Goal: Task Accomplishment & Management: Complete application form

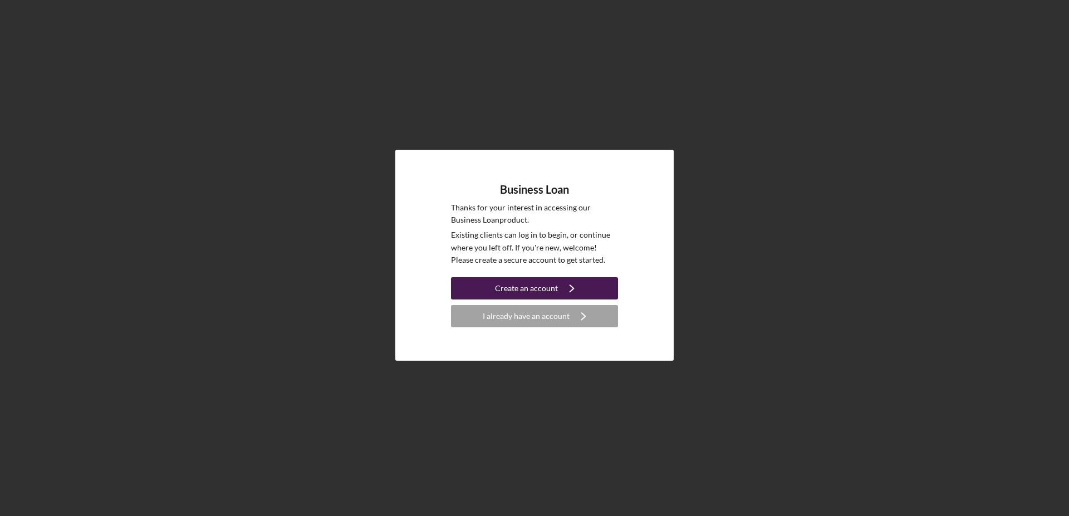
click at [526, 288] on div "Create an account" at bounding box center [526, 288] width 63 height 22
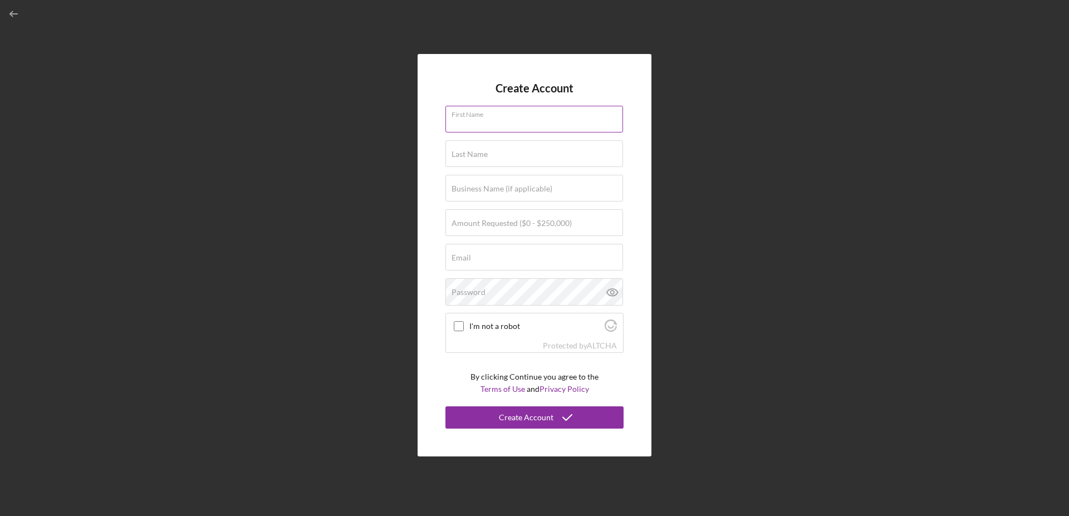
click at [492, 122] on input "First Name" at bounding box center [534, 119] width 178 height 27
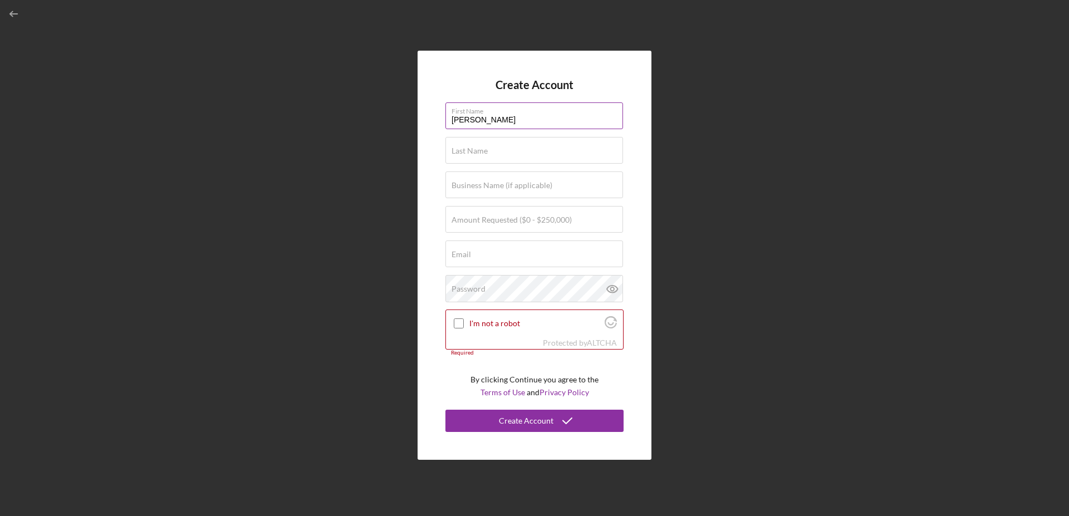
type input "[PERSON_NAME]"
type input "[PERSON_NAME] awning co., inc"
type input "[EMAIL_ADDRESS][DOMAIN_NAME]"
click at [500, 218] on label "Amount Requested ($0 - $250,000)" at bounding box center [511, 219] width 120 height 9
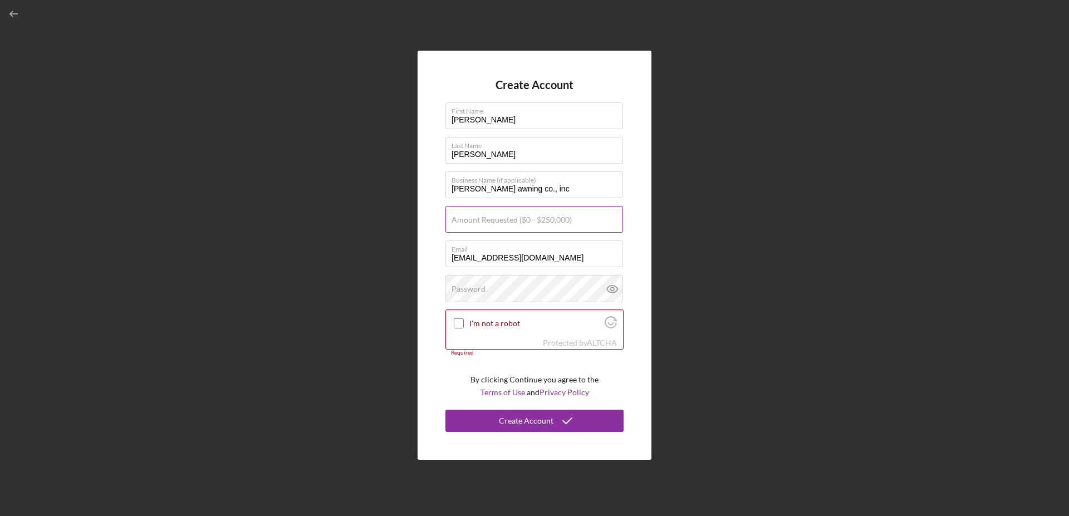
click at [500, 218] on input "Amount Requested ($0 - $250,000)" at bounding box center [534, 219] width 178 height 27
type input "$165,000"
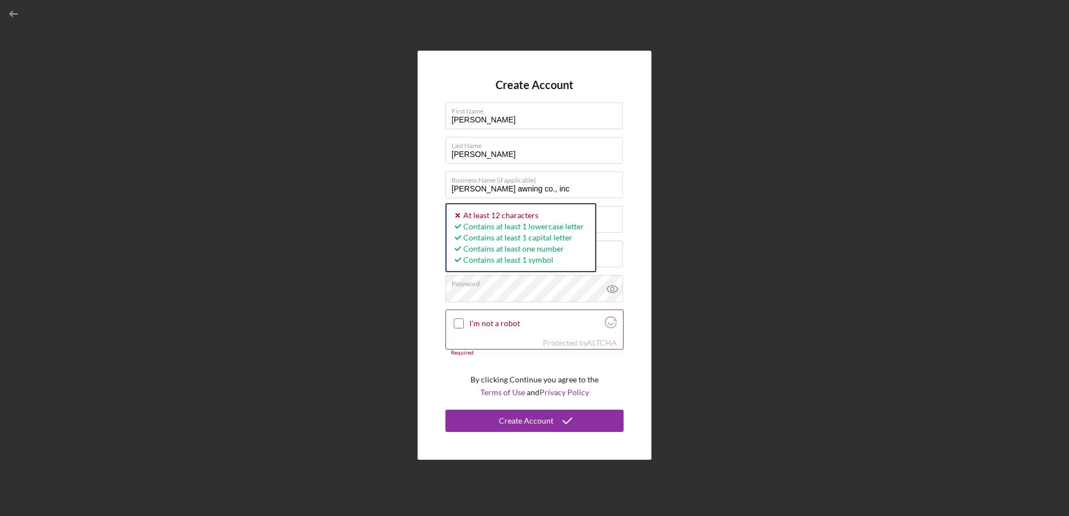
click at [459, 324] on input "I'm not a robot" at bounding box center [459, 323] width 10 height 10
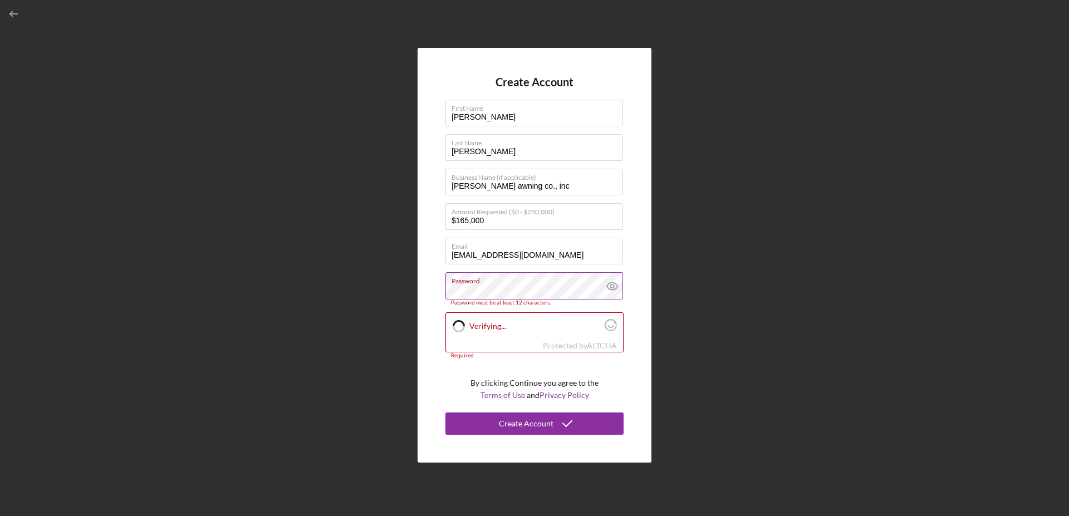
checkbox input "true"
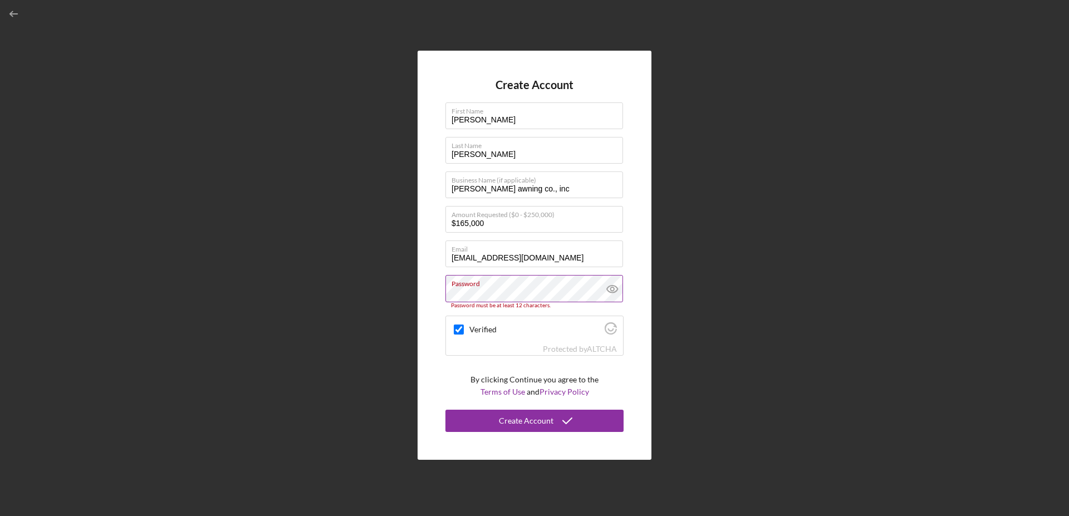
click at [610, 289] on icon at bounding box center [612, 289] width 28 height 28
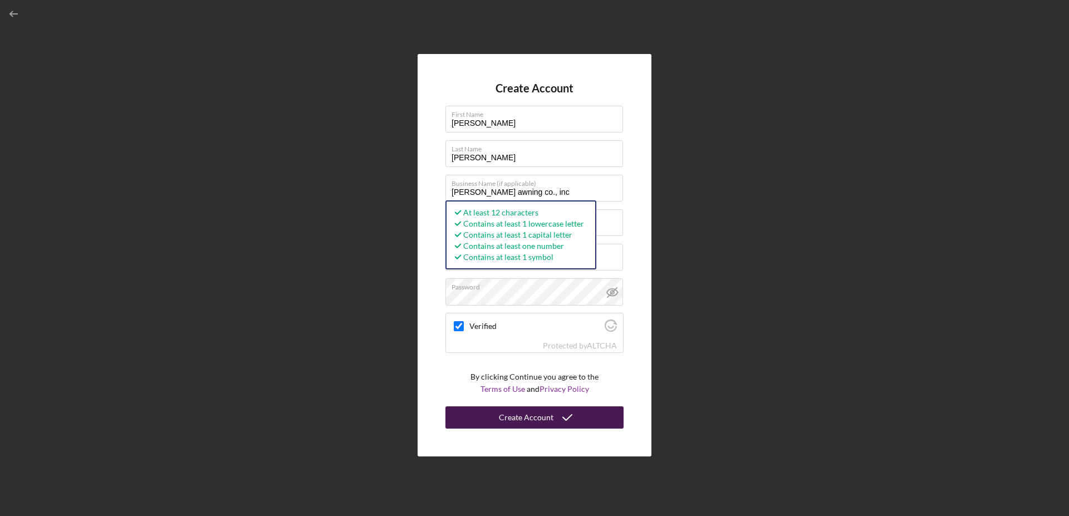
click at [513, 417] on div "Create Account" at bounding box center [526, 417] width 55 height 22
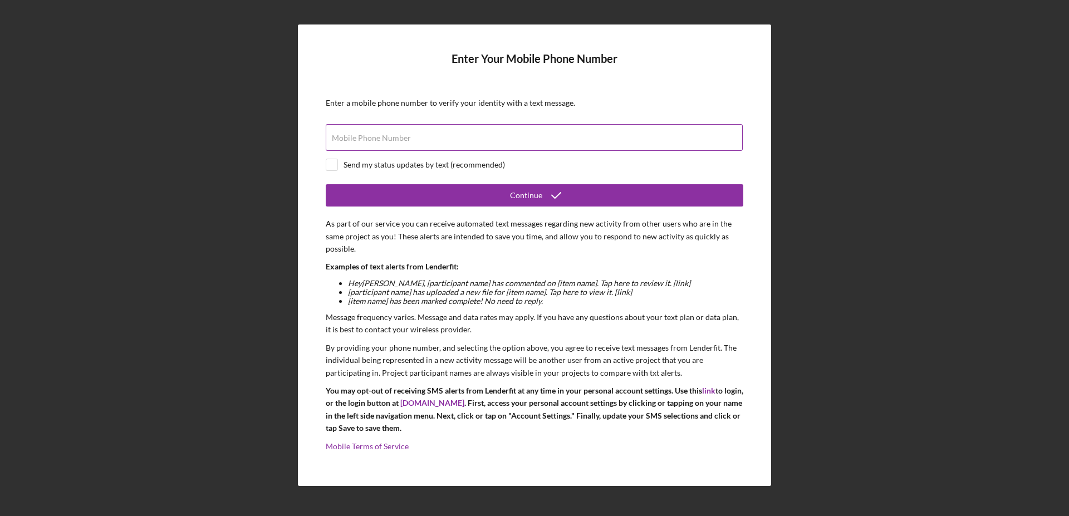
click at [394, 137] on label "Mobile Phone Number" at bounding box center [371, 138] width 79 height 9
click at [394, 137] on input "Mobile Phone Number" at bounding box center [534, 137] width 417 height 27
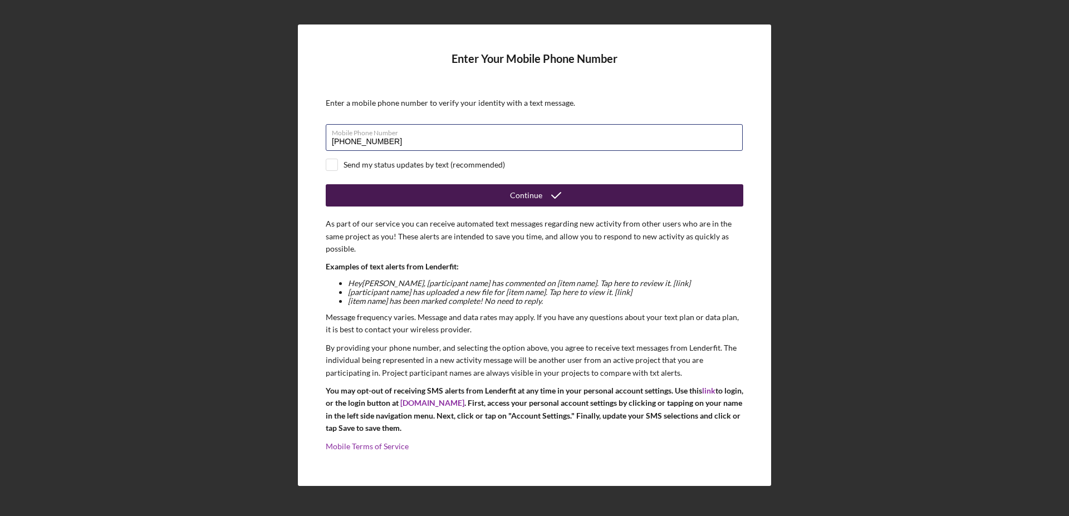
type input "[PHONE_NUMBER]"
click at [518, 193] on div "Continue" at bounding box center [526, 195] width 32 height 22
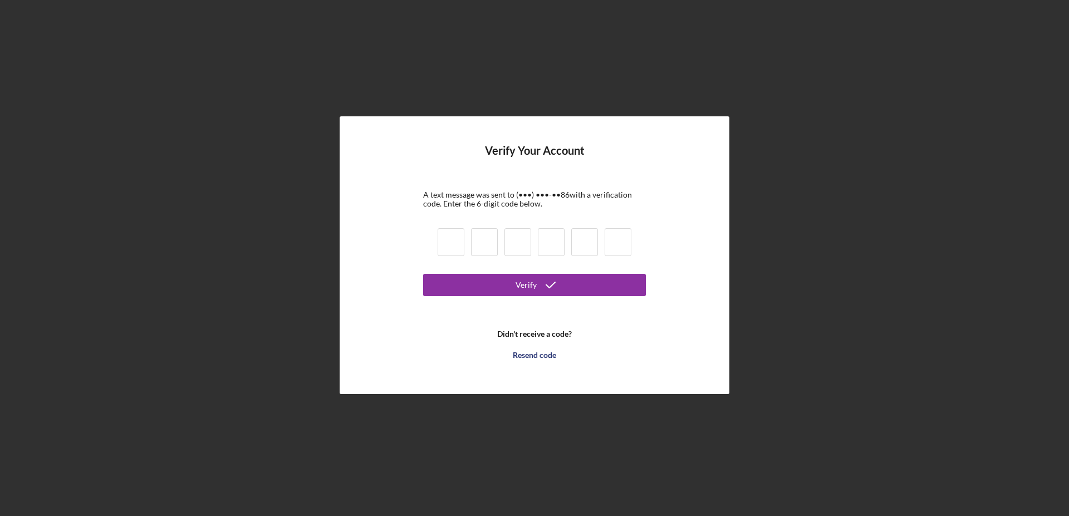
click at [449, 237] on input at bounding box center [451, 242] width 27 height 28
type input "0"
type input "4"
type input "8"
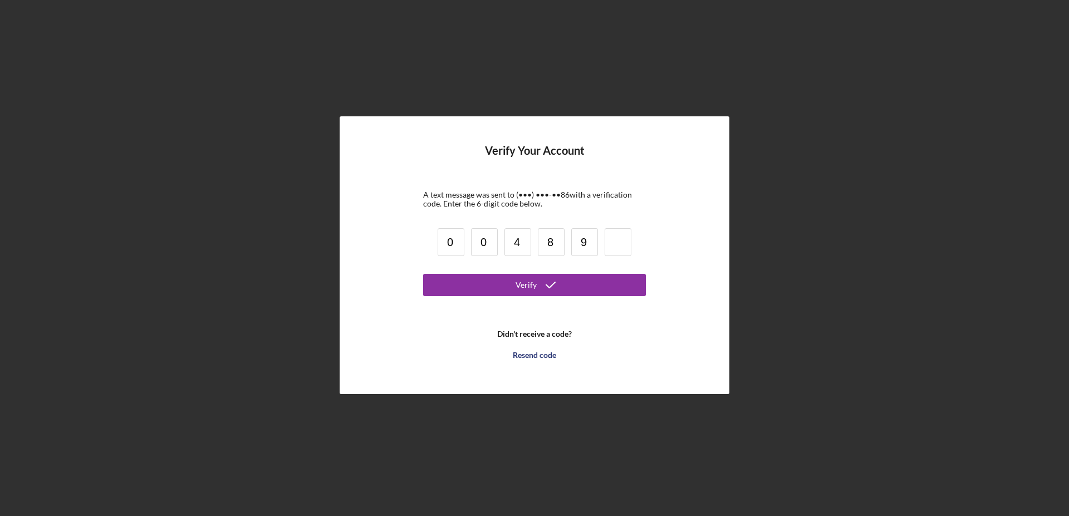
type input "9"
type input "7"
click at [527, 286] on div "Verify" at bounding box center [525, 285] width 21 height 22
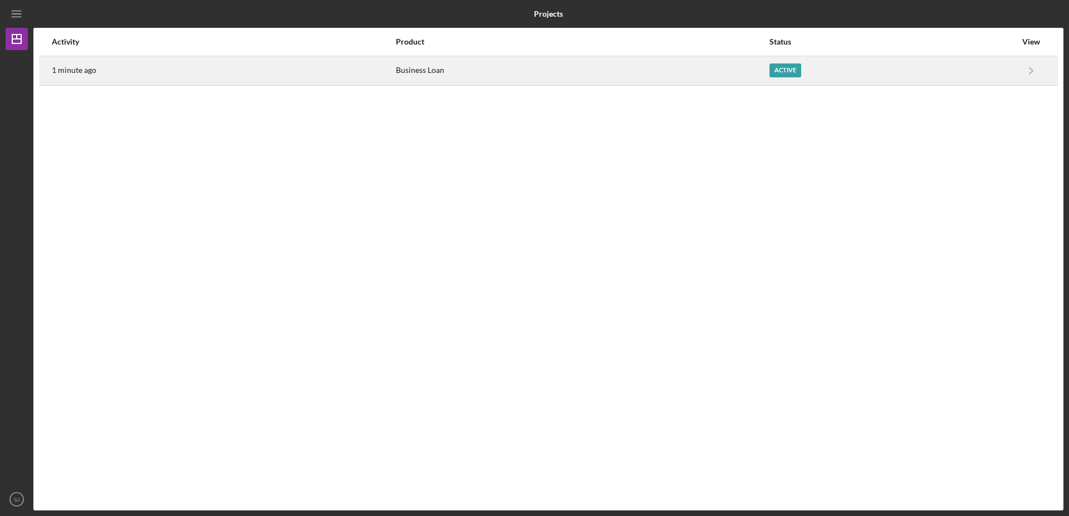
click at [511, 75] on div "Business Loan" at bounding box center [582, 71] width 372 height 28
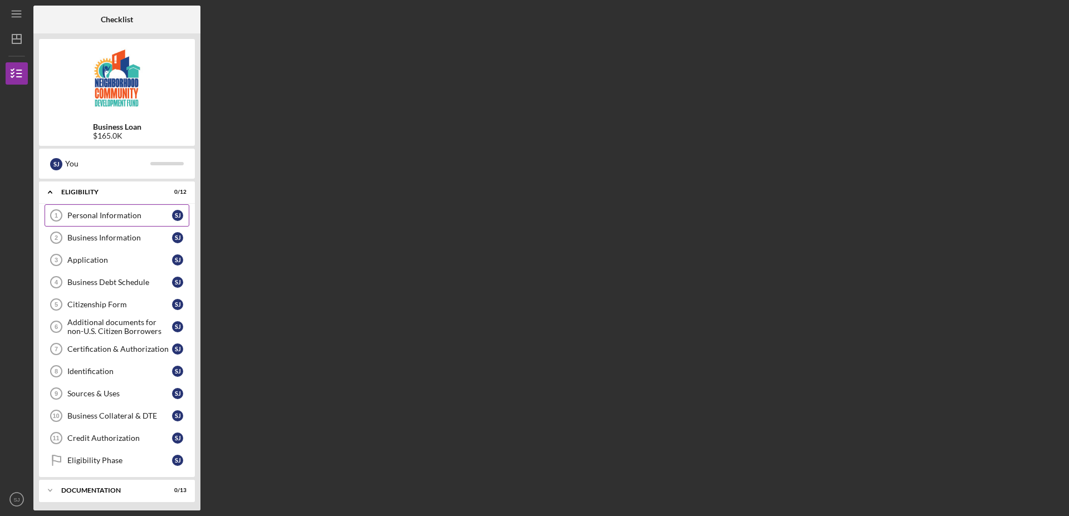
click at [92, 214] on div "Personal Information" at bounding box center [119, 215] width 105 height 9
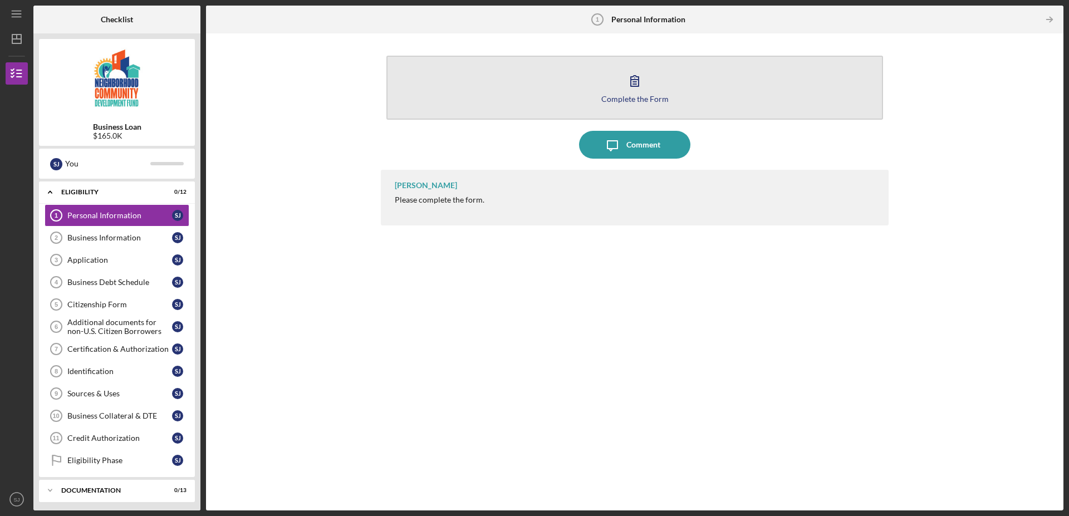
click at [633, 91] on icon "button" at bounding box center [635, 81] width 28 height 28
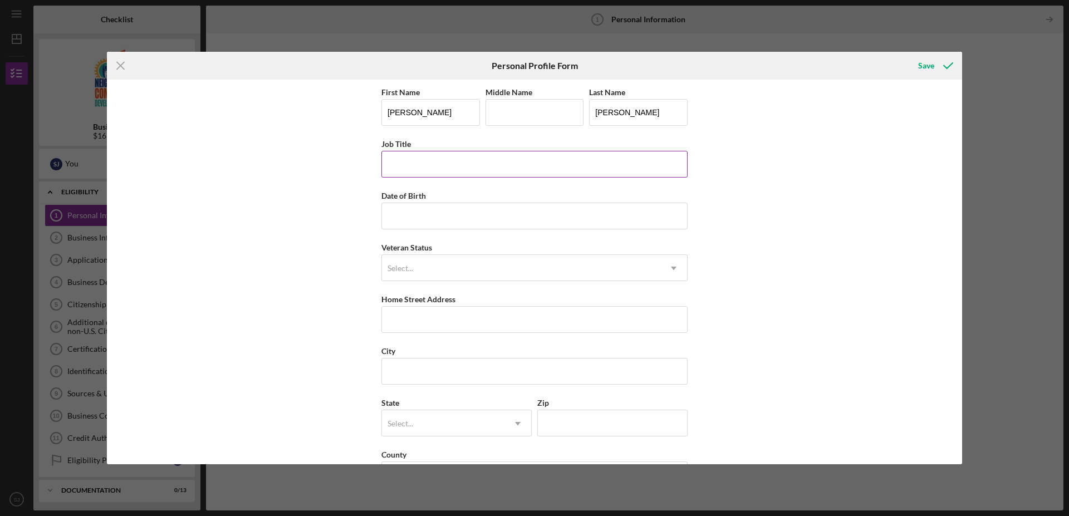
click at [424, 165] on input "Job Title" at bounding box center [534, 164] width 306 height 27
type input "president"
click at [403, 222] on input "Date of Birth" at bounding box center [534, 216] width 306 height 27
type input "[DATE]"
click at [394, 270] on div "Select..." at bounding box center [400, 268] width 26 height 9
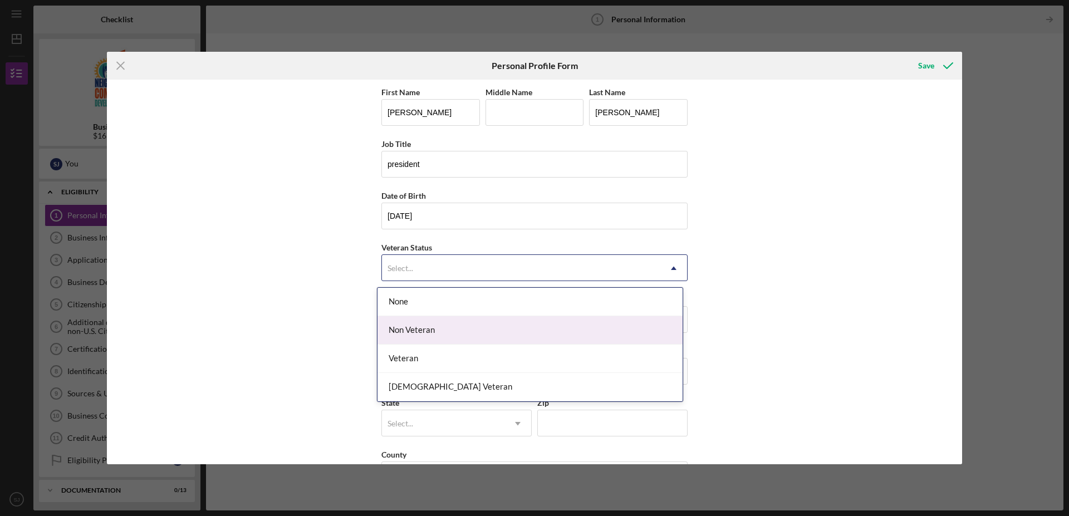
click at [395, 332] on div "Non Veteran" at bounding box center [529, 330] width 305 height 28
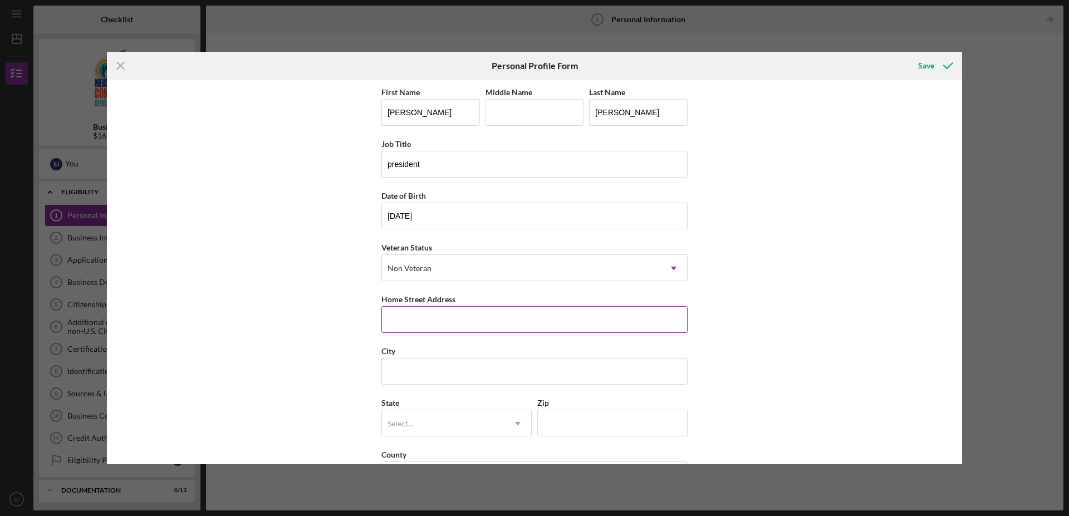
click at [419, 327] on input "Home Street Address" at bounding box center [534, 319] width 306 height 27
type input "[STREET_ADDRESS]"
type input "L"
type input "[STREET_ADDRESS]"
type input "EXPORT"
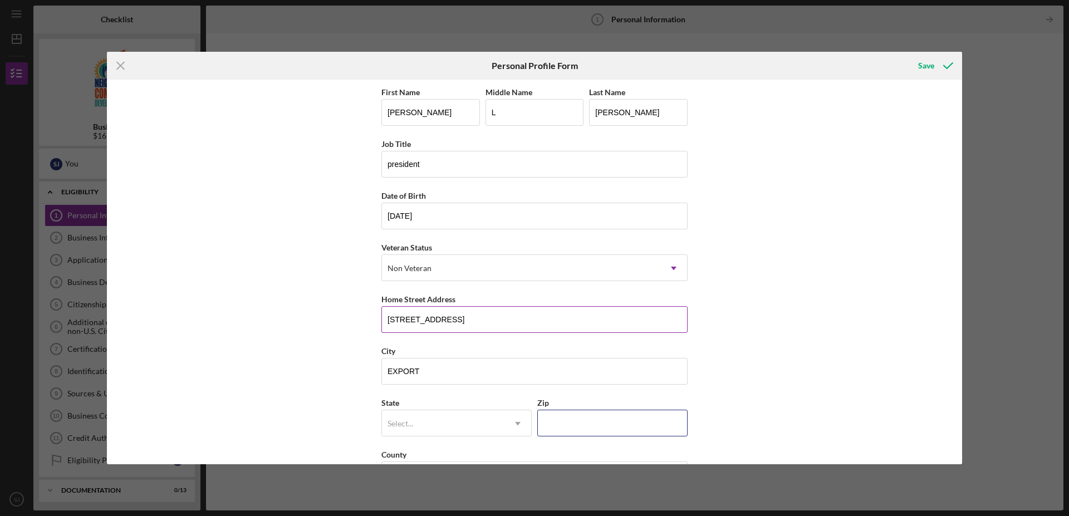
type input "15632"
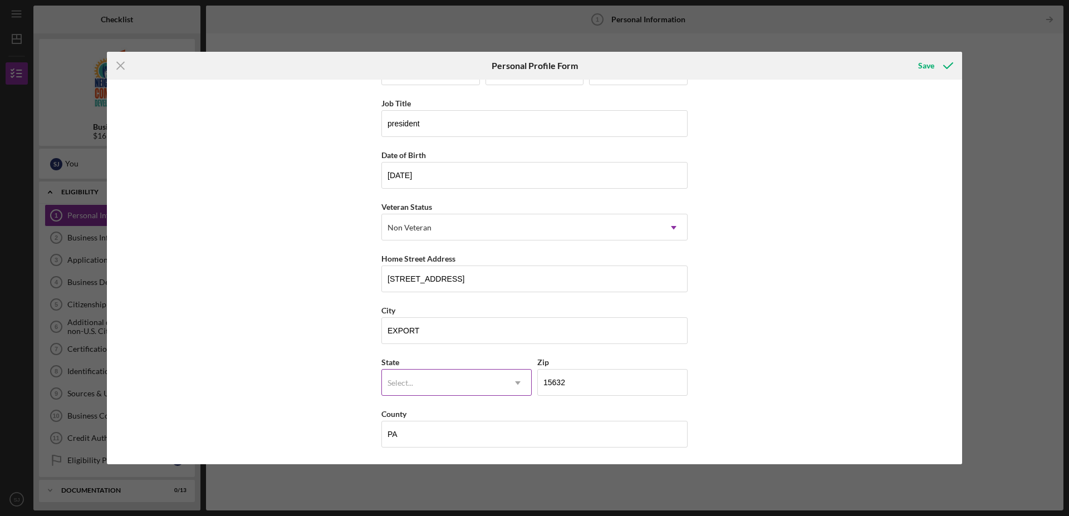
click at [485, 376] on div "Select..." at bounding box center [443, 383] width 122 height 26
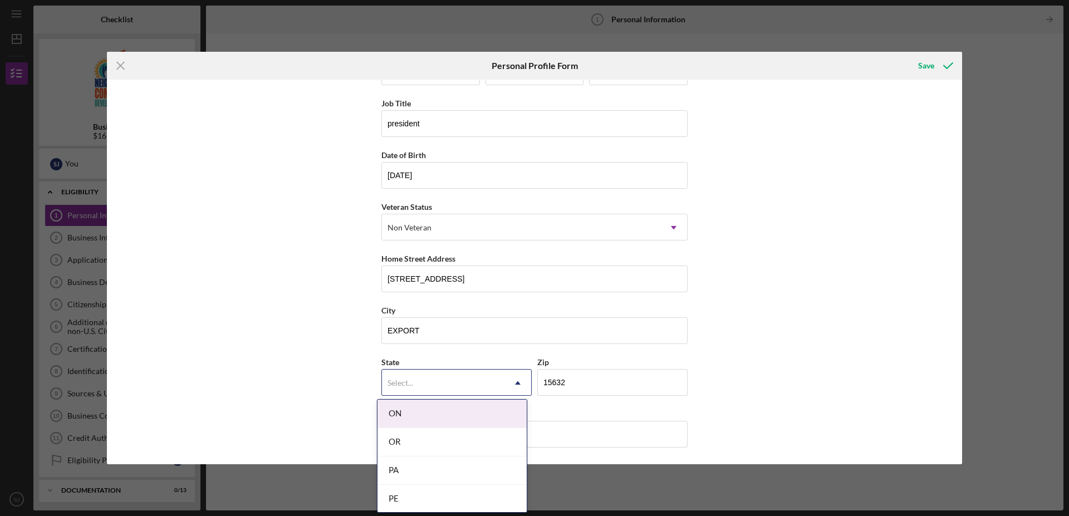
scroll to position [1590, 0]
click at [437, 412] on div "PA" at bounding box center [451, 414] width 149 height 28
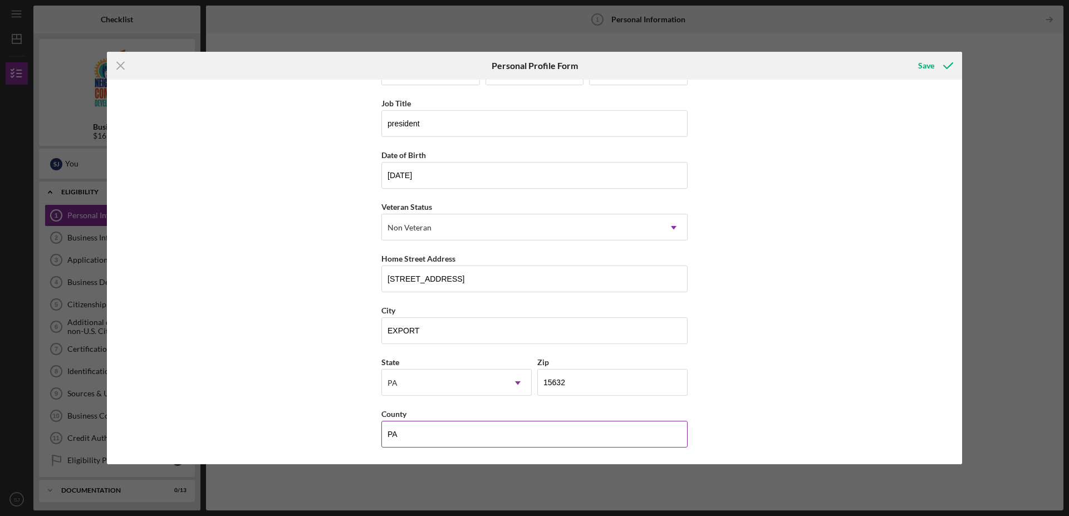
click at [421, 435] on input "PA" at bounding box center [534, 434] width 306 height 27
type input "P"
type input "[PERSON_NAME]"
click at [923, 67] on div "Save" at bounding box center [926, 66] width 16 height 22
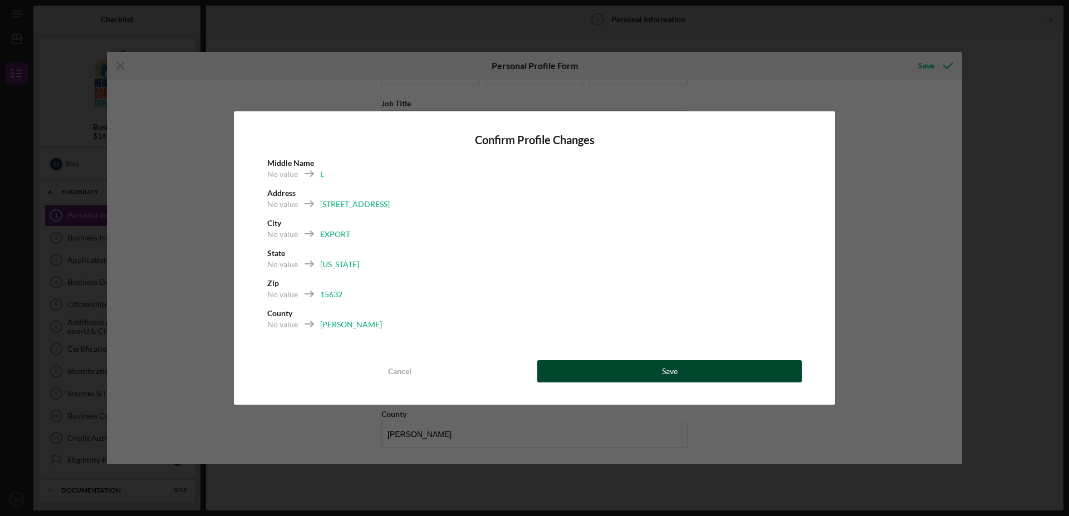
click at [669, 376] on div "Save" at bounding box center [670, 371] width 16 height 22
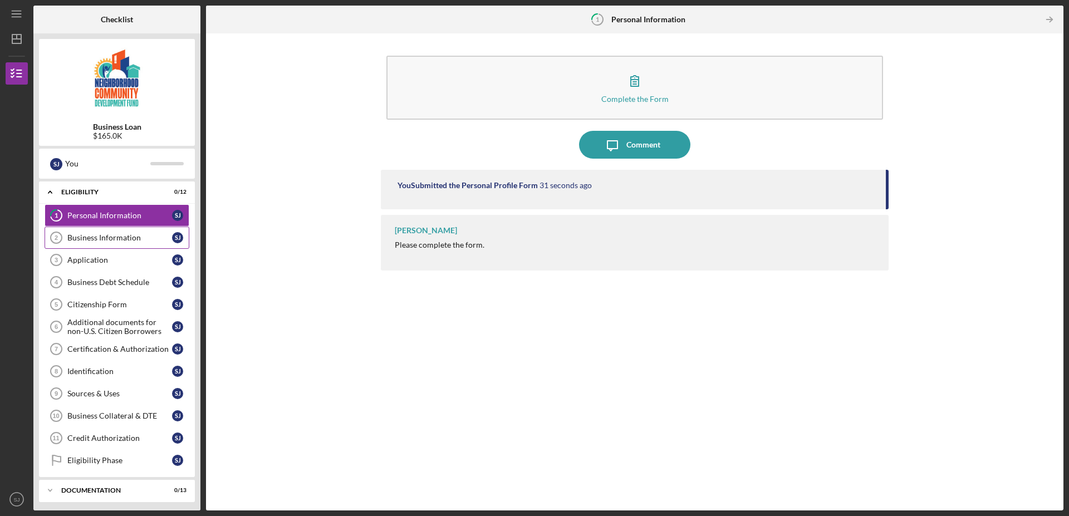
click at [107, 239] on div "Business Information" at bounding box center [119, 237] width 105 height 9
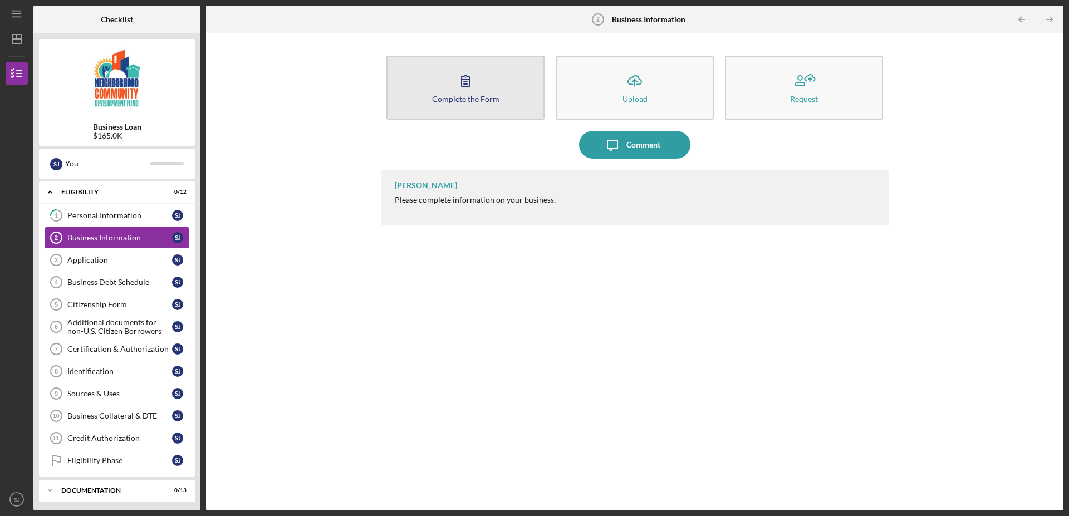
click at [453, 94] on icon "button" at bounding box center [465, 81] width 28 height 28
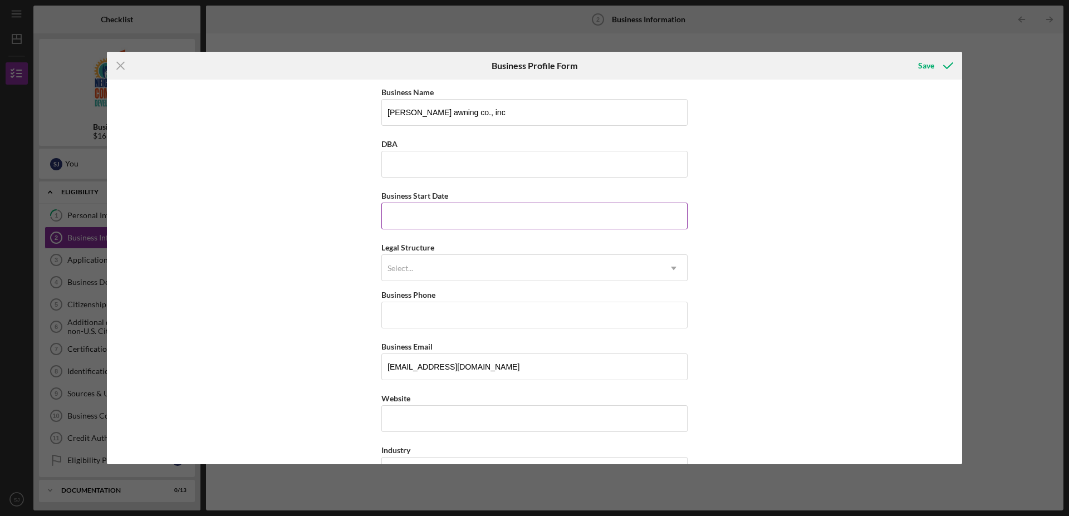
click at [435, 218] on input "Business Start Date" at bounding box center [534, 216] width 306 height 27
type input "[DATE]"
click at [428, 270] on div "Select..." at bounding box center [521, 269] width 278 height 26
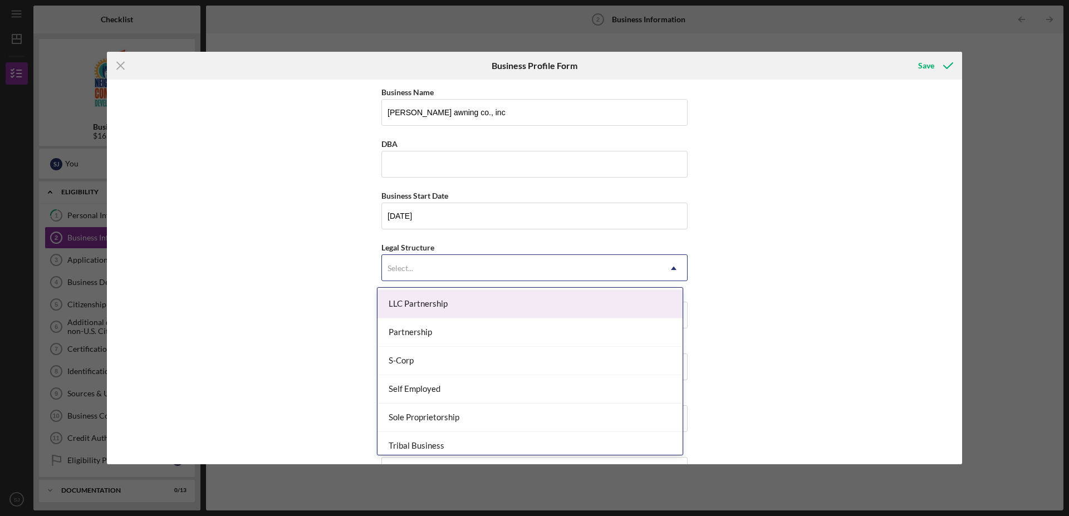
scroll to position [227, 0]
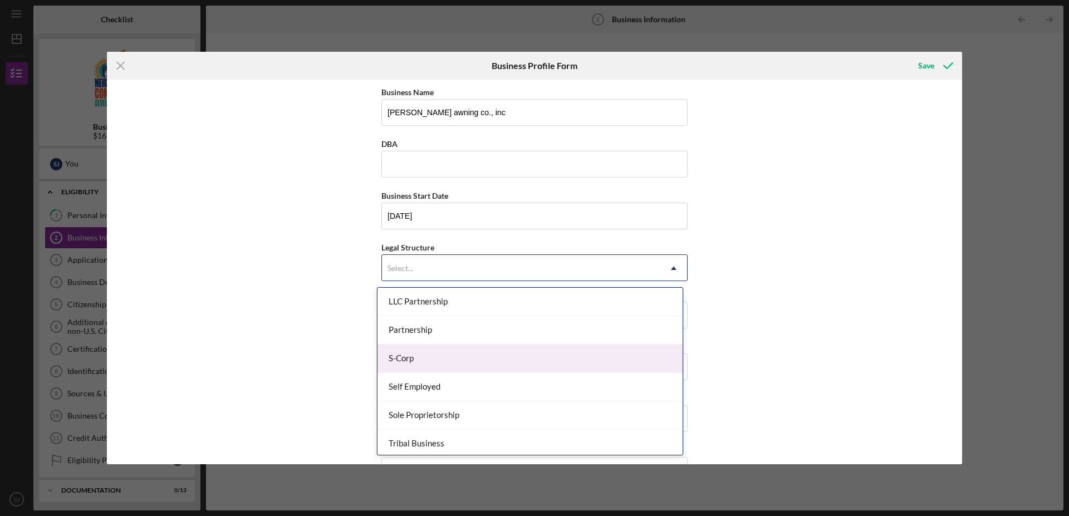
click at [406, 360] on div "S-Corp" at bounding box center [529, 359] width 305 height 28
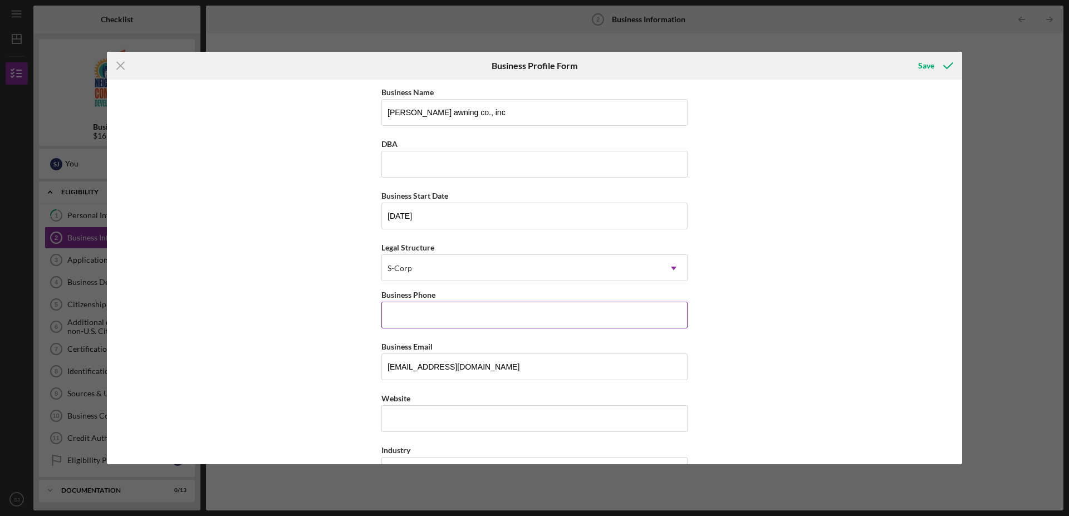
click at [407, 324] on input "Business Phone" at bounding box center [534, 315] width 306 height 27
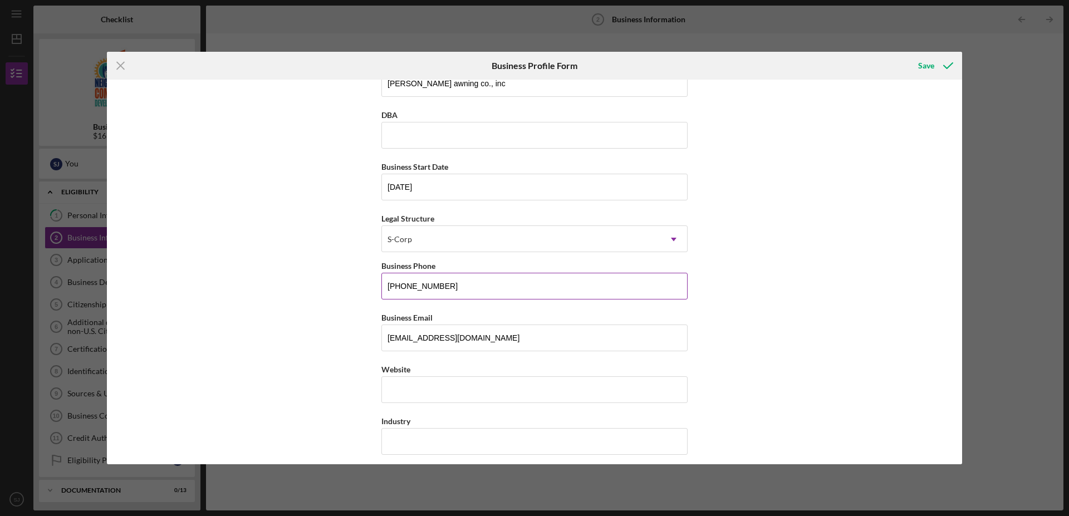
scroll to position [57, 0]
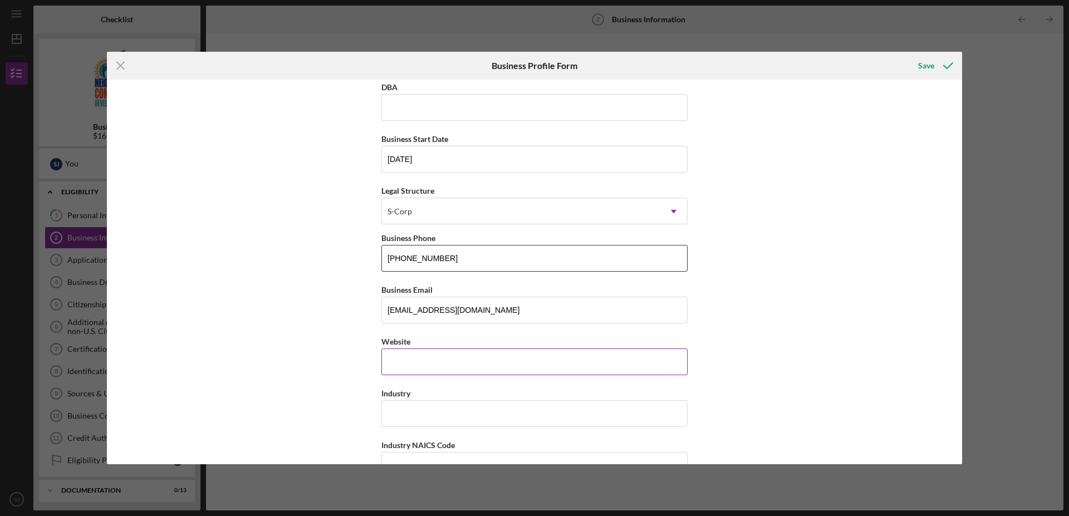
type input "[PHONE_NUMBER]"
click at [410, 363] on input "Website" at bounding box center [534, 361] width 306 height 27
type input "[DOMAIN_NAME]"
click at [419, 409] on input "Industry" at bounding box center [534, 413] width 306 height 27
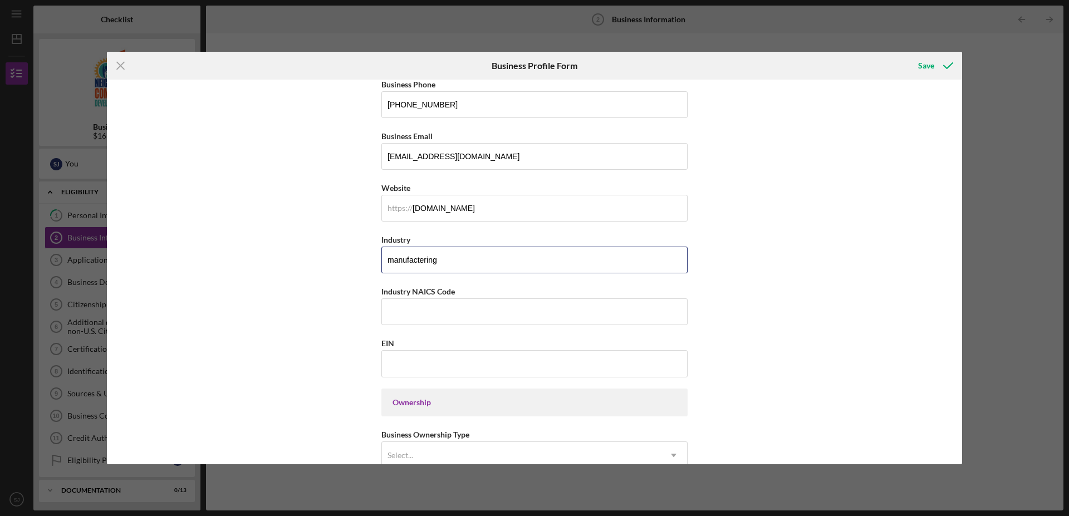
scroll to position [227, 0]
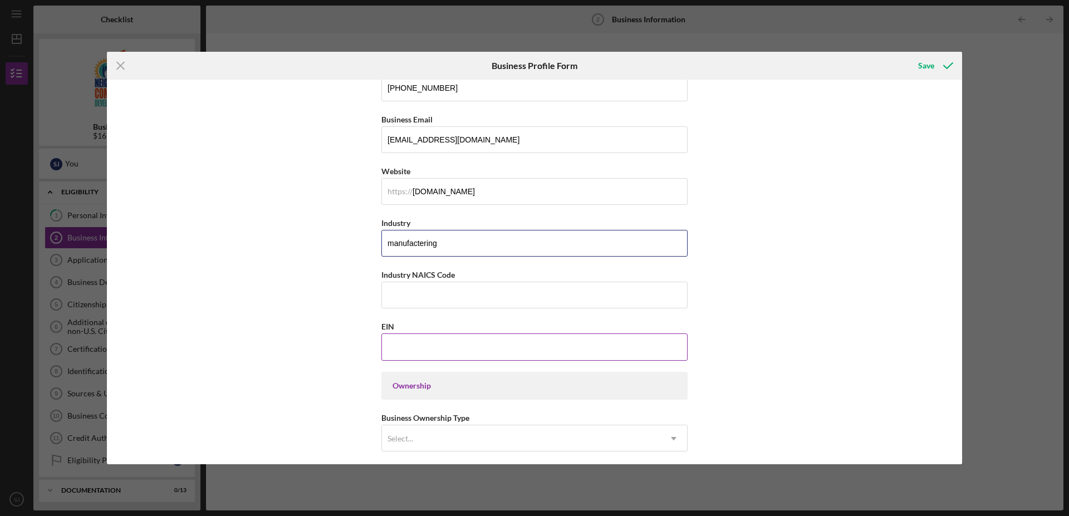
type input "manufactering"
click at [410, 351] on input "EIN" at bounding box center [534, 346] width 306 height 27
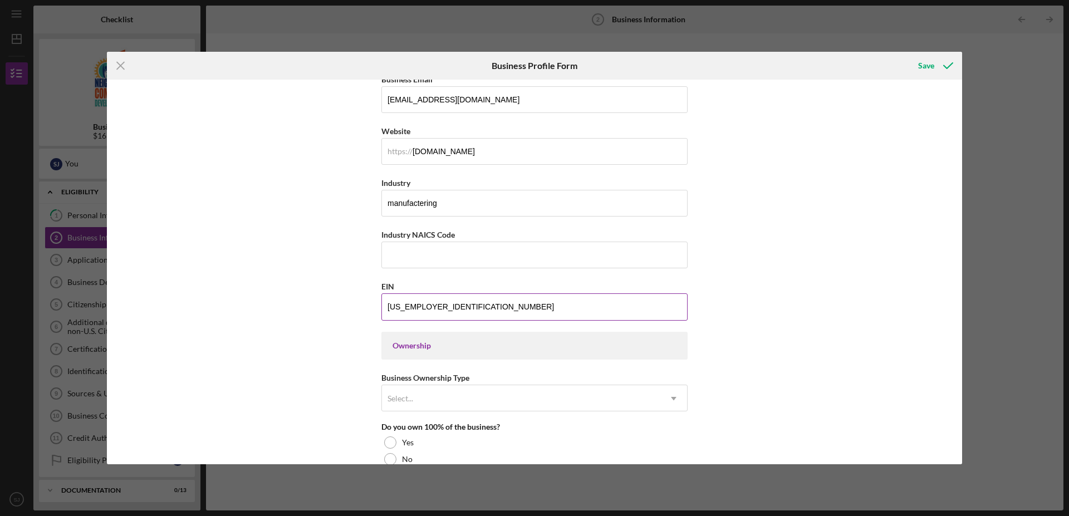
scroll to position [284, 0]
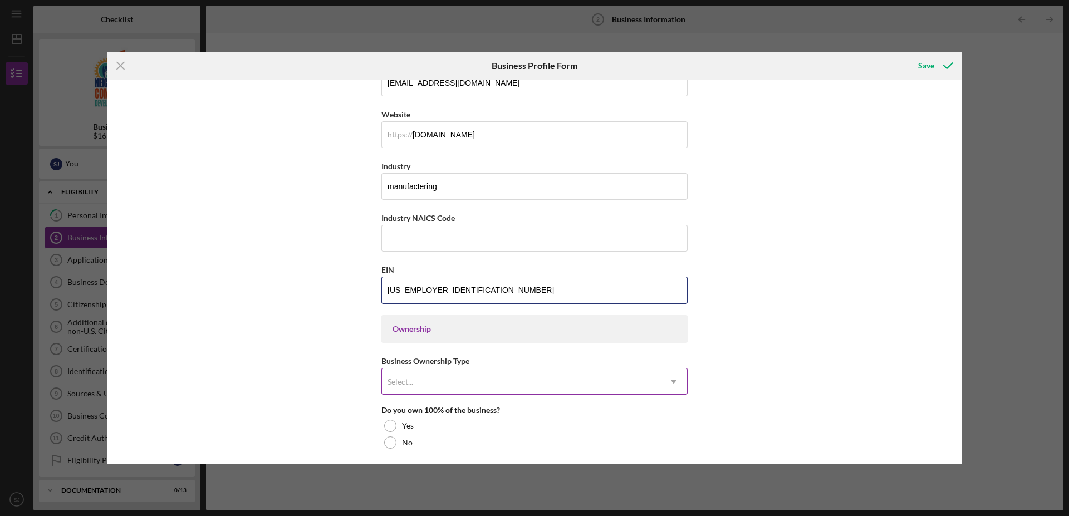
type input "[US_EMPLOYER_IDENTIFICATION_NUMBER]"
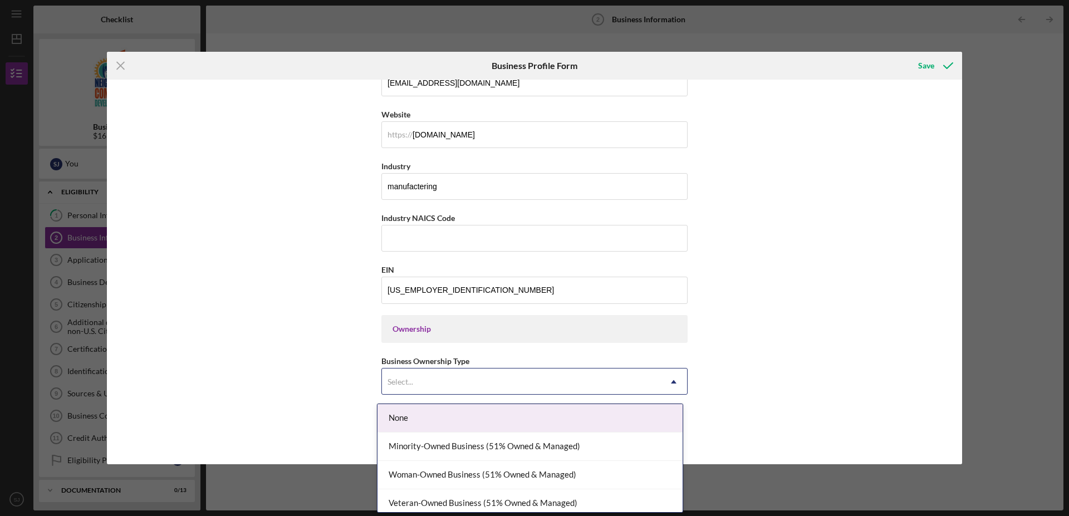
click at [433, 384] on div "Select..." at bounding box center [521, 382] width 278 height 26
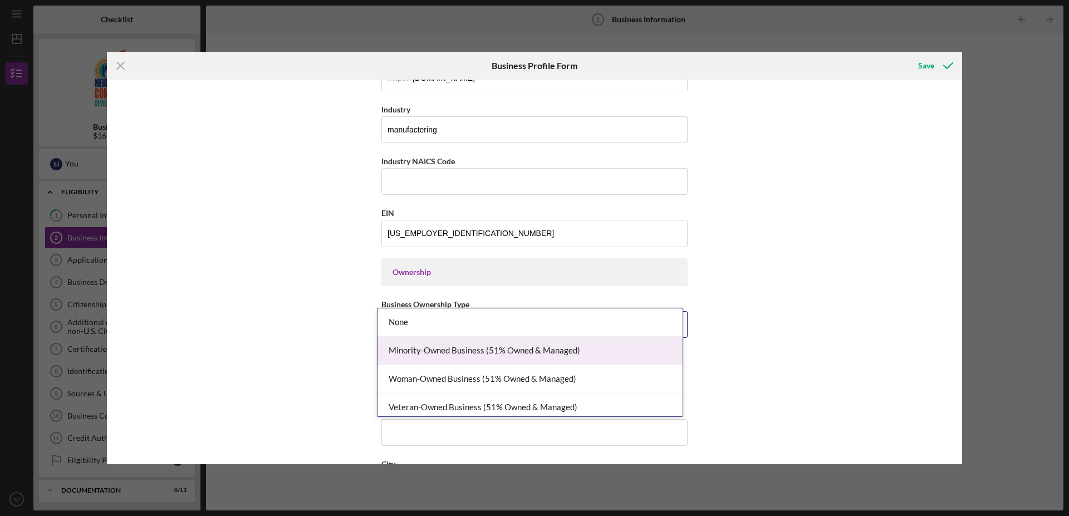
scroll to position [397, 0]
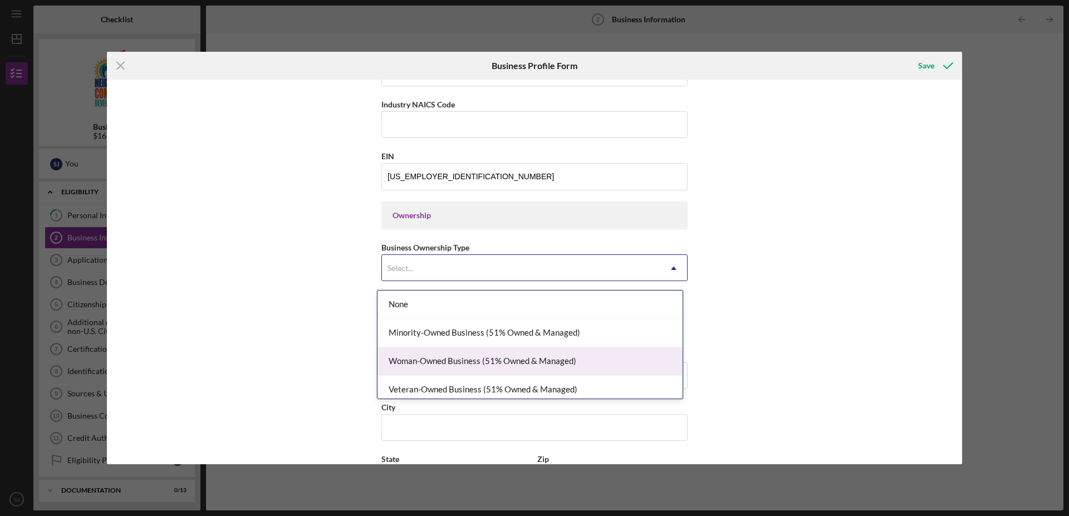
click at [503, 362] on div "Woman-Owned Business (51% Owned & Managed)" at bounding box center [529, 361] width 305 height 28
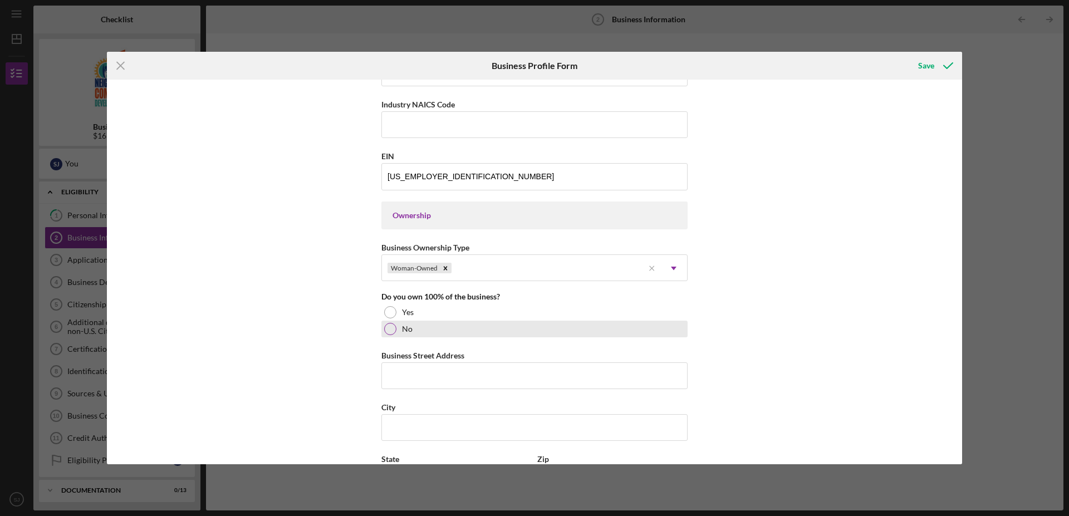
click at [384, 333] on div at bounding box center [390, 329] width 12 height 12
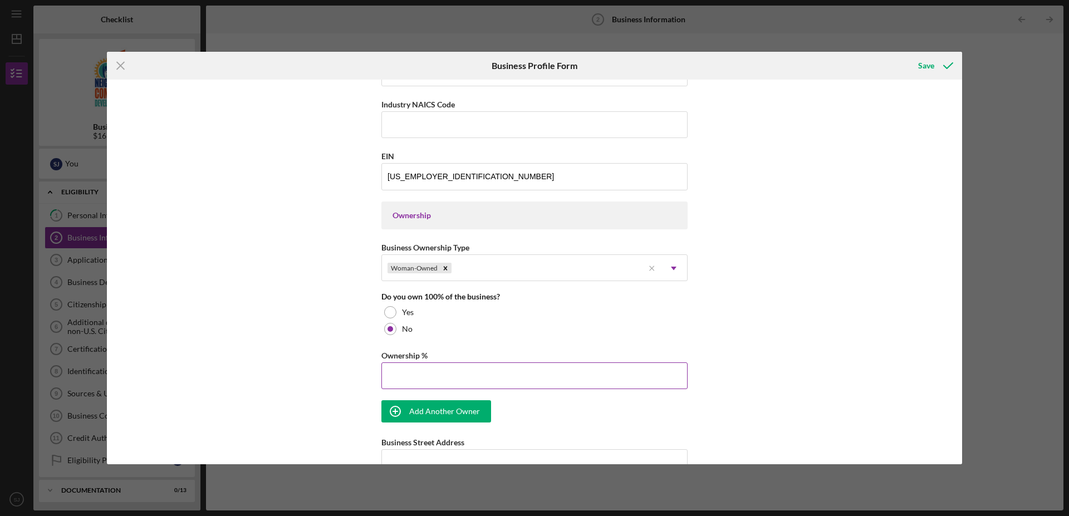
click at [405, 381] on input "Ownership %" at bounding box center [534, 375] width 306 height 27
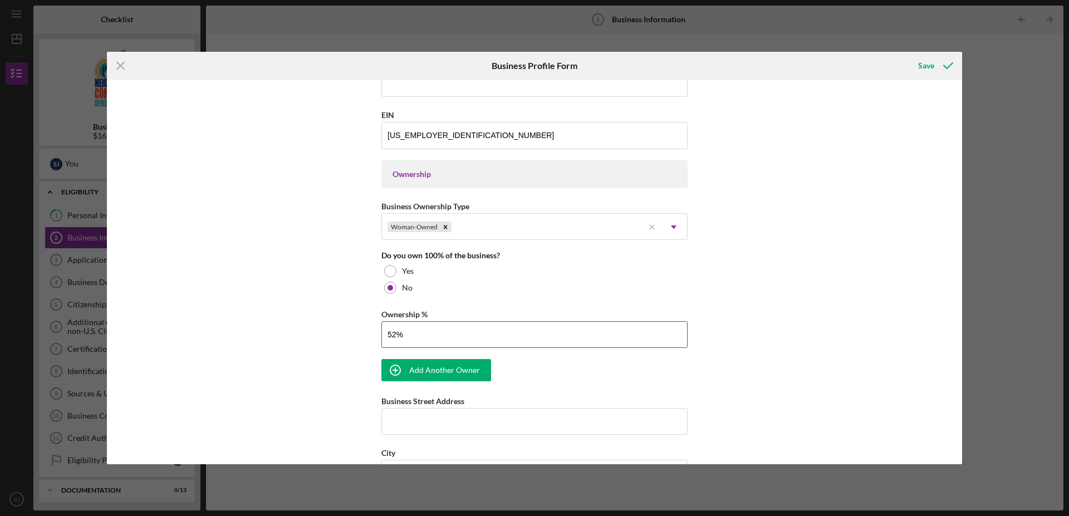
scroll to position [454, 0]
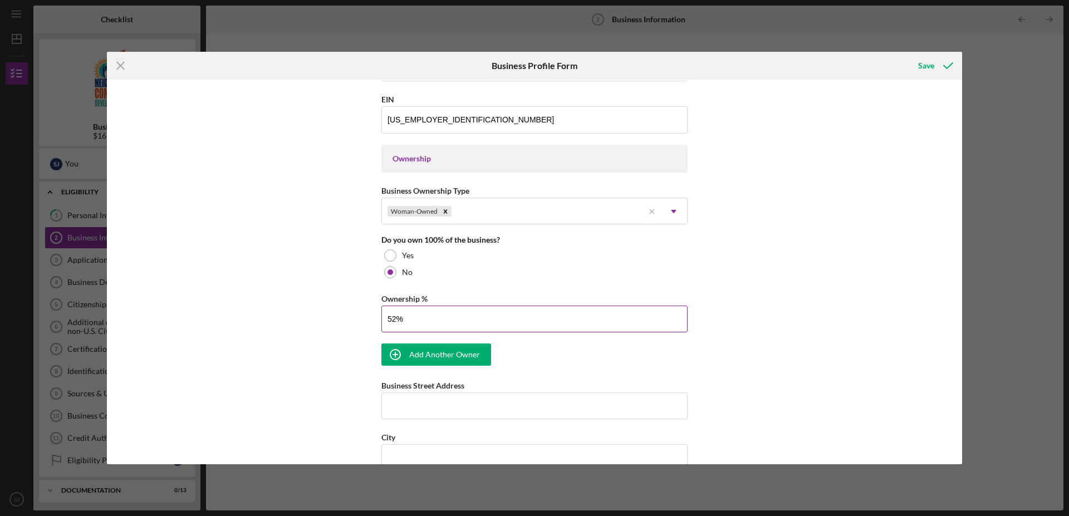
type input "52.00%"
click at [427, 363] on div "Add Another Owner" at bounding box center [444, 354] width 71 height 22
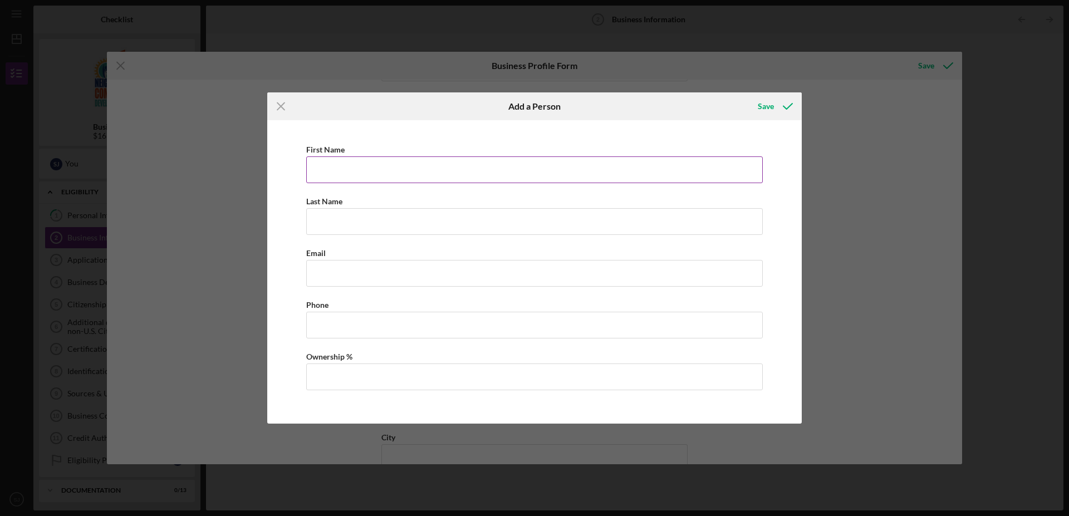
click at [362, 168] on input "First Name" at bounding box center [534, 169] width 456 height 27
type input "[PERSON_NAME]"
click at [363, 213] on input "Last Name" at bounding box center [534, 221] width 456 height 27
type input "dudl"
type input "[PERSON_NAME]"
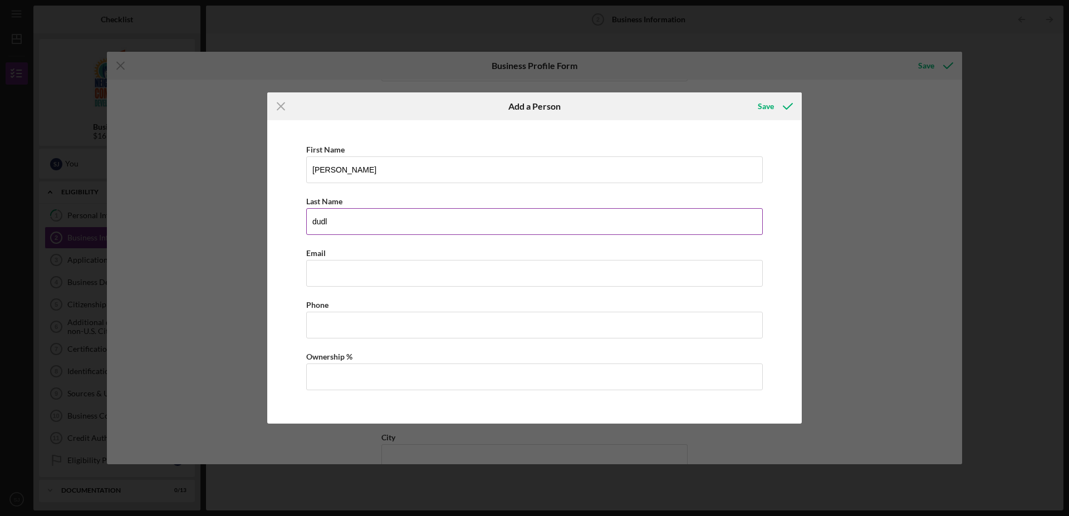
type input "[PERSON_NAME]"
type input "[PERSON_NAME][EMAIL_ADDRESS][DOMAIN_NAME]"
type input "[PHONE_NUMBER]"
click at [337, 382] on input "Ownership %" at bounding box center [534, 376] width 456 height 27
type input "48.00%"
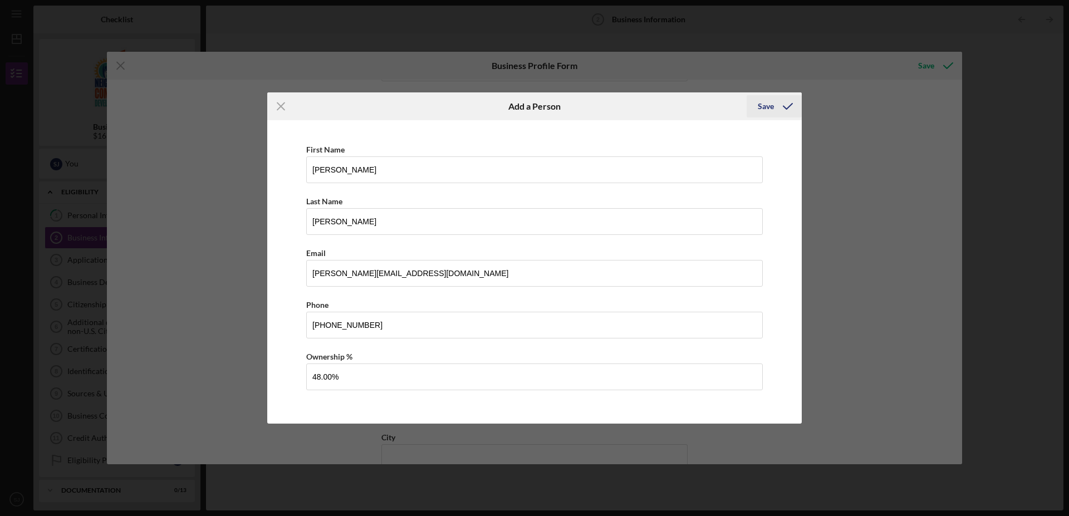
click at [763, 104] on div "Save" at bounding box center [766, 106] width 16 height 22
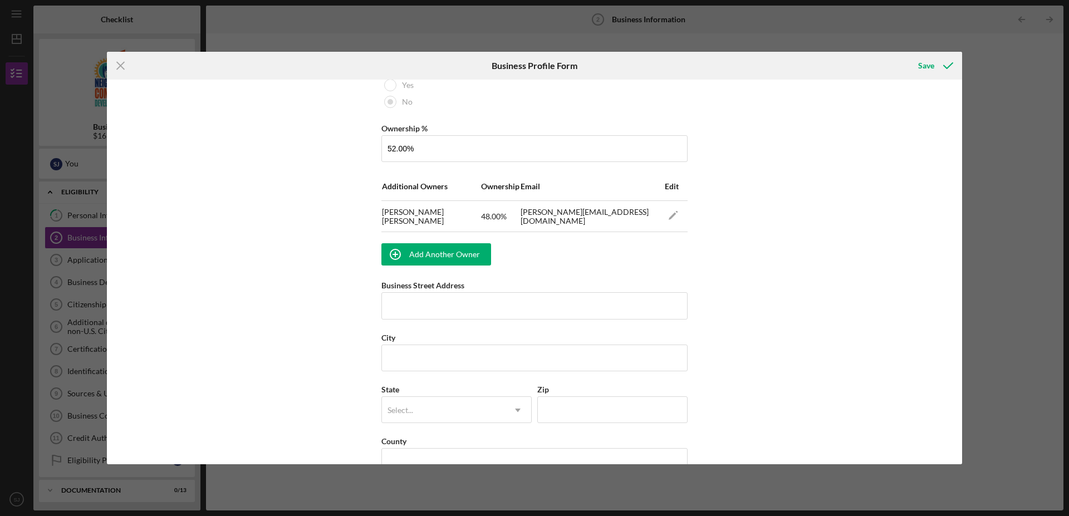
scroll to position [681, 0]
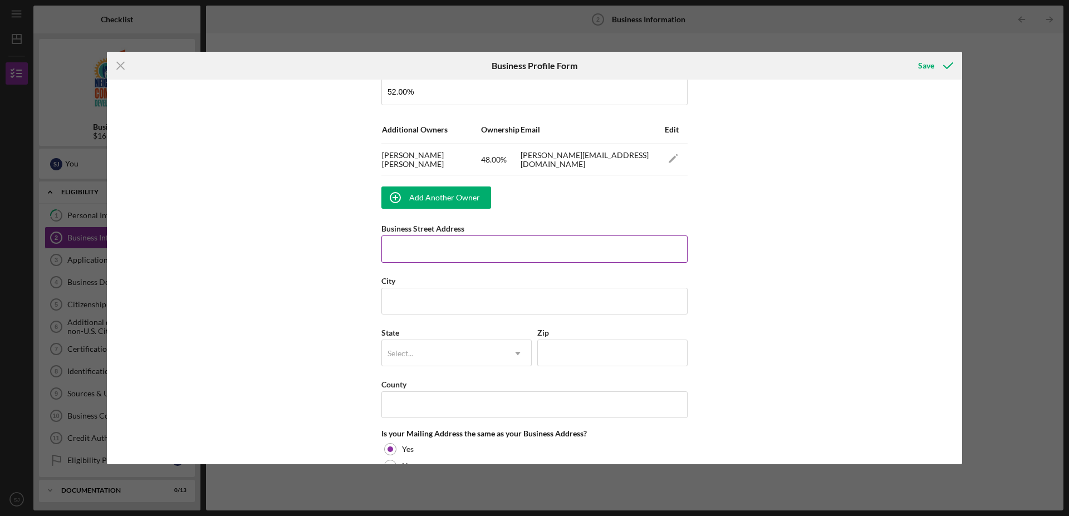
click at [497, 250] on input "Business Street Address" at bounding box center [534, 248] width 306 height 27
type input "44"
type input "[PERSON_NAME] awning co., inc."
type input "[STREET_ADDRESS][PERSON_NAME]"
type input "[GEOGRAPHIC_DATA]"
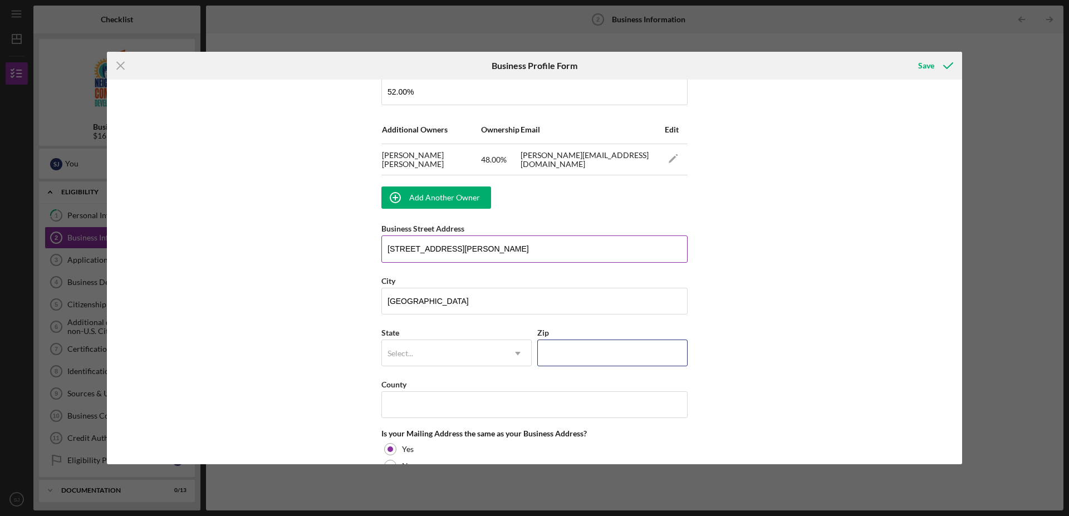
type input "15207"
type input "PA"
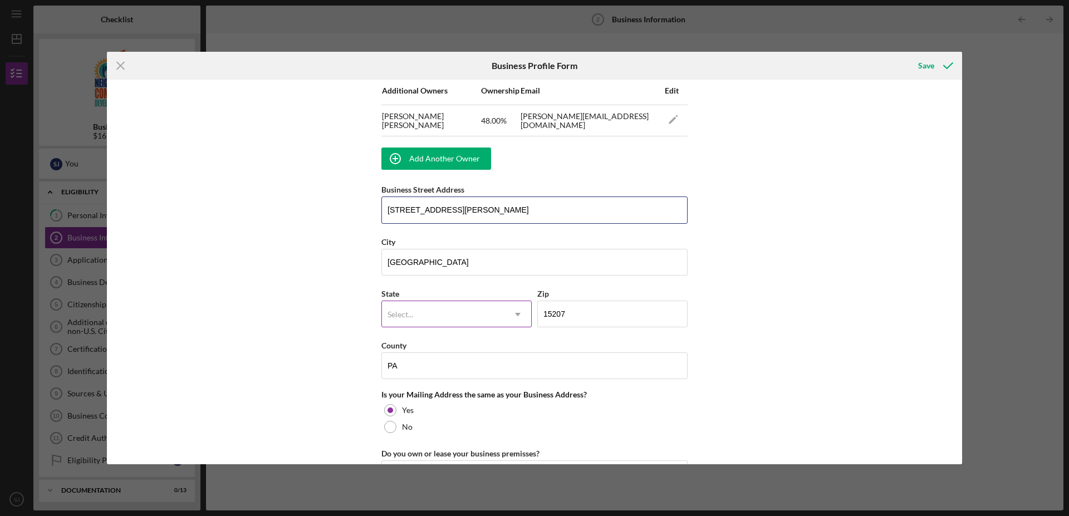
scroll to position [738, 0]
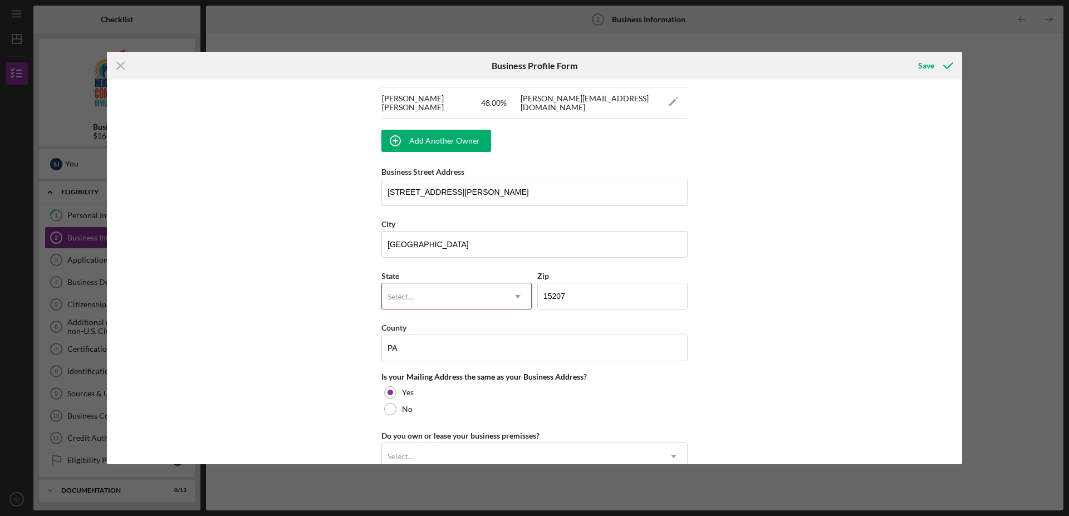
click at [469, 302] on div "Select..." at bounding box center [443, 297] width 122 height 26
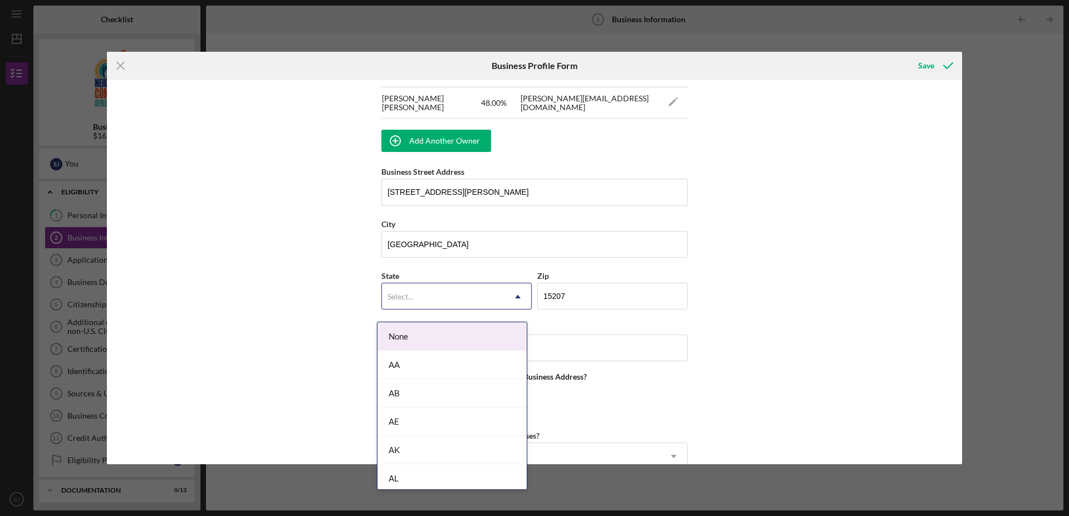
type input "p"
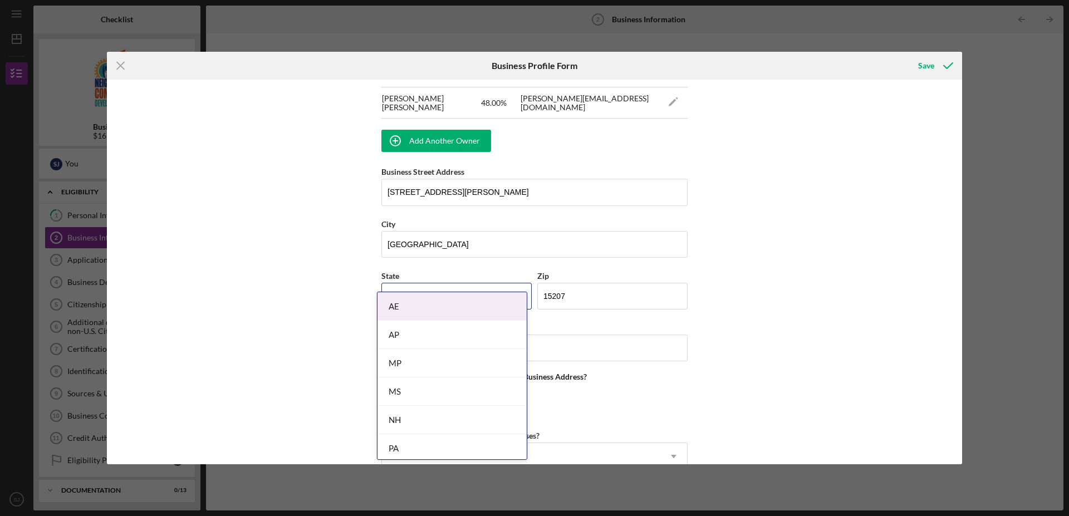
scroll to position [795, 0]
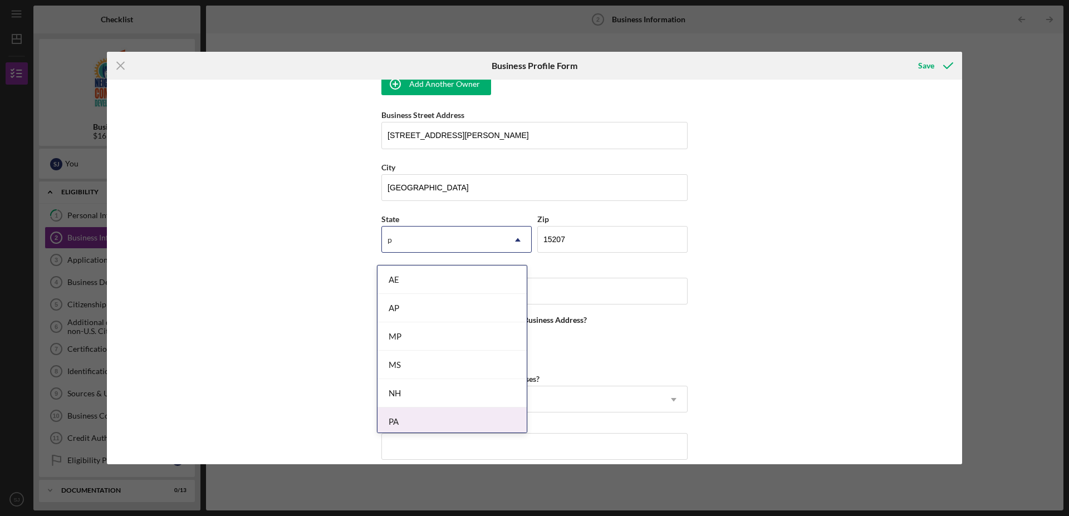
click at [398, 417] on div "PA" at bounding box center [451, 421] width 149 height 28
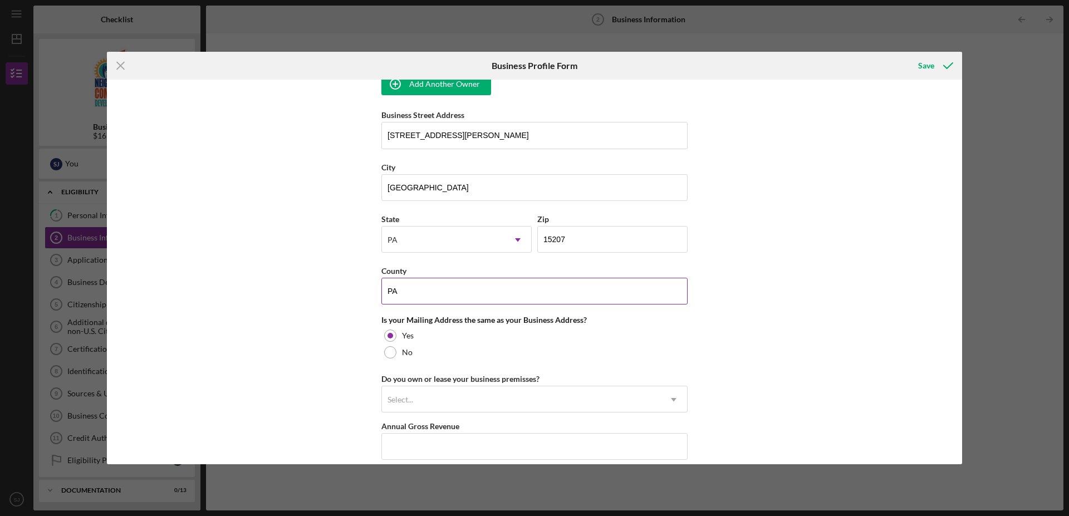
click at [406, 303] on input "PA" at bounding box center [534, 291] width 306 height 27
type input "P"
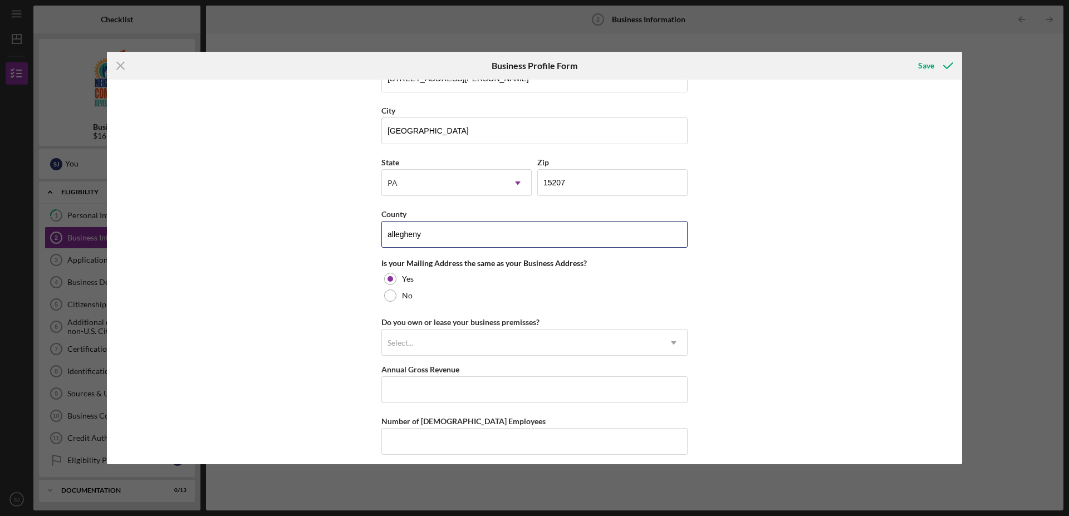
scroll to position [908, 0]
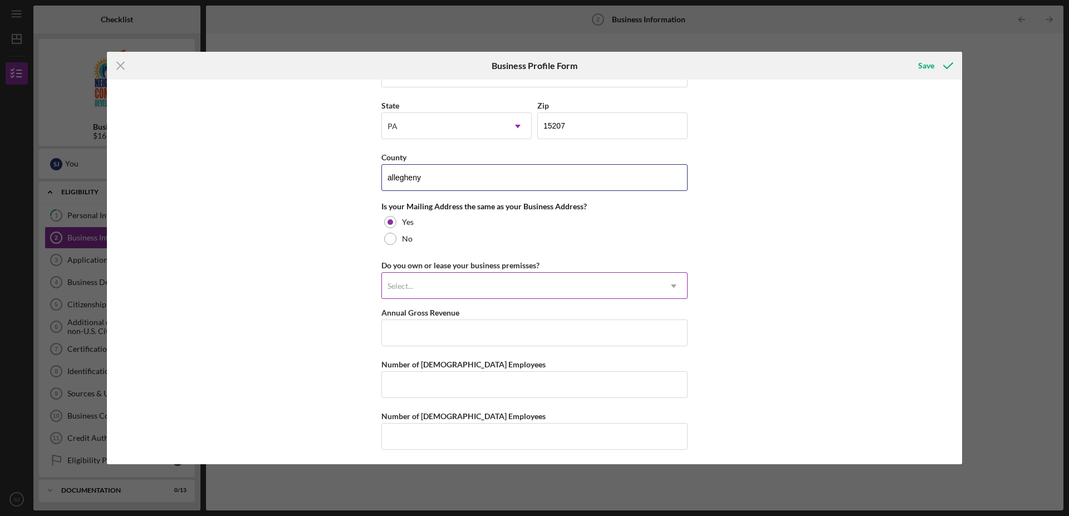
type input "allegheny"
click at [488, 299] on div "Select..." at bounding box center [521, 286] width 278 height 26
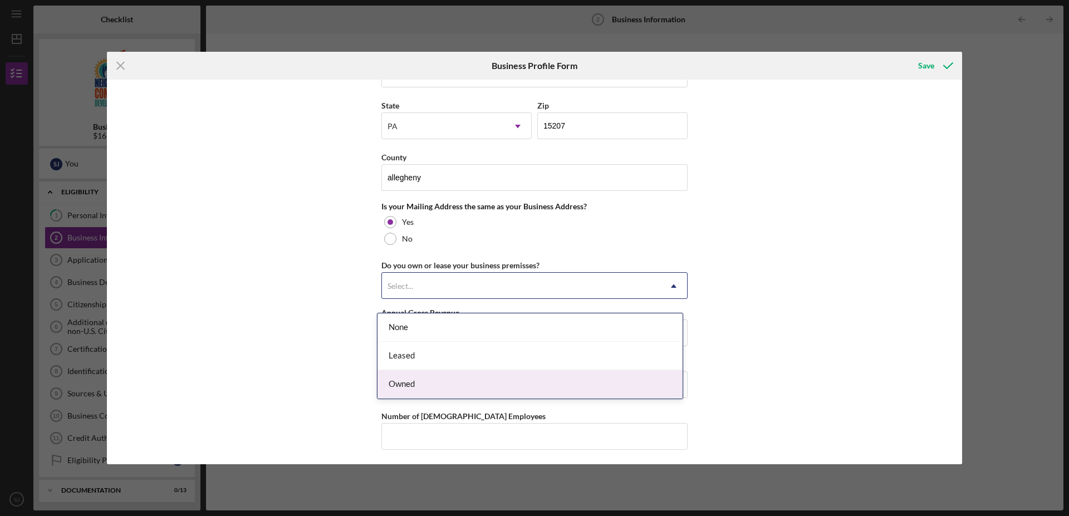
click at [407, 385] on div "Owned" at bounding box center [529, 384] width 305 height 28
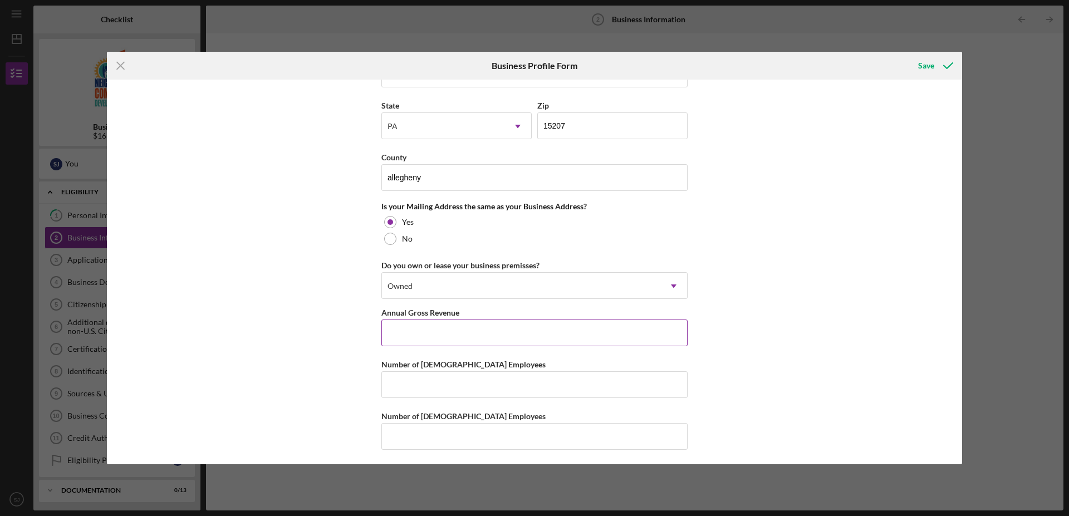
click at [419, 345] on input "Annual Gross Revenue" at bounding box center [534, 333] width 306 height 27
type input "$500,000"
click at [407, 388] on input "Number of [DEMOGRAPHIC_DATA] Employees" at bounding box center [534, 383] width 306 height 27
type input "13"
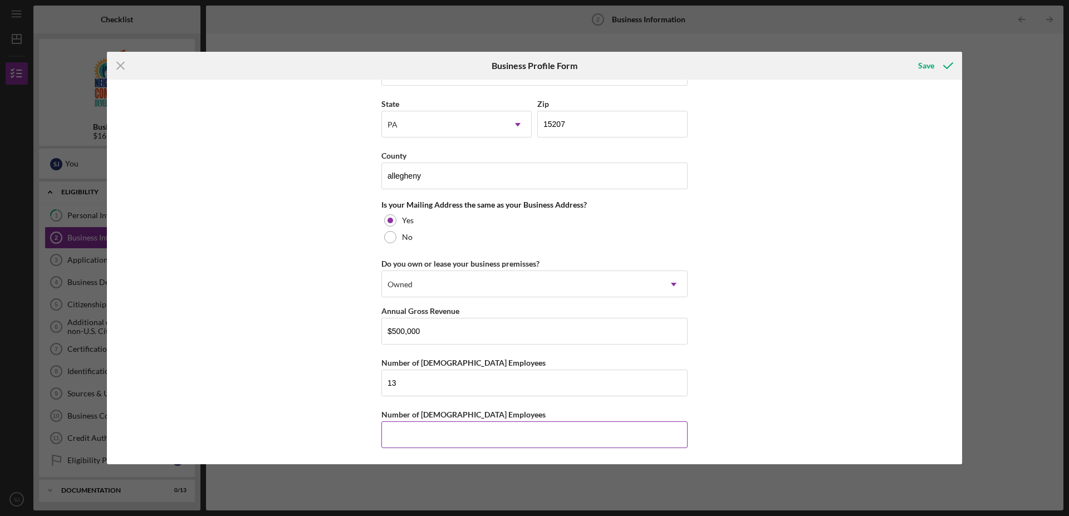
click at [419, 436] on input "Number of [DEMOGRAPHIC_DATA] Employees" at bounding box center [534, 434] width 306 height 27
type input "0"
click at [400, 382] on input "13" at bounding box center [534, 383] width 306 height 27
type input "10"
click at [925, 67] on div "Save" at bounding box center [926, 66] width 16 height 22
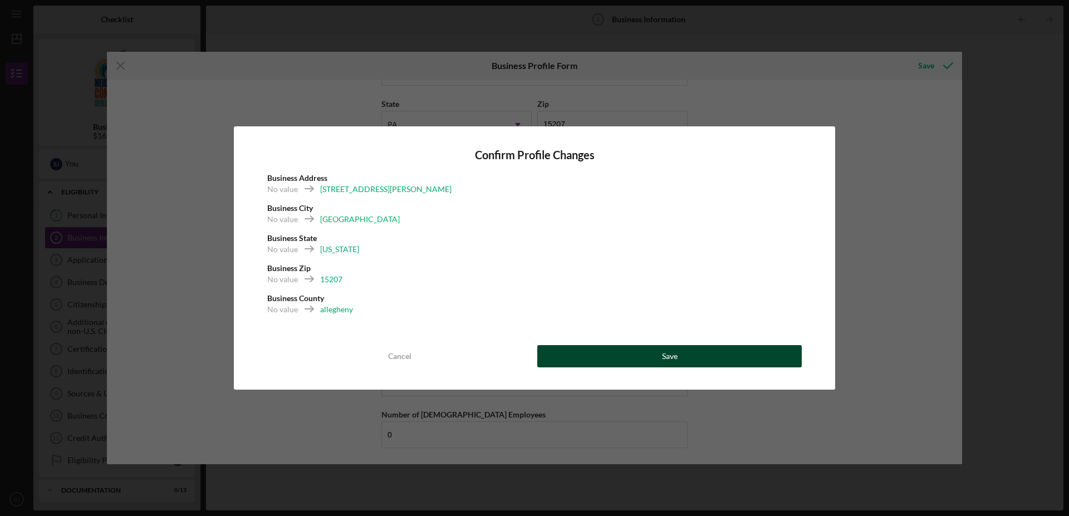
click at [660, 355] on button "Save" at bounding box center [669, 356] width 264 height 22
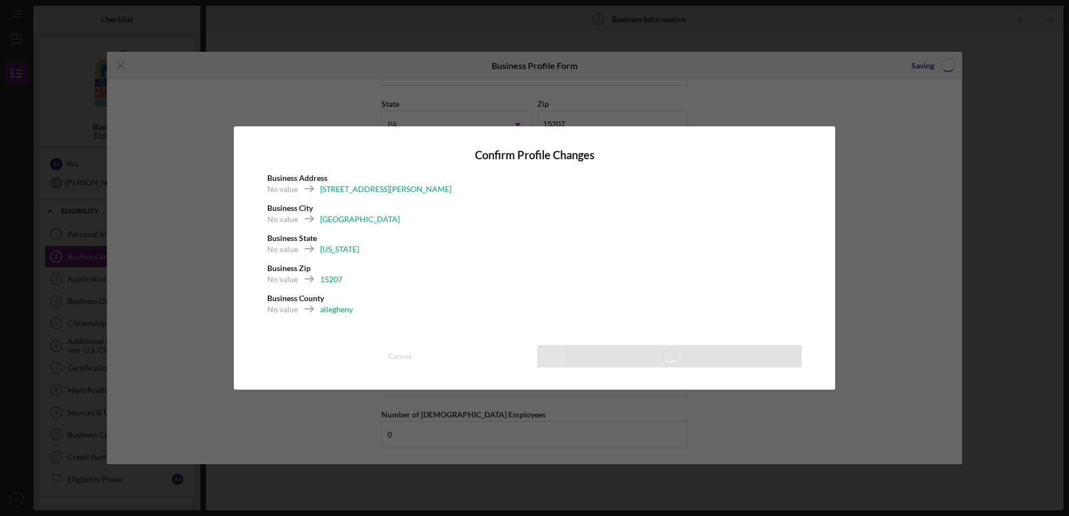
scroll to position [917, 0]
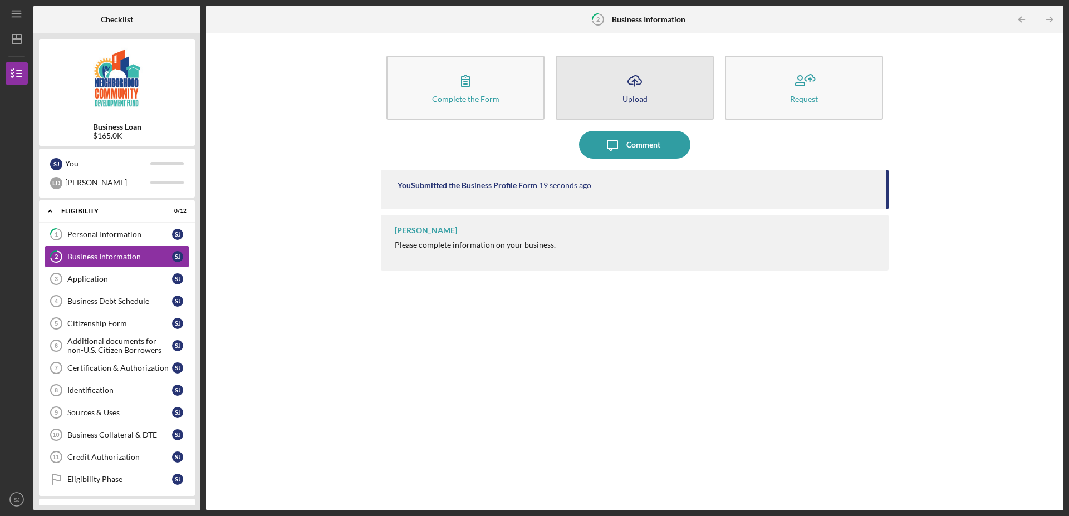
click at [635, 91] on icon "Icon/Upload" at bounding box center [635, 81] width 28 height 28
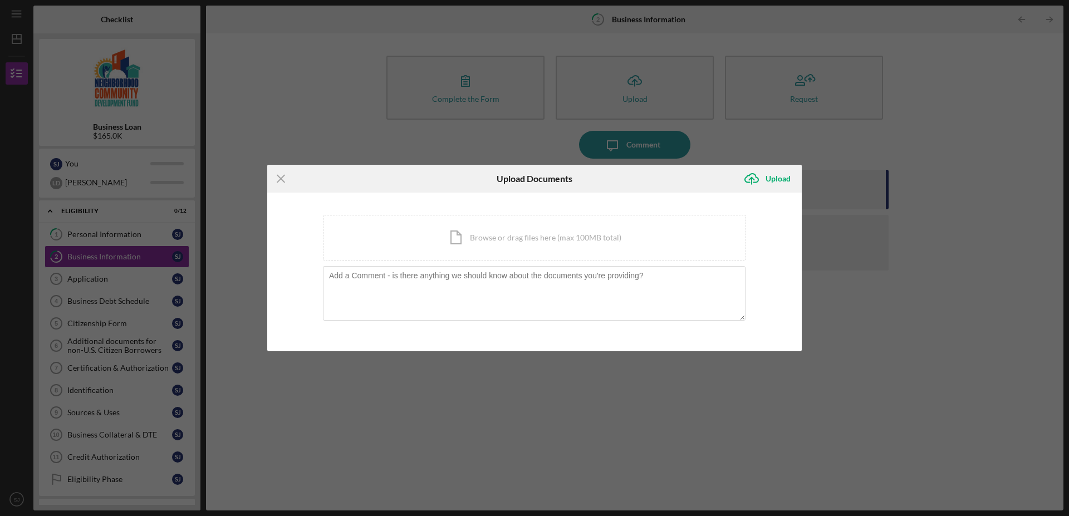
click at [869, 304] on div "Icon/Menu Close Upload Documents Icon/Upload Upload You're uploading documents …" at bounding box center [534, 258] width 1069 height 516
click at [283, 178] on line at bounding box center [280, 178] width 7 height 7
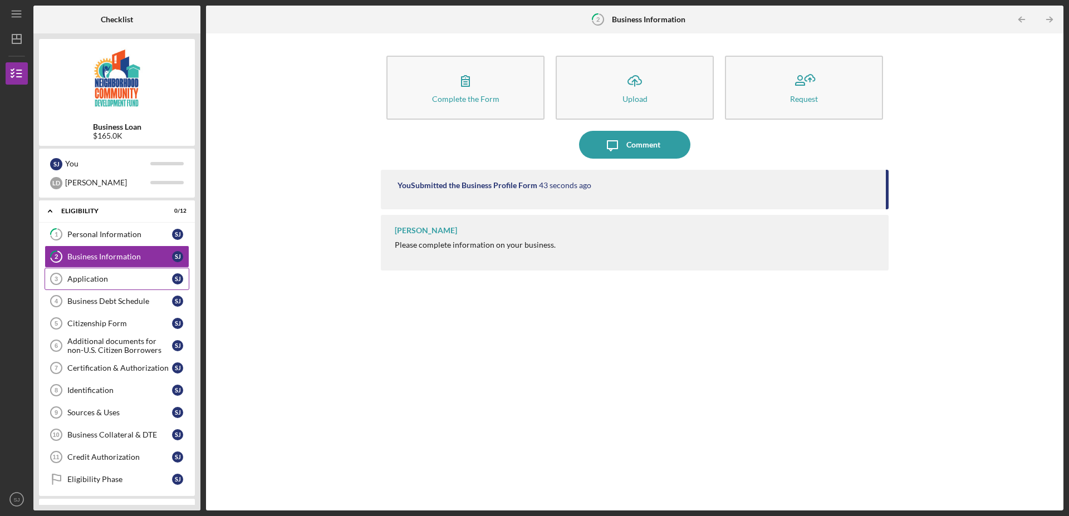
click at [98, 281] on div "Application" at bounding box center [119, 278] width 105 height 9
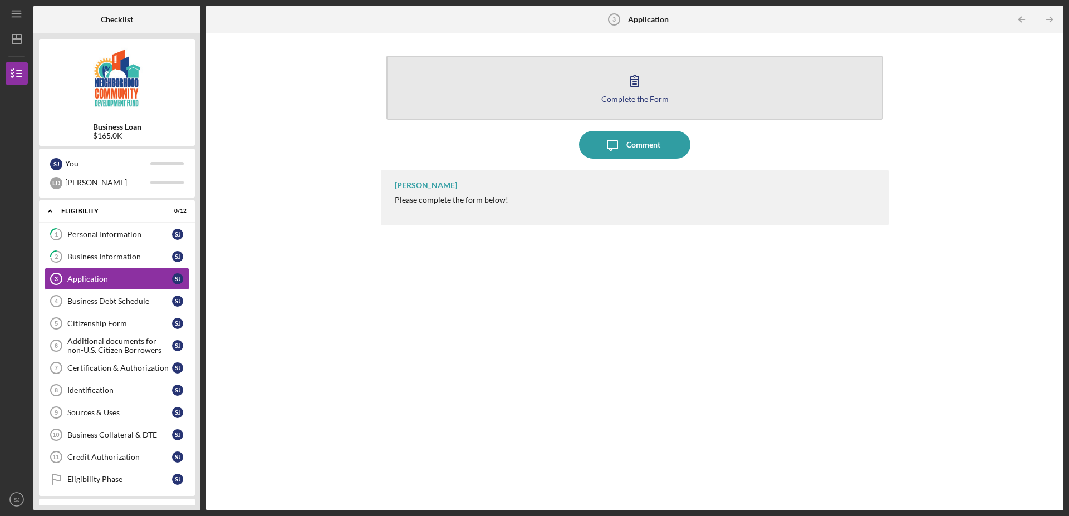
click at [627, 85] on icon "button" at bounding box center [635, 81] width 28 height 28
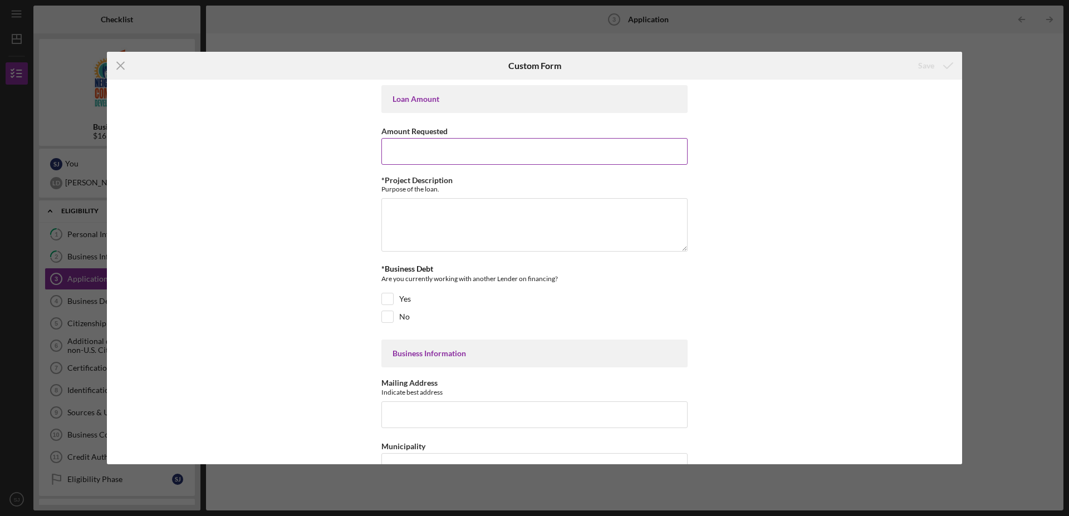
click at [447, 145] on input "Amount Requested" at bounding box center [534, 151] width 306 height 27
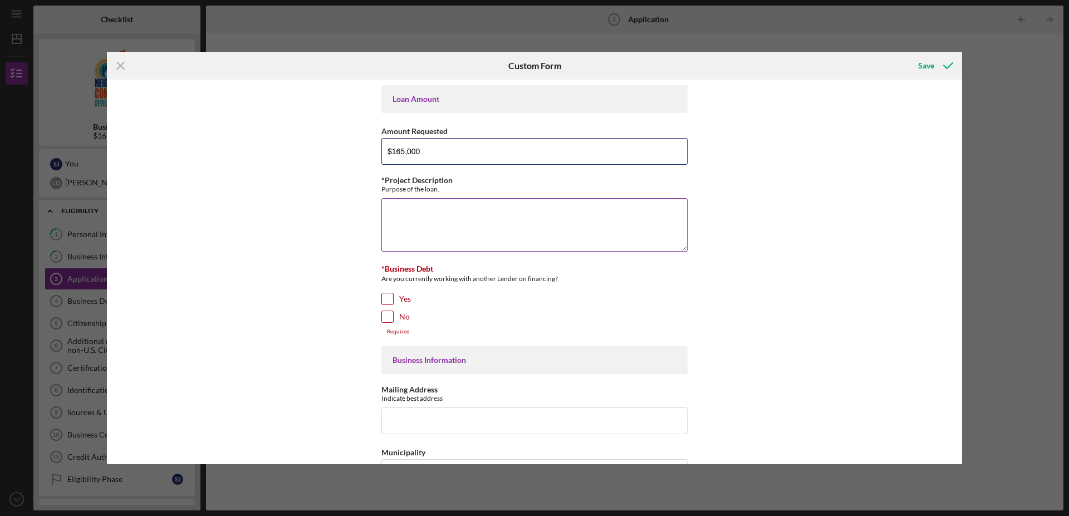
type input "$165,000"
click at [425, 208] on textarea "*Project Description" at bounding box center [534, 224] width 306 height 53
type textarea "to pay off loans that bought out from fnb and pay off back taxes"
click at [382, 296] on input "Yes" at bounding box center [387, 298] width 11 height 11
checkbox input "true"
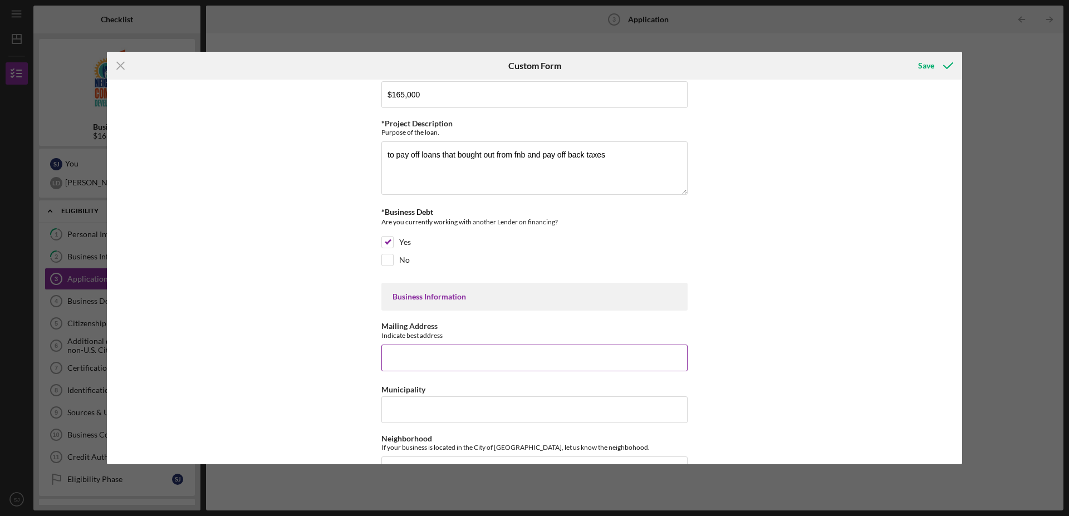
scroll to position [114, 0]
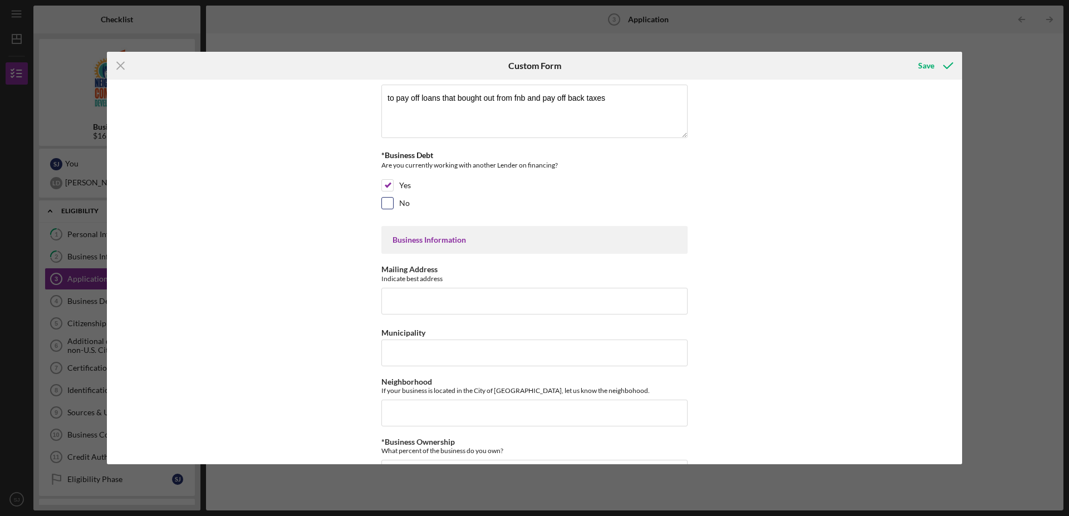
click at [386, 203] on input "No" at bounding box center [387, 203] width 11 height 11
checkbox input "true"
click at [384, 184] on input "Yes" at bounding box center [387, 185] width 11 height 11
checkbox input "false"
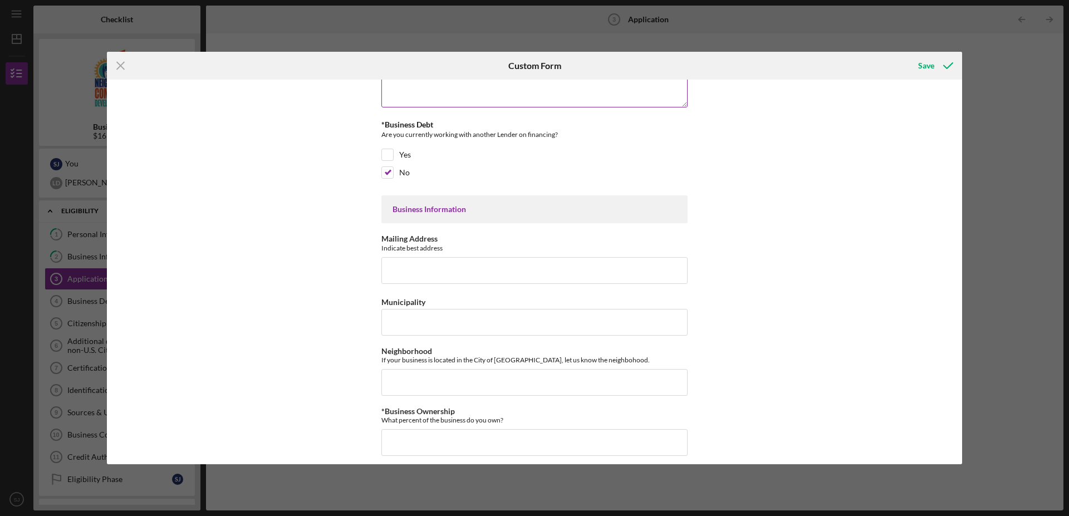
scroll to position [170, 0]
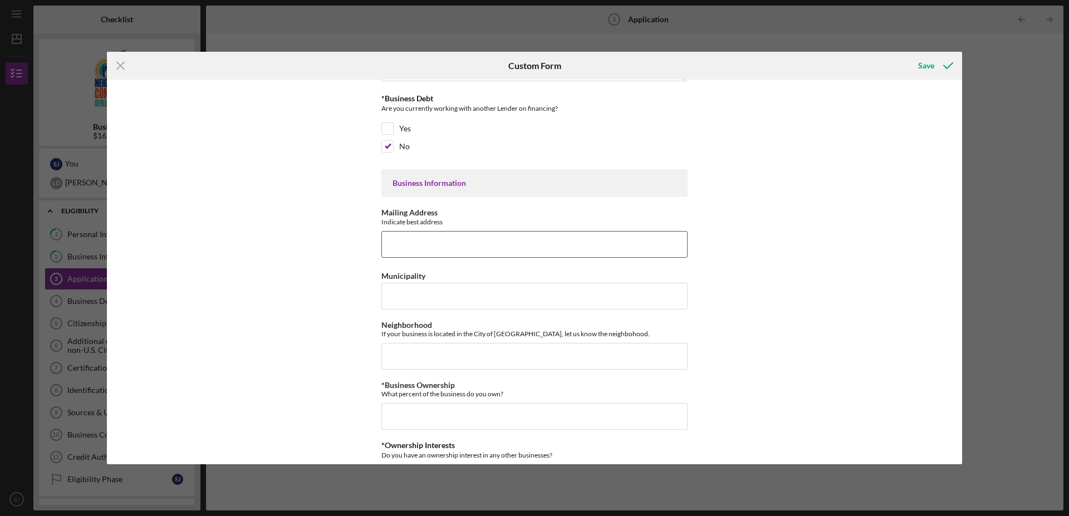
click at [417, 243] on input "Mailing Address" at bounding box center [534, 244] width 306 height 27
type input "[STREET_ADDRESS][PERSON_NAME]"
type input ".%"
type input "."
type input "0.00000%"
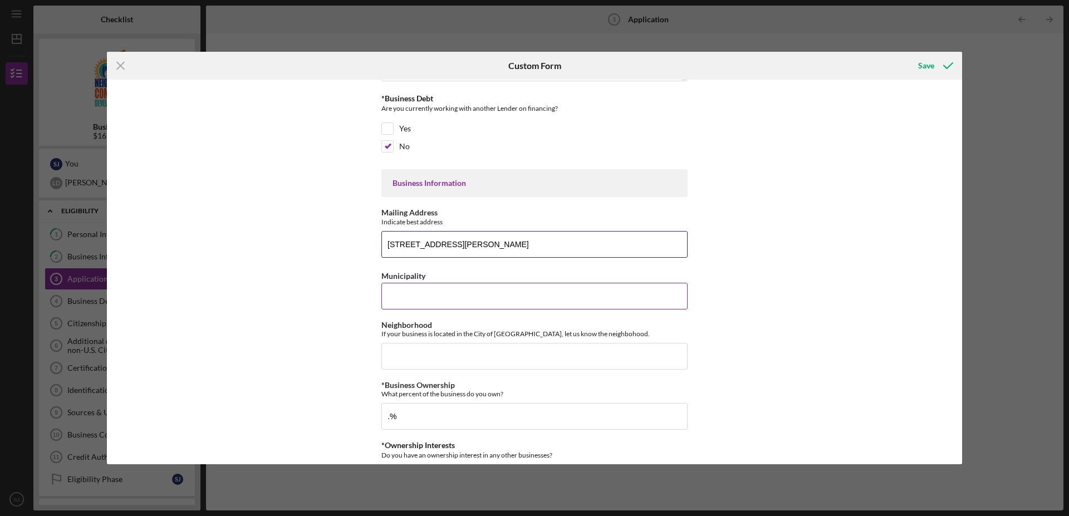
type input "0"
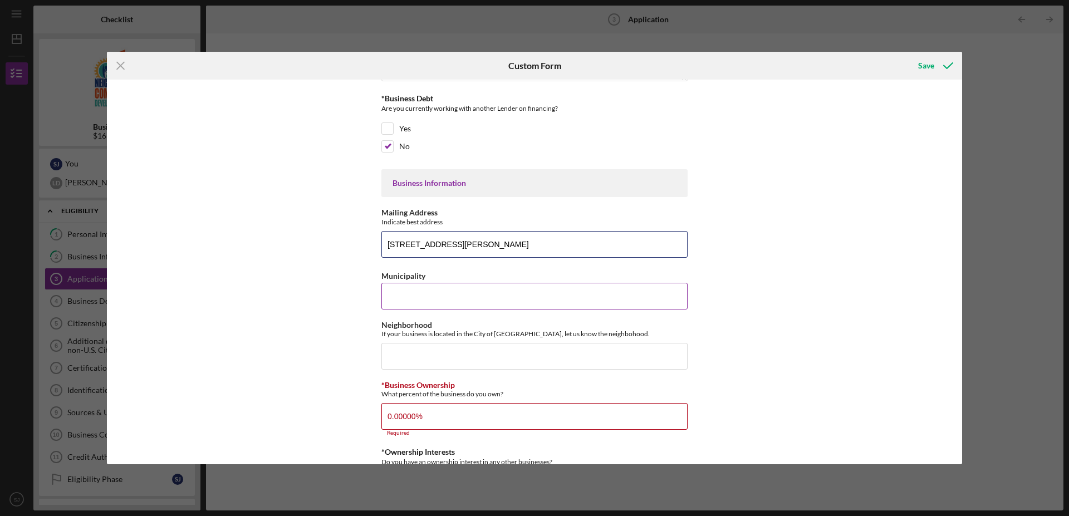
type input ".%"
type input "."
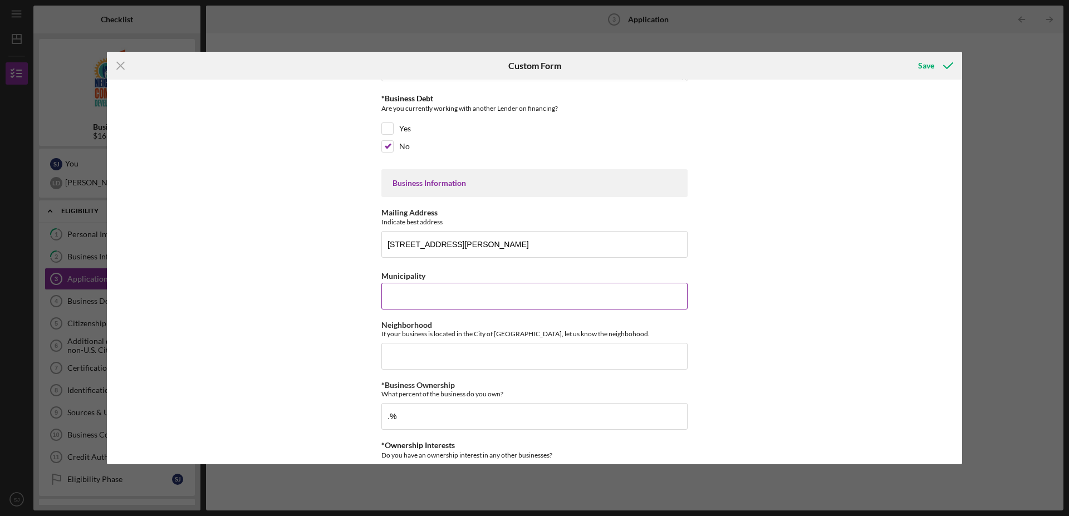
click at [412, 293] on input "Municipality" at bounding box center [534, 296] width 306 height 27
type input "allegheny"
click at [412, 360] on input "Neighborhood" at bounding box center [534, 356] width 306 height 27
click at [395, 355] on input "hazlwood" at bounding box center [534, 356] width 306 height 27
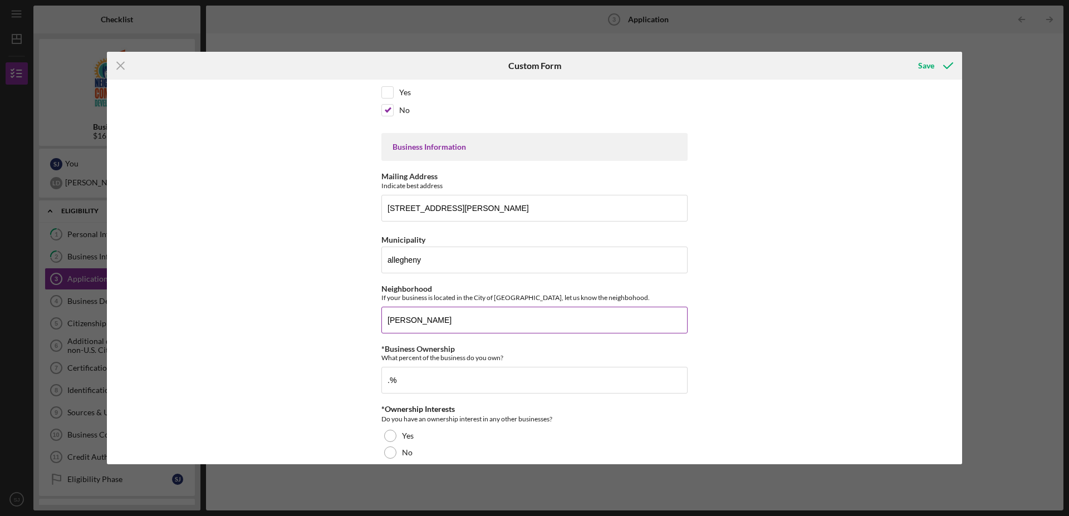
scroll to position [227, 0]
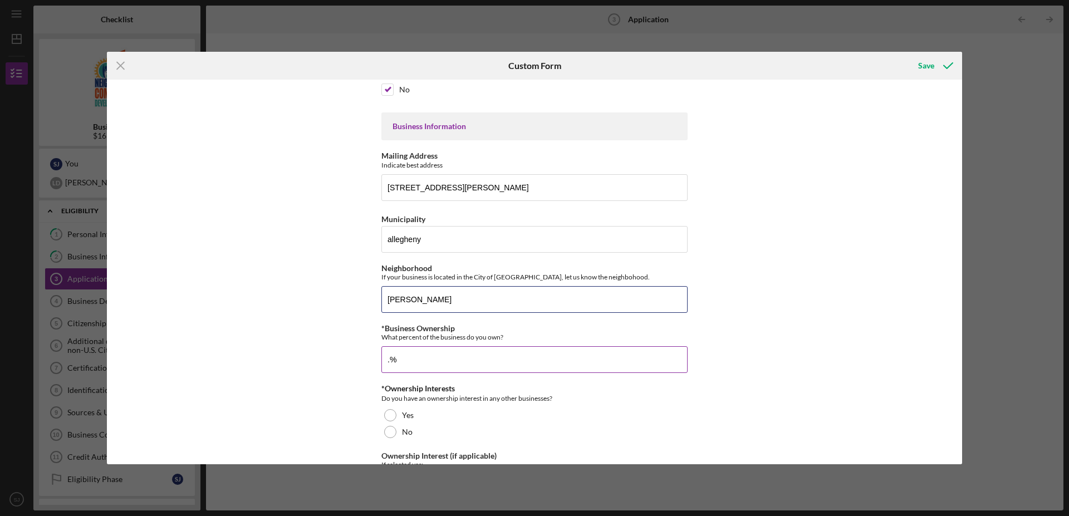
type input "[PERSON_NAME]"
click at [421, 358] on input ".%" at bounding box center [534, 359] width 306 height 27
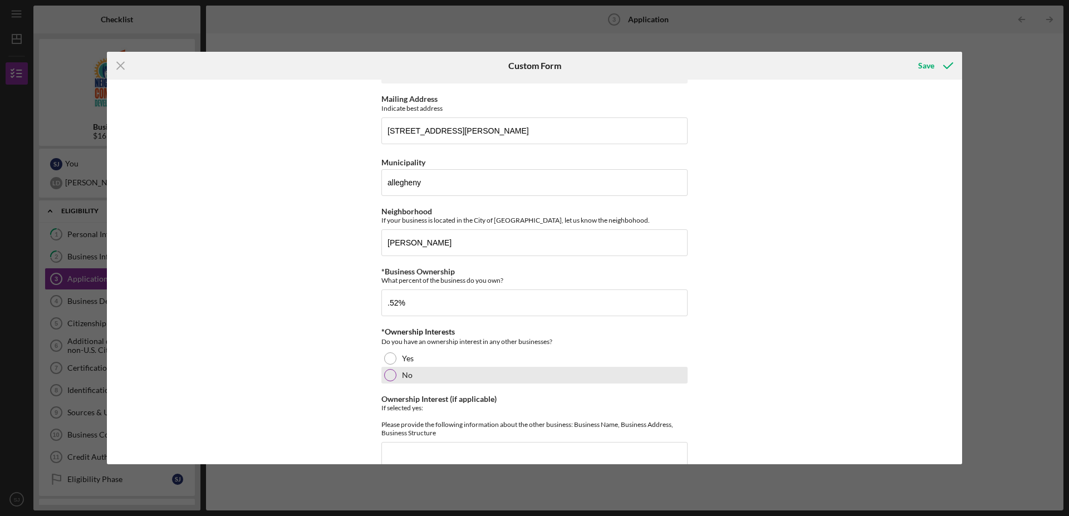
type input "0.52000%"
click at [385, 379] on div at bounding box center [390, 375] width 12 height 12
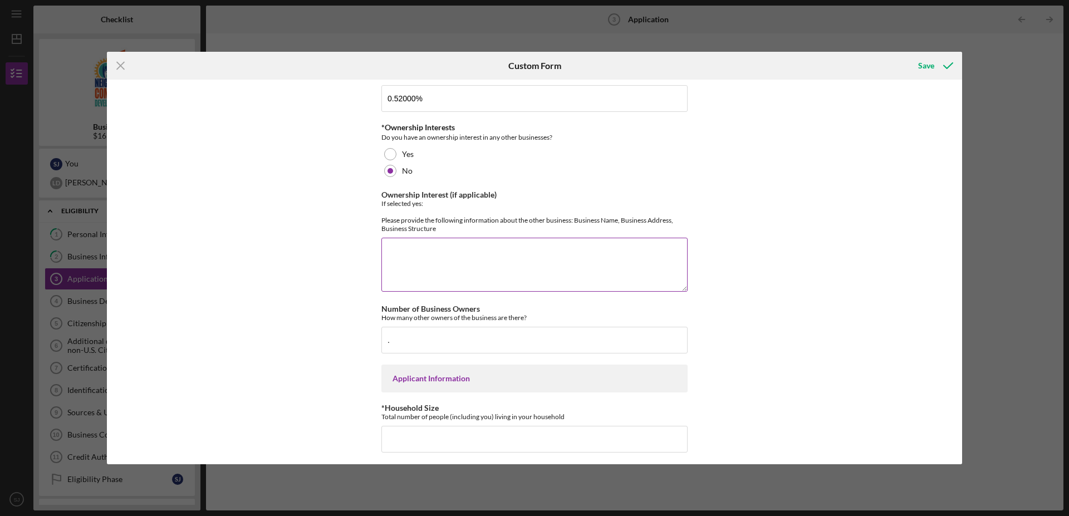
scroll to position [511, 0]
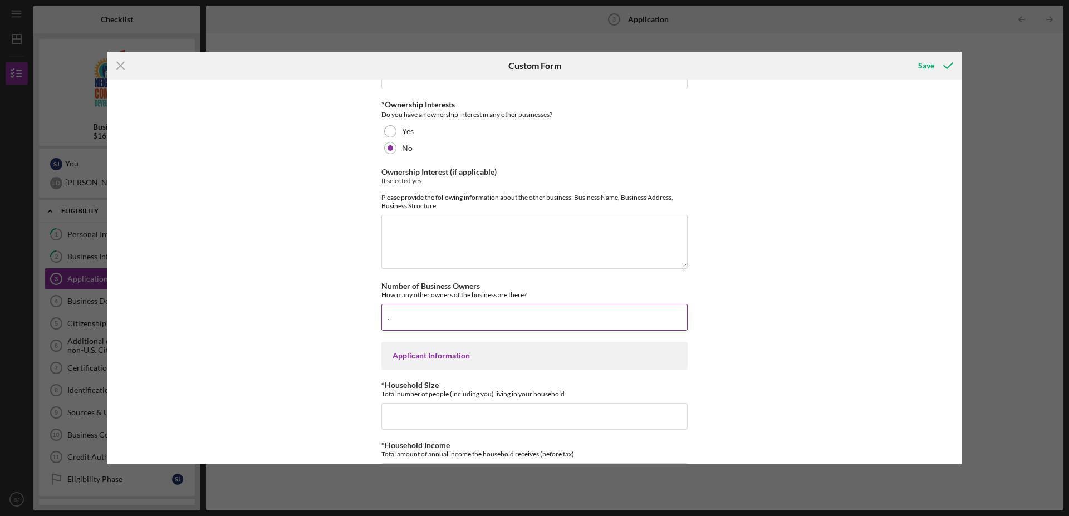
click at [400, 315] on input "." at bounding box center [534, 317] width 306 height 27
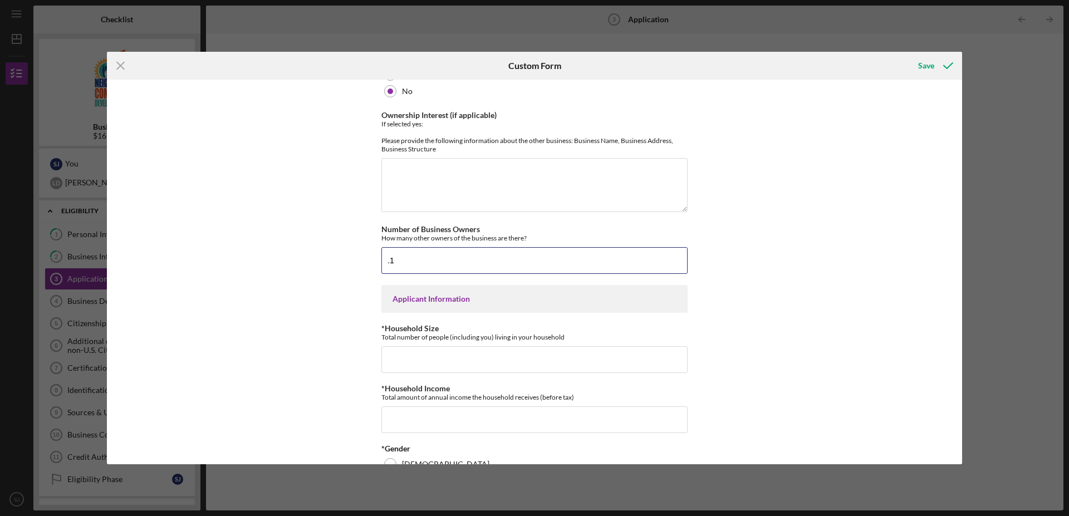
scroll to position [625, 0]
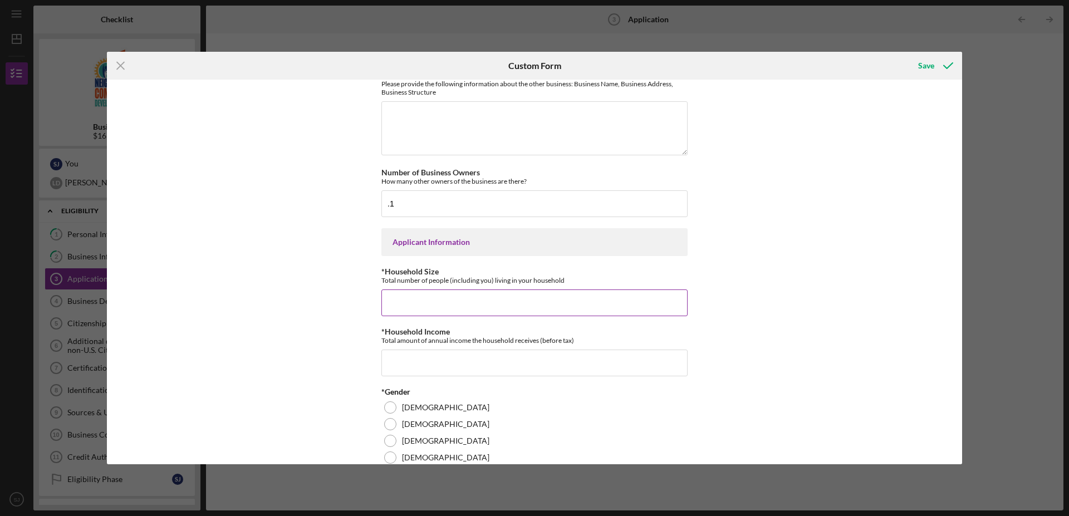
type input "0.1"
click at [414, 309] on input "*Household Size" at bounding box center [534, 302] width 306 height 27
type input "2"
click at [340, 333] on div "Loan Amount Amount Requested $165,000 *Project Description Purpose of the loan.…" at bounding box center [534, 272] width 855 height 385
click at [430, 376] on input "*Household Income" at bounding box center [534, 363] width 306 height 27
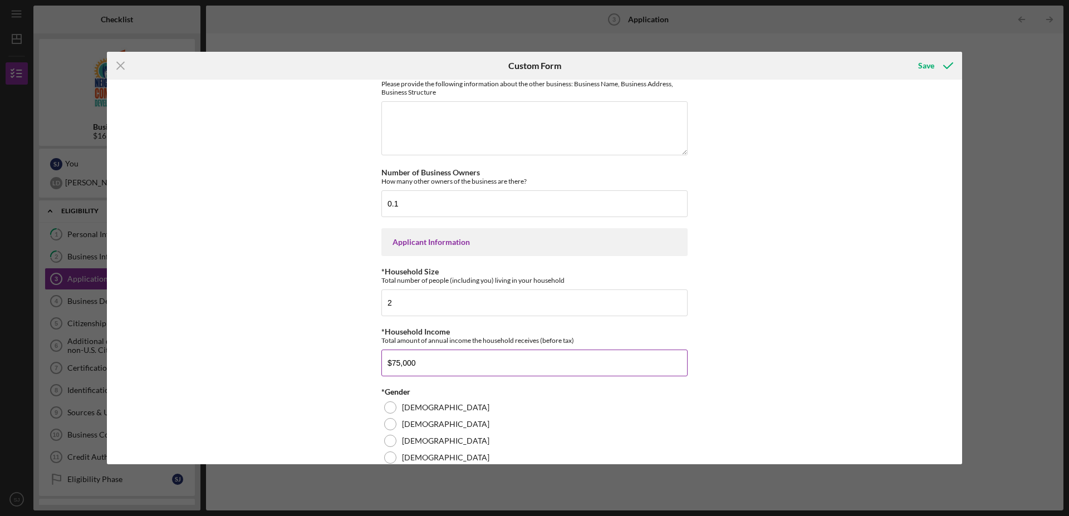
scroll to position [681, 0]
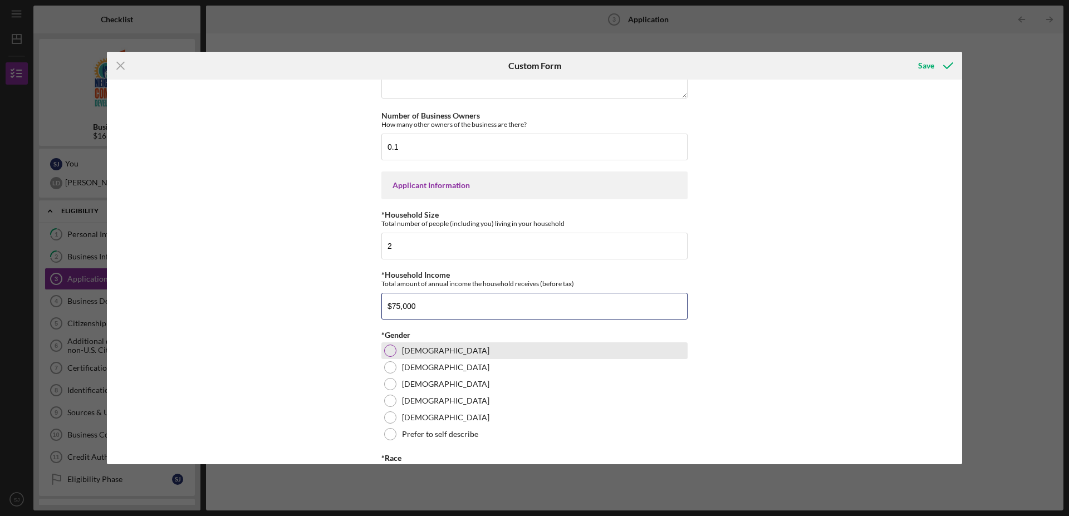
type input "$75,000"
click at [386, 357] on div at bounding box center [390, 351] width 12 height 12
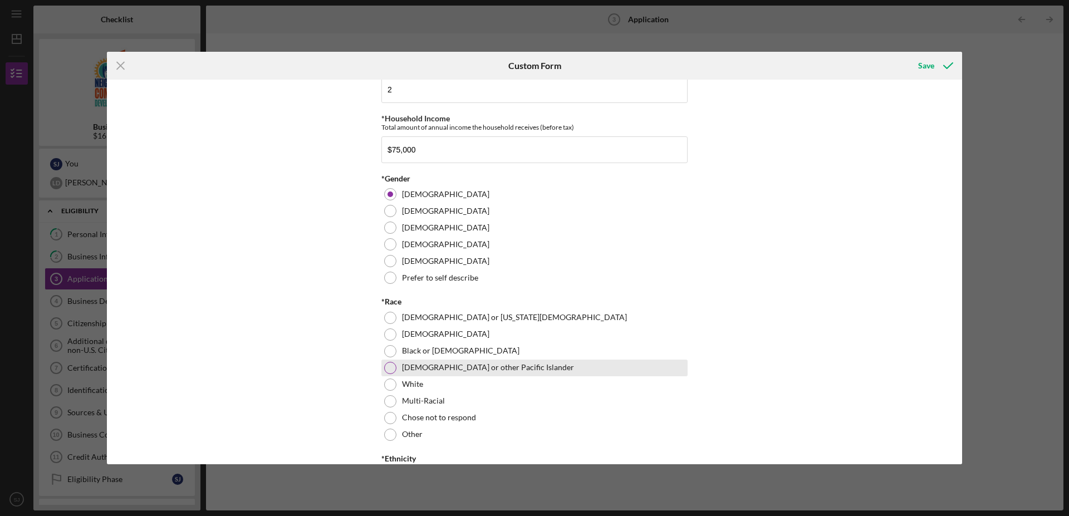
scroll to position [852, 0]
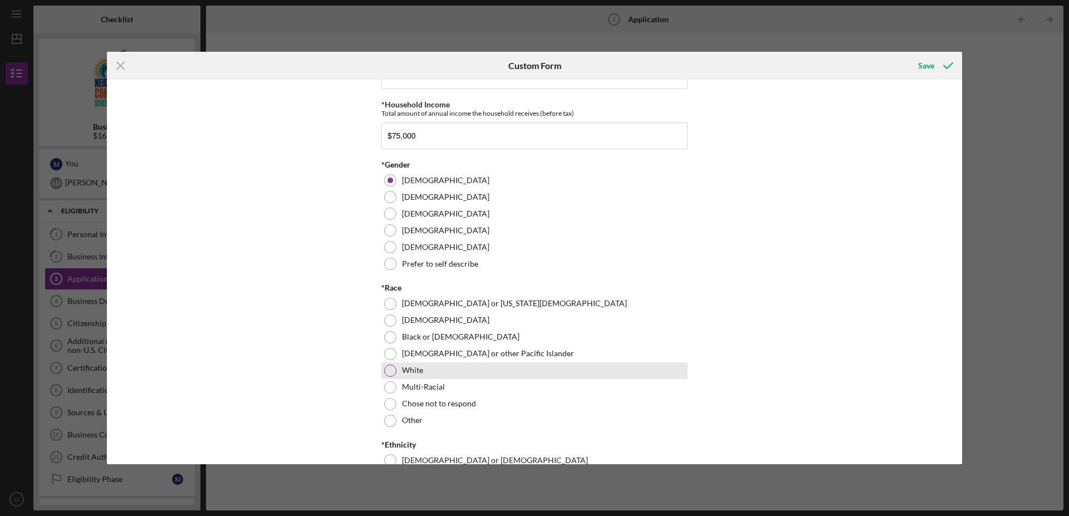
click at [384, 377] on div at bounding box center [390, 371] width 12 height 12
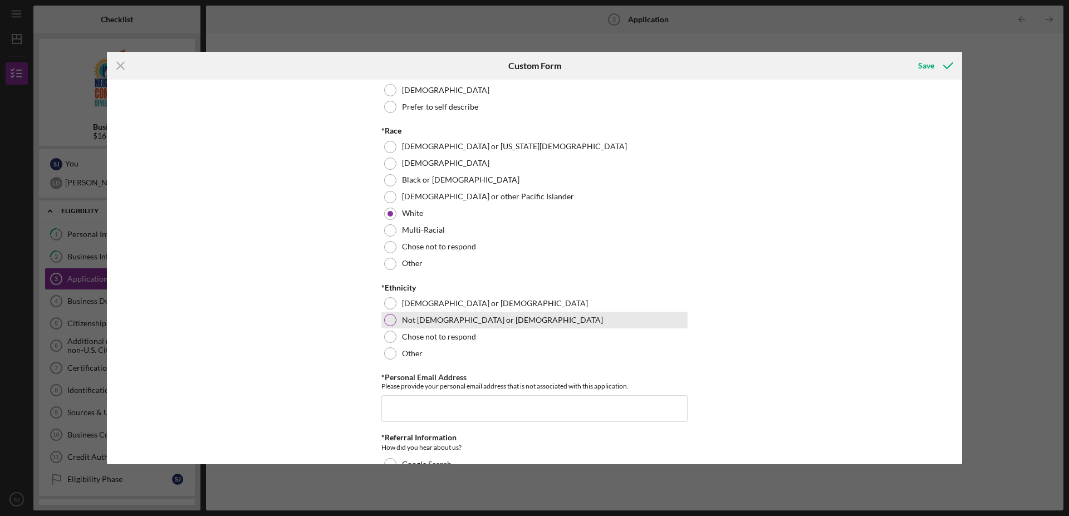
scroll to position [1022, 0]
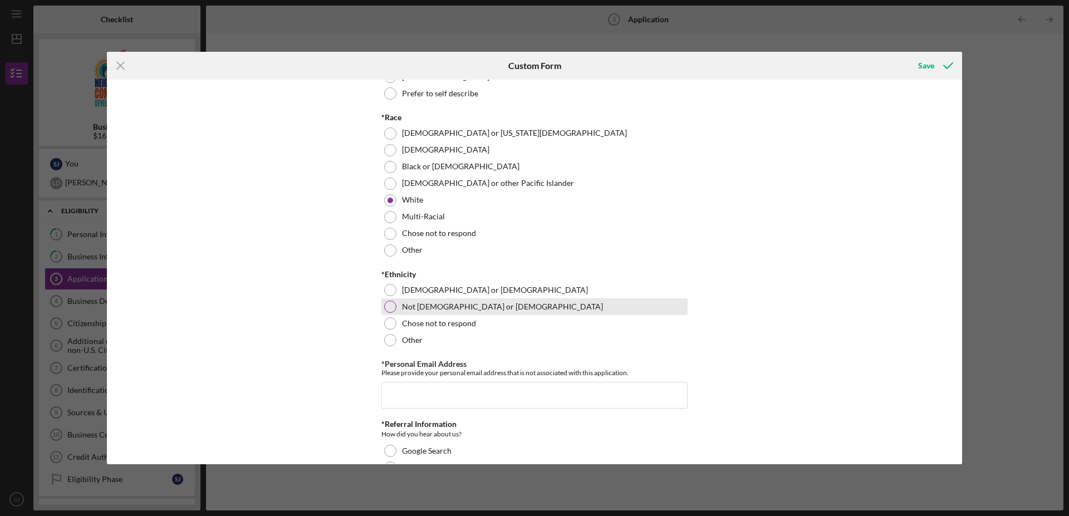
click at [385, 313] on div at bounding box center [390, 307] width 12 height 12
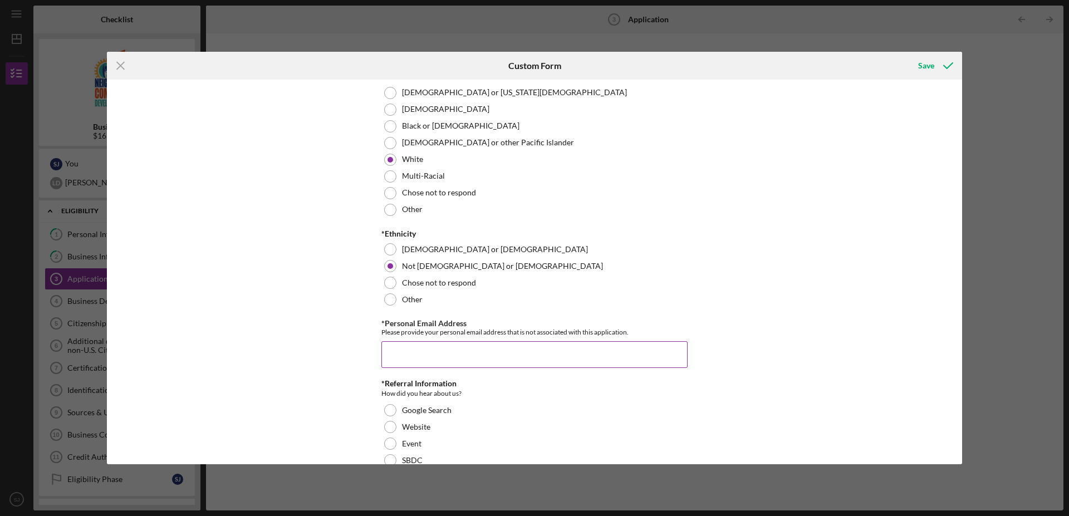
scroll to position [1079, 0]
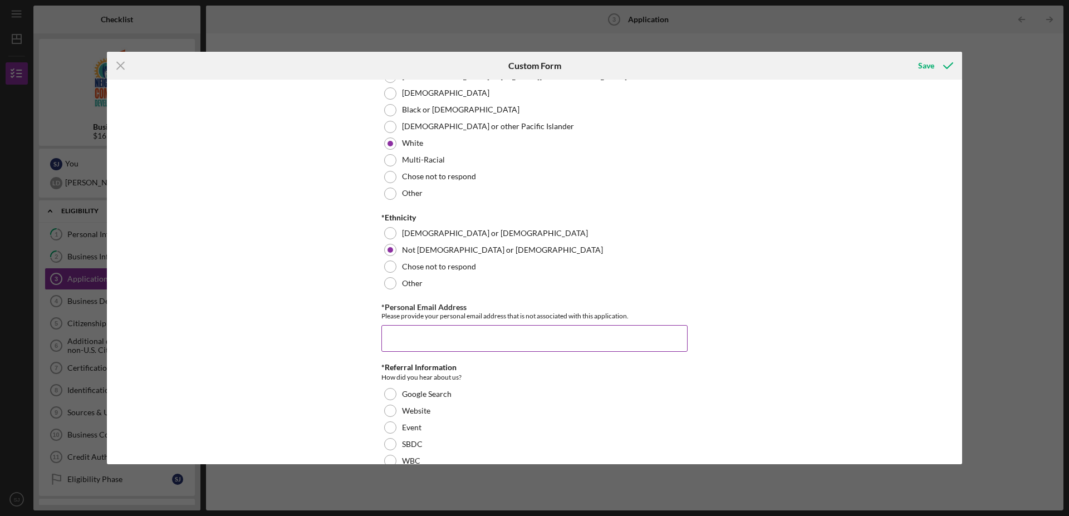
click at [417, 352] on input "*Personal Email Address" at bounding box center [534, 338] width 306 height 27
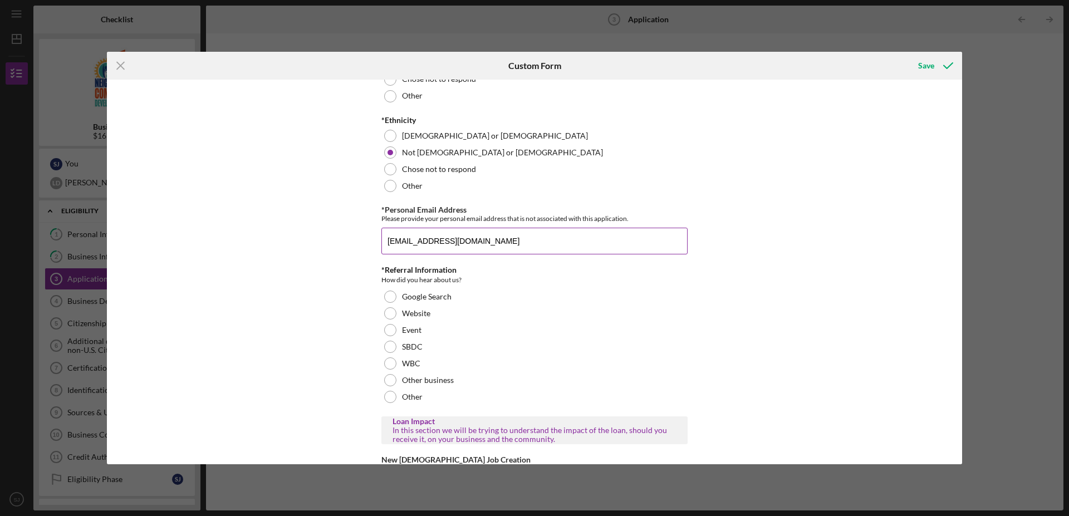
scroll to position [1192, 0]
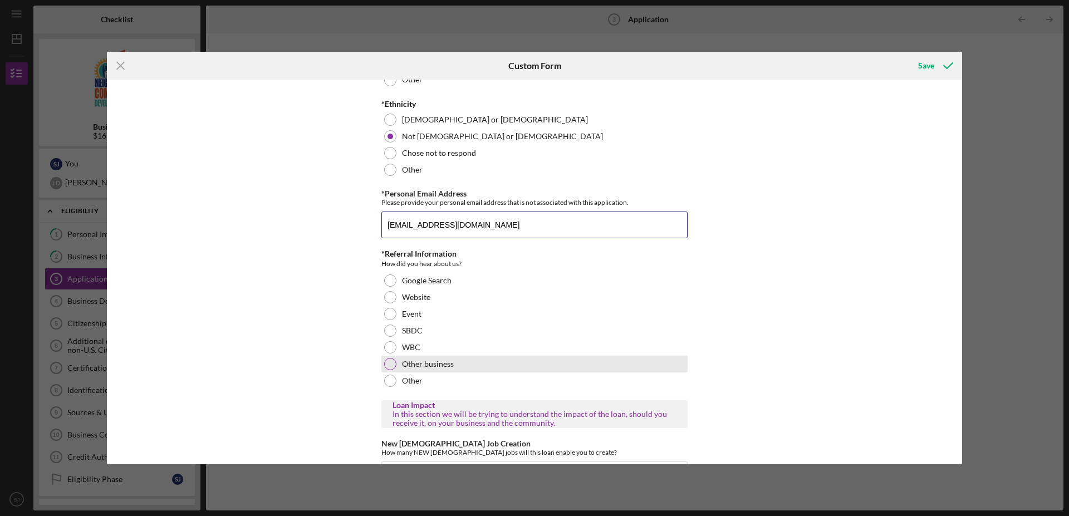
type input "[EMAIL_ADDRESS][DOMAIN_NAME]"
click at [384, 370] on div at bounding box center [390, 364] width 12 height 12
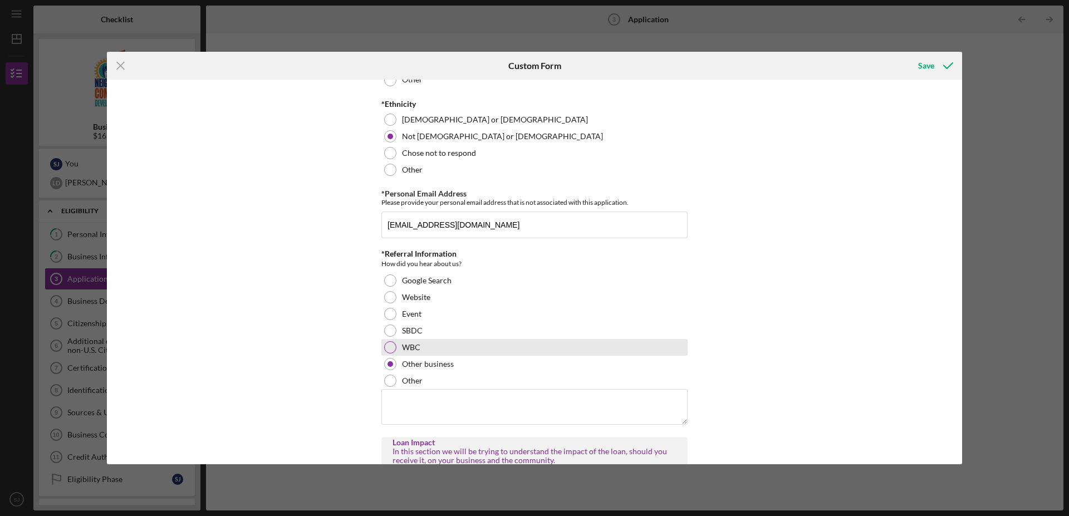
scroll to position [1249, 0]
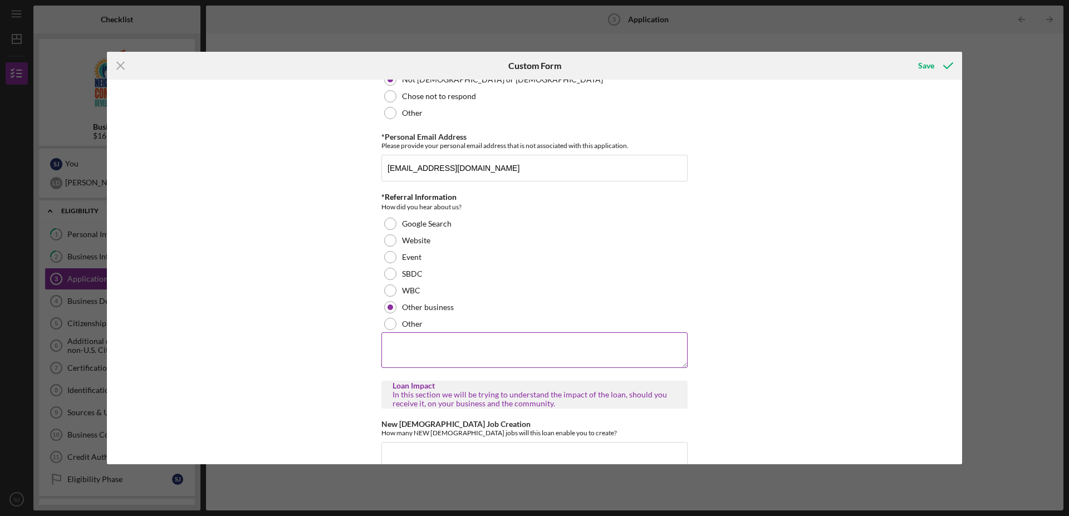
click at [423, 362] on textarea at bounding box center [534, 350] width 306 height 36
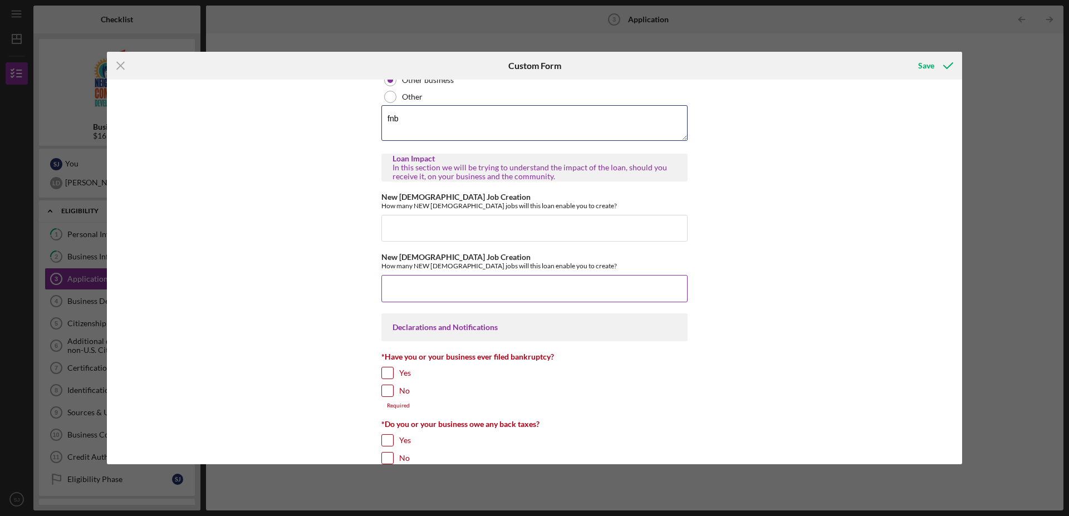
scroll to position [1533, 0]
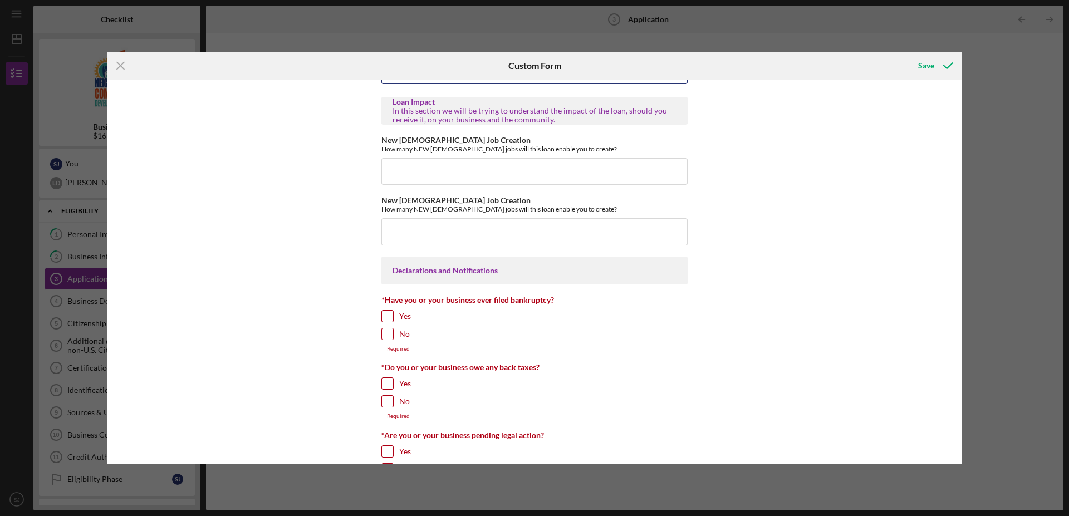
type textarea "fnb"
click at [382, 340] on input "No" at bounding box center [387, 333] width 11 height 11
checkbox input "true"
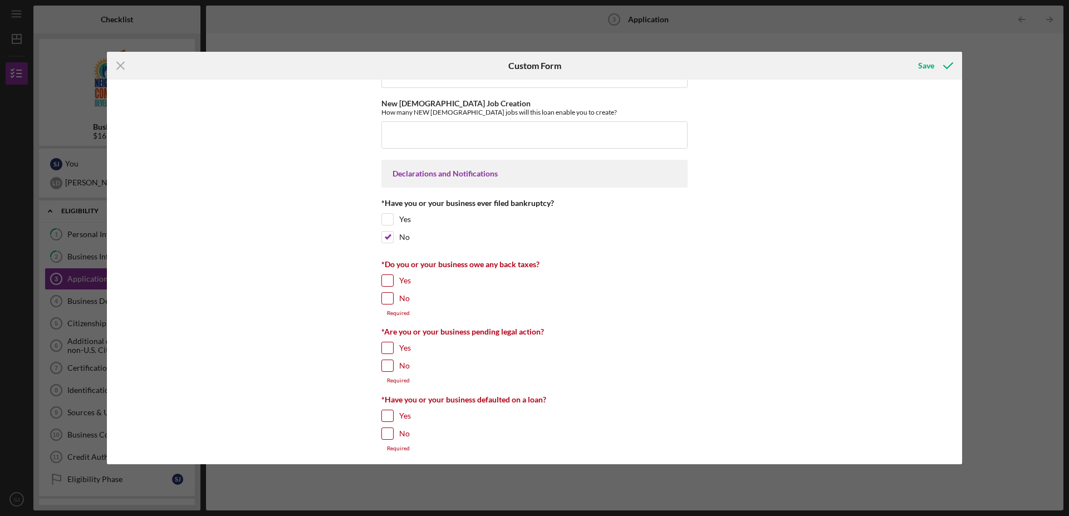
scroll to position [1647, 0]
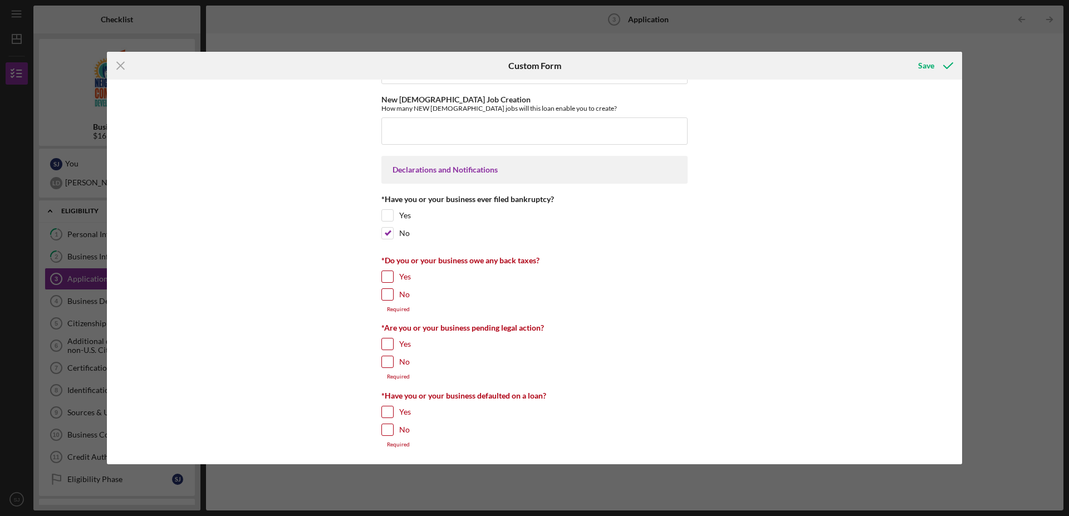
click at [385, 279] on input "Yes" at bounding box center [387, 276] width 11 height 11
checkbox input "true"
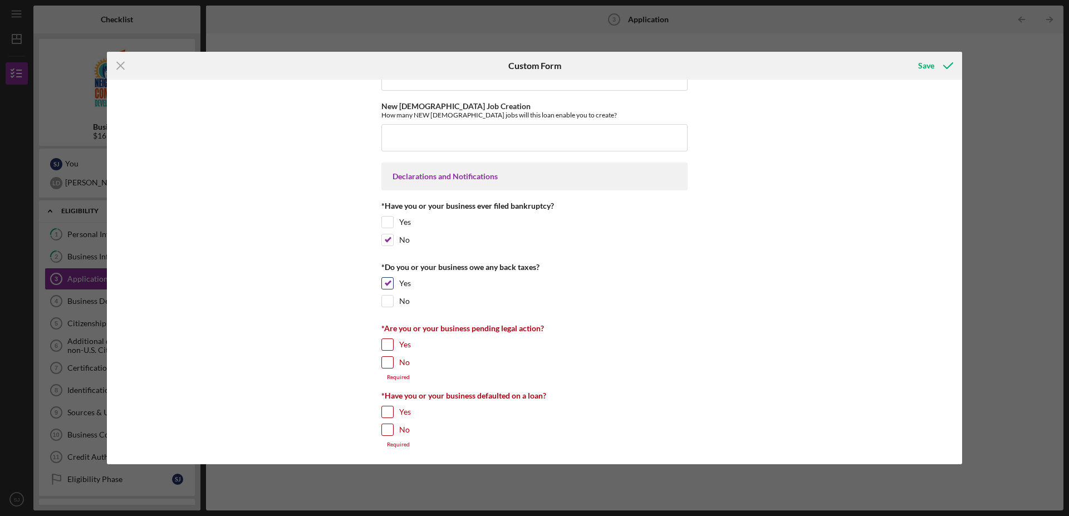
scroll to position [1645, 0]
click at [386, 362] on input "No" at bounding box center [387, 362] width 11 height 11
checkbox input "true"
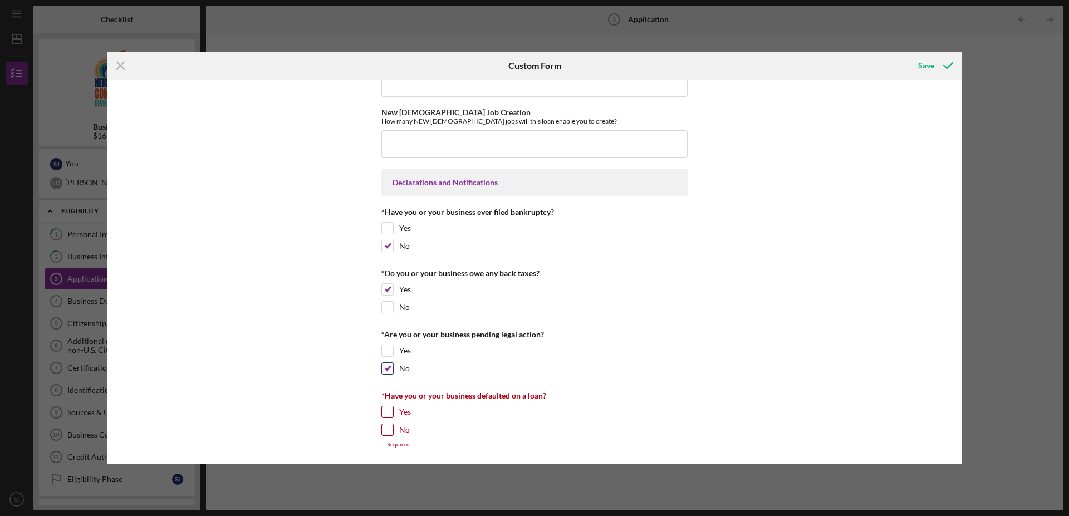
scroll to position [1638, 0]
click at [385, 429] on input "No" at bounding box center [387, 429] width 11 height 11
checkbox input "true"
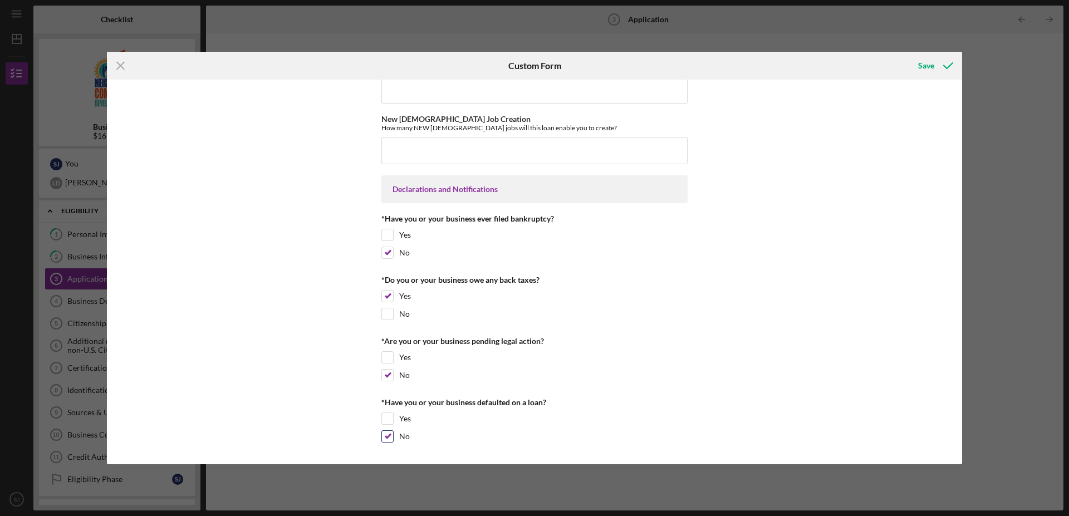
scroll to position [1632, 0]
click at [923, 63] on div "Save" at bounding box center [926, 66] width 16 height 22
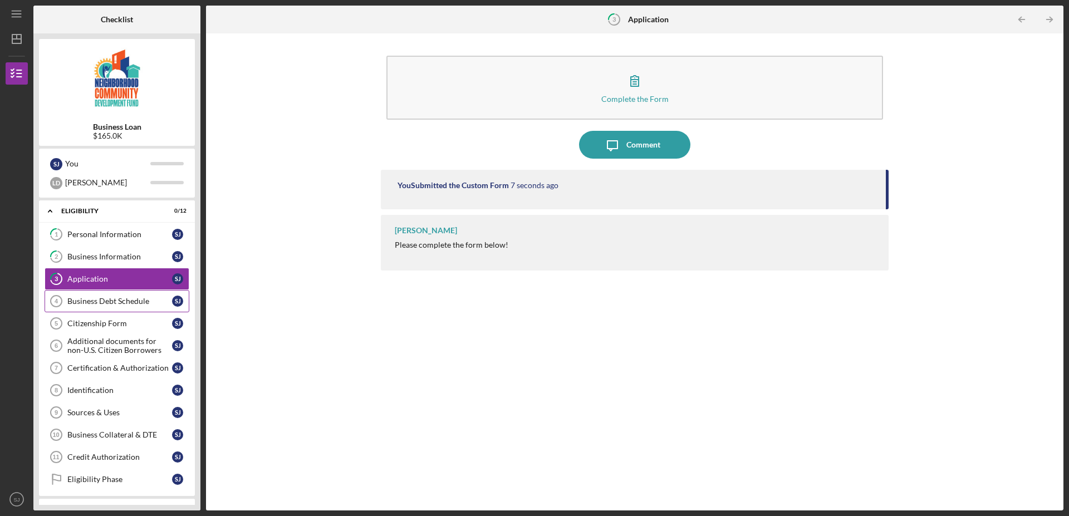
click at [134, 298] on div "Business Debt Schedule" at bounding box center [119, 301] width 105 height 9
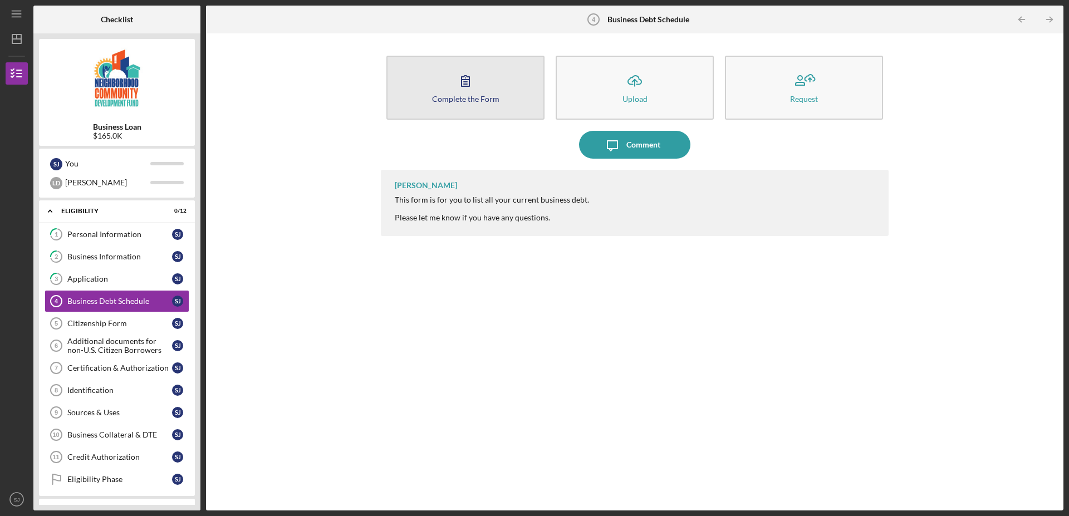
click at [484, 91] on button "Complete the Form Form" at bounding box center [465, 88] width 158 height 64
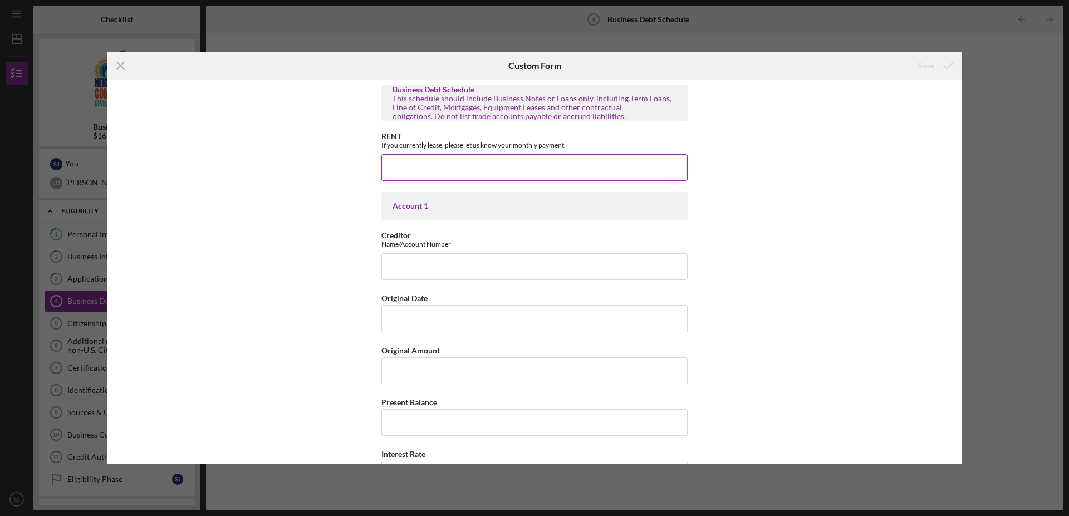
click at [450, 170] on input "RENT" at bounding box center [534, 167] width 306 height 27
type input "$0"
click at [460, 265] on input "Creditor" at bounding box center [534, 266] width 306 height 27
type input "quick bridge/484917245023"
click at [435, 317] on input "Original Date" at bounding box center [534, 318] width 306 height 27
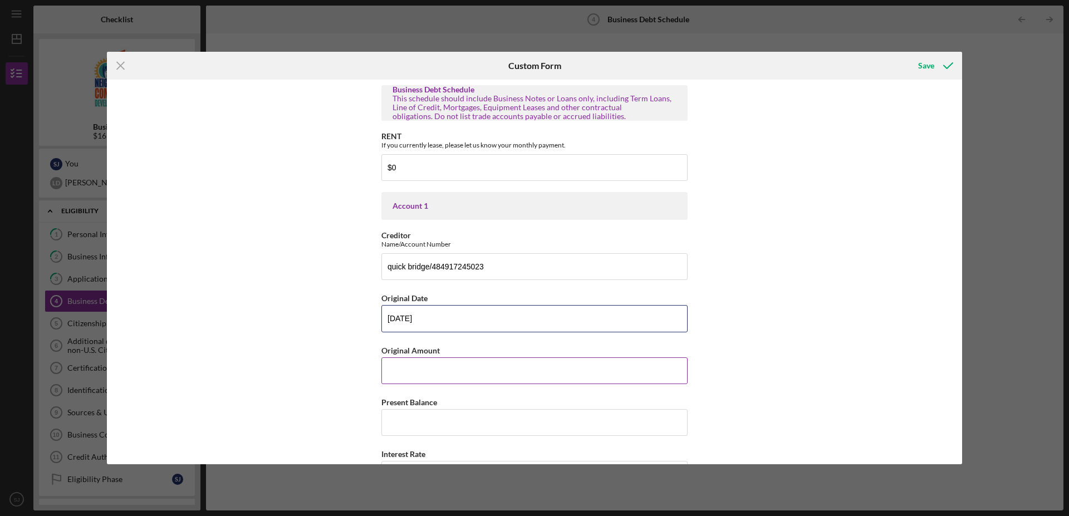
type input "[DATE]"
click at [424, 369] on input "Original Amount" at bounding box center [534, 370] width 306 height 27
type input "$78,026.91"
click at [416, 423] on input "Present Balance" at bounding box center [534, 422] width 306 height 27
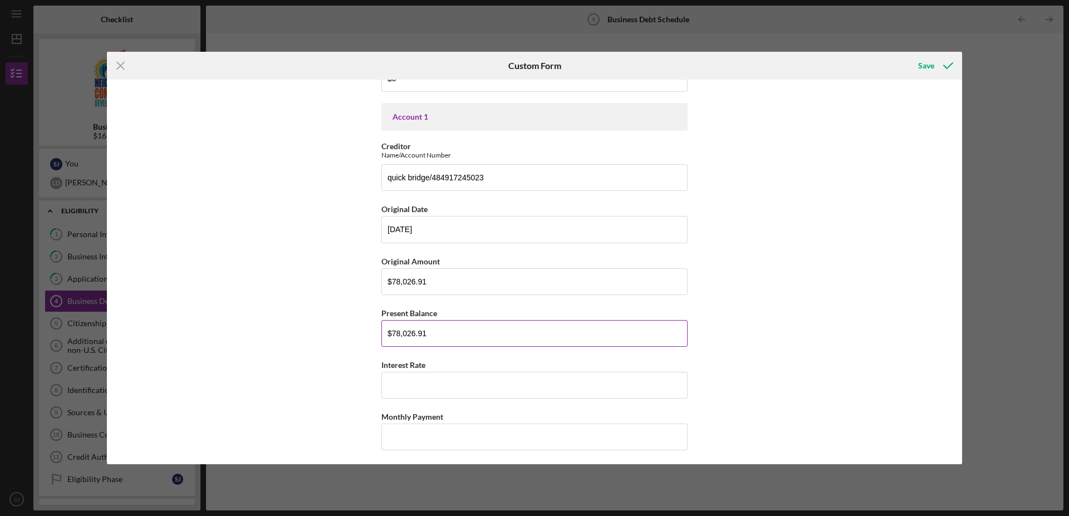
scroll to position [114, 0]
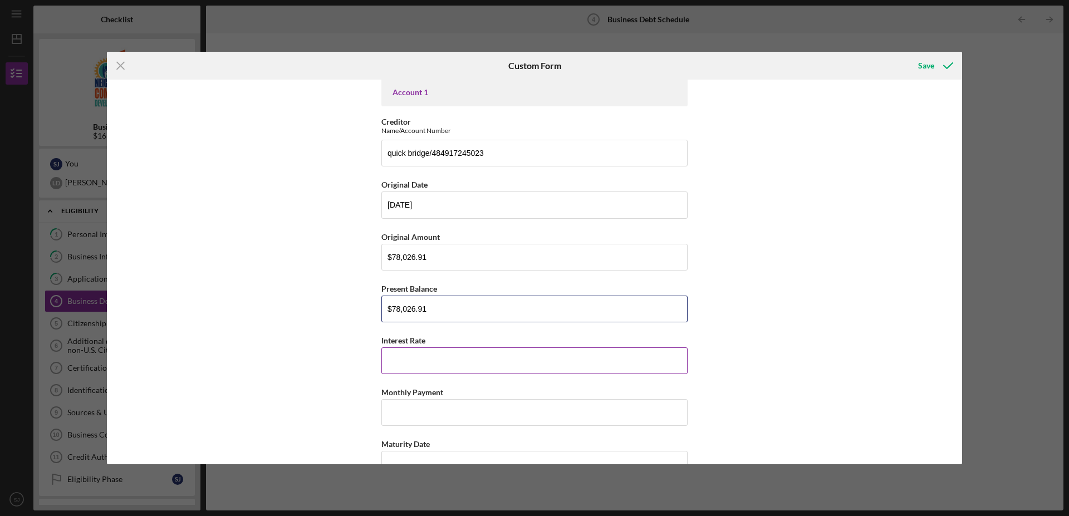
type input "$78,026.91"
click at [424, 365] on input "Interest Rate" at bounding box center [534, 360] width 306 height 27
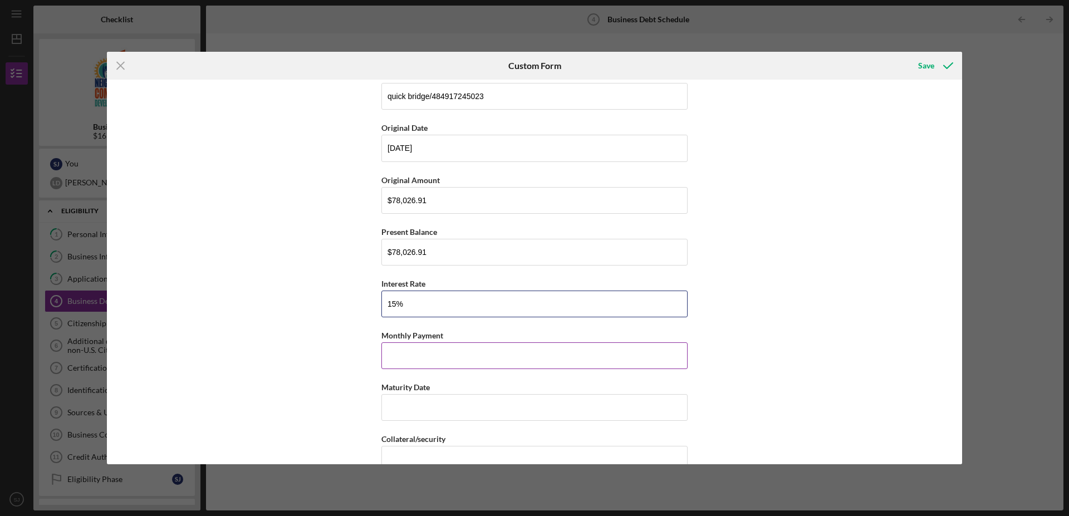
type input "15%"
click at [406, 362] on input "Monthly Payment" at bounding box center [534, 355] width 306 height 27
type input "$7,072.00"
click at [421, 410] on input "Maturity Date" at bounding box center [534, 407] width 306 height 27
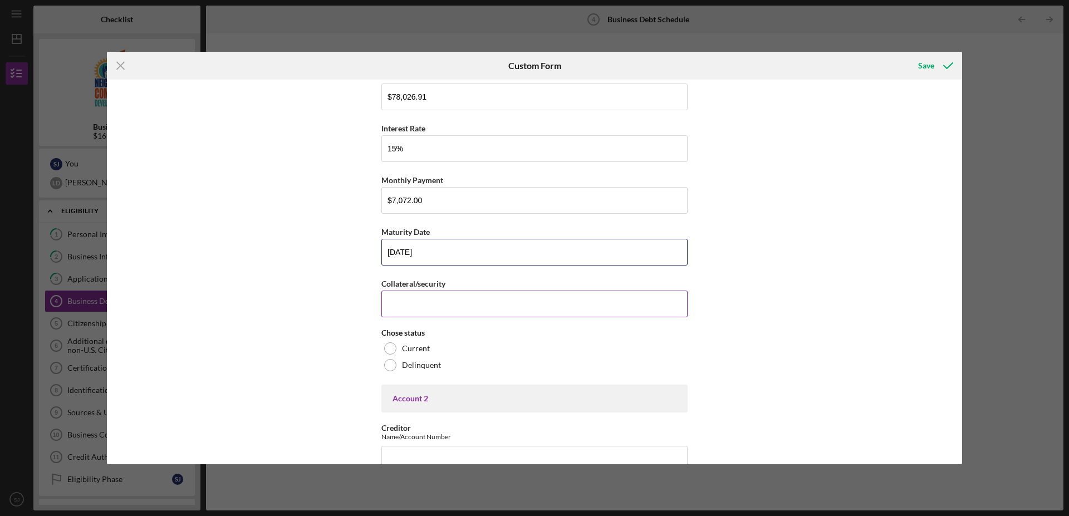
scroll to position [341, 0]
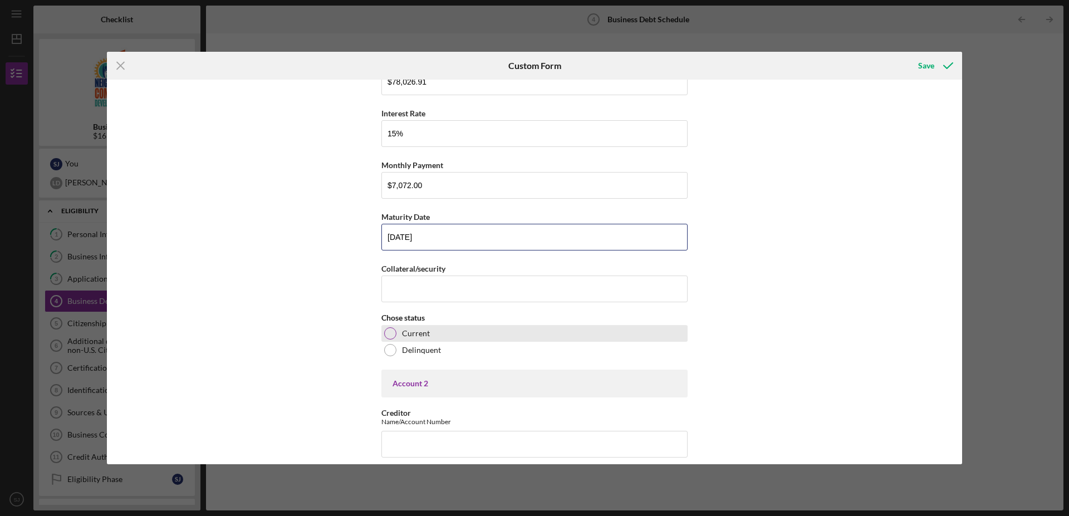
type input "[DATE]"
click at [386, 337] on div at bounding box center [390, 333] width 12 height 12
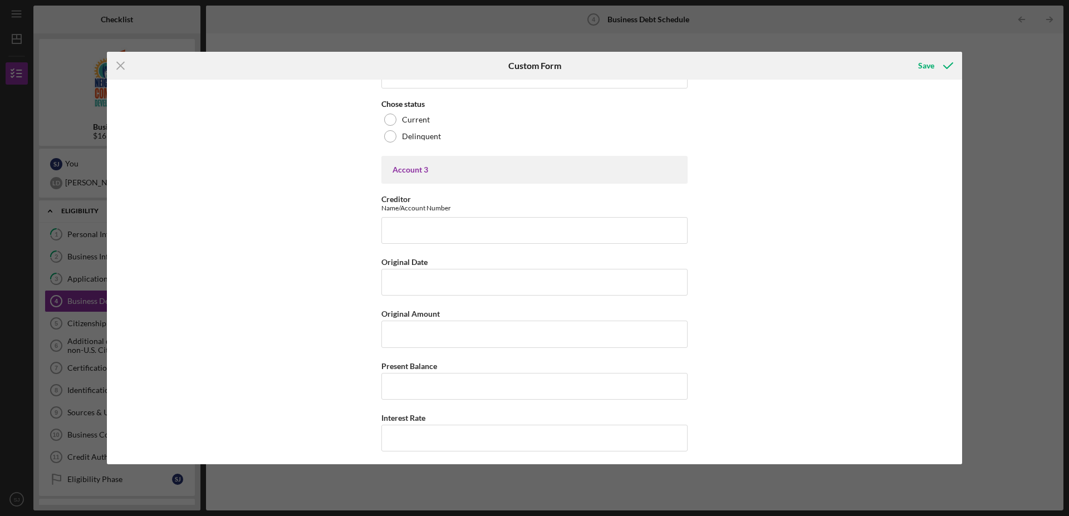
scroll to position [1136, 0]
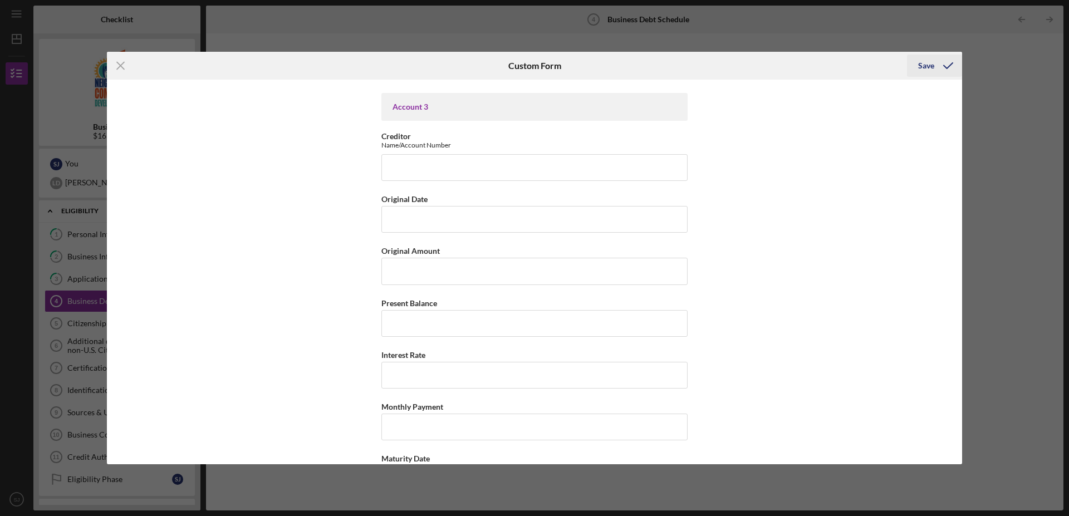
click at [930, 65] on div "Save" at bounding box center [926, 66] width 16 height 22
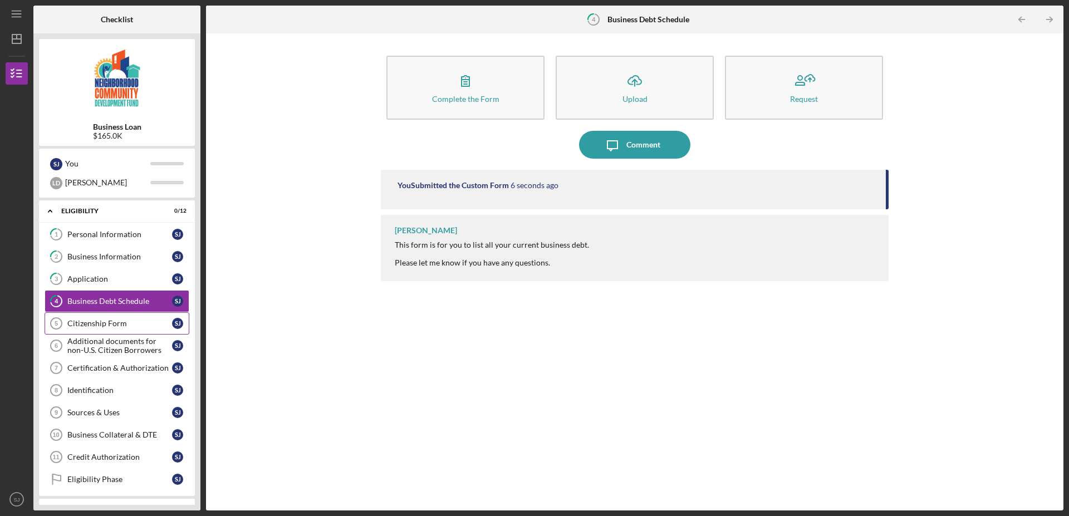
click at [98, 325] on div "Citizenship Form" at bounding box center [119, 323] width 105 height 9
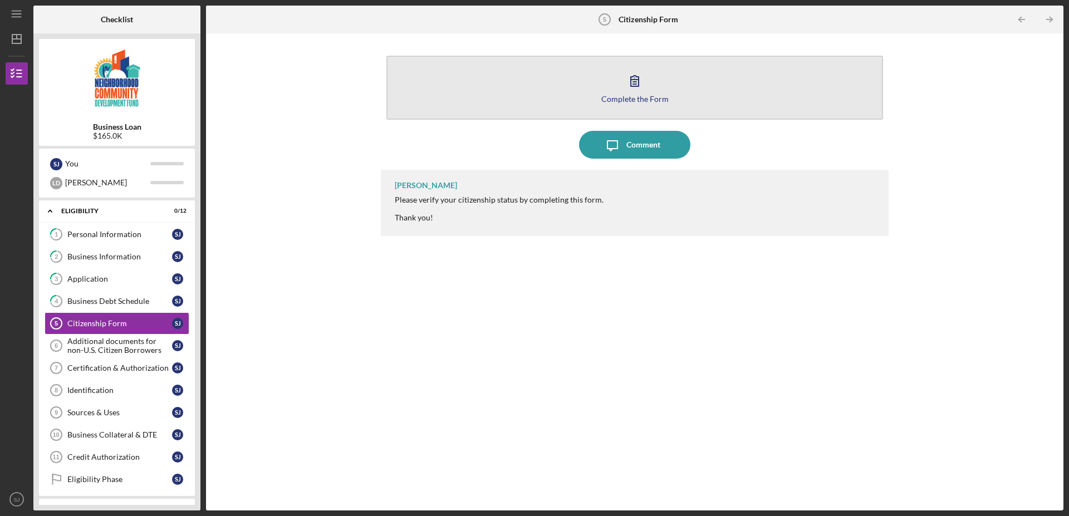
click at [625, 90] on icon "button" at bounding box center [635, 81] width 28 height 28
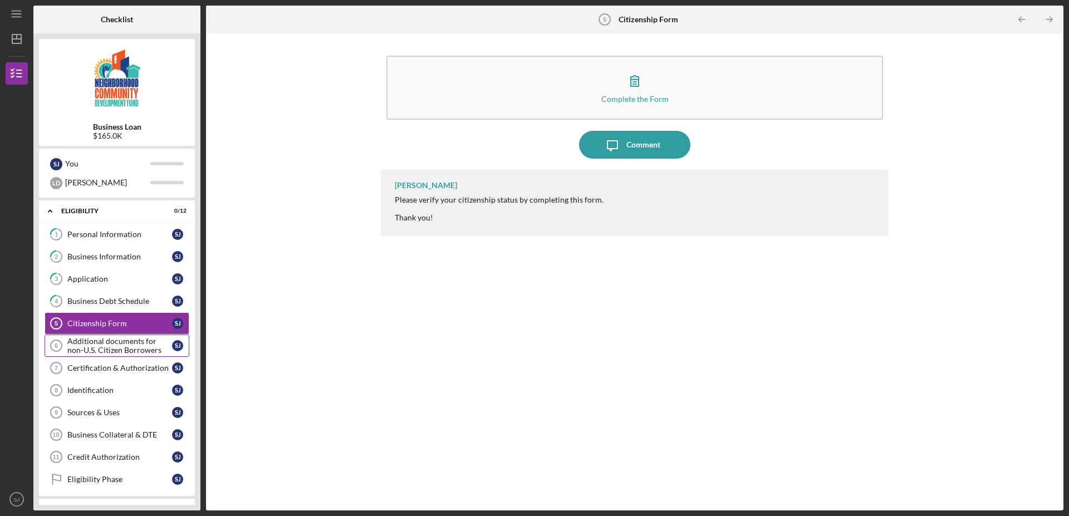
click at [100, 345] on div "Additional documents for non-U.S. Citizen Borrowers" at bounding box center [119, 346] width 105 height 18
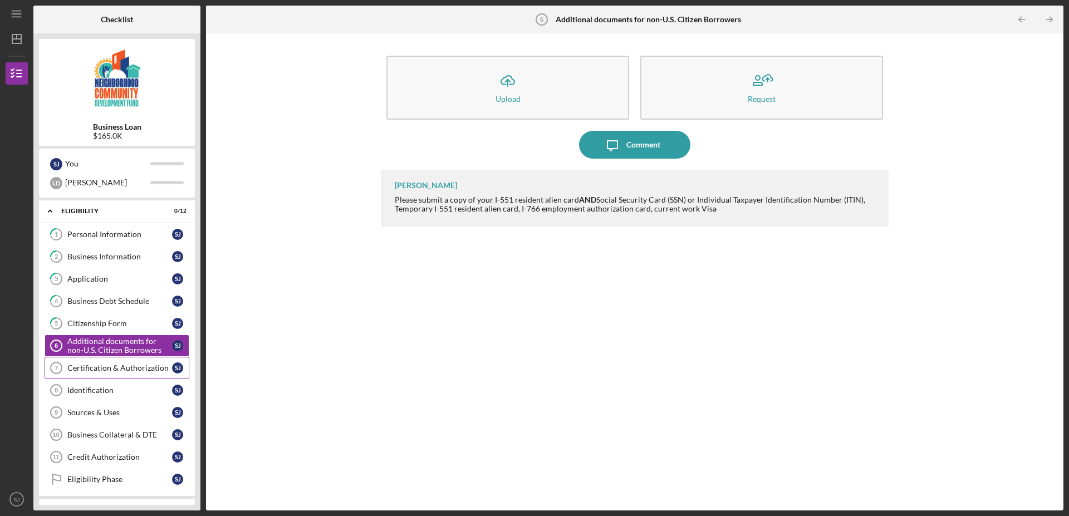
click at [126, 369] on div "Certification & Authorization" at bounding box center [119, 367] width 105 height 9
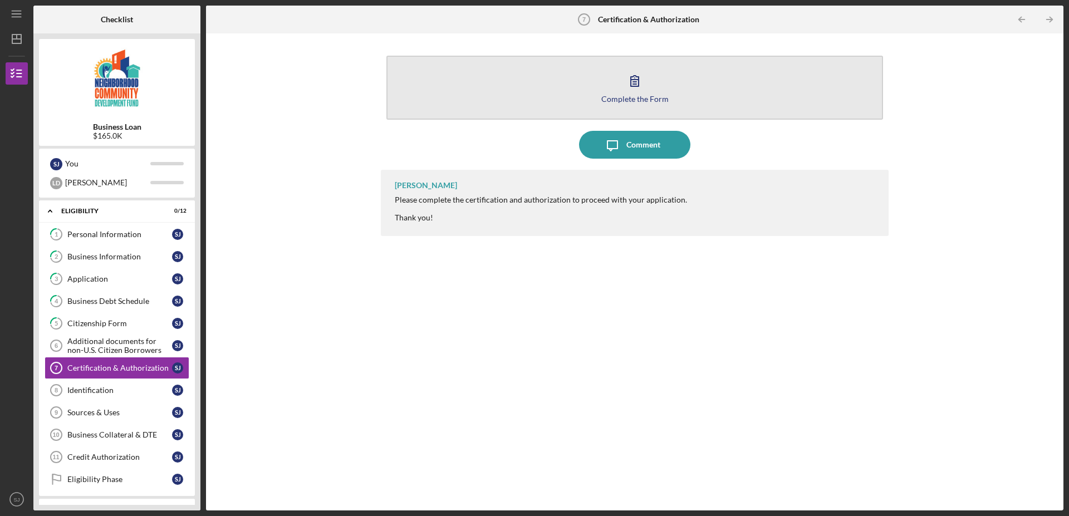
click at [630, 78] on icon "button" at bounding box center [635, 81] width 28 height 28
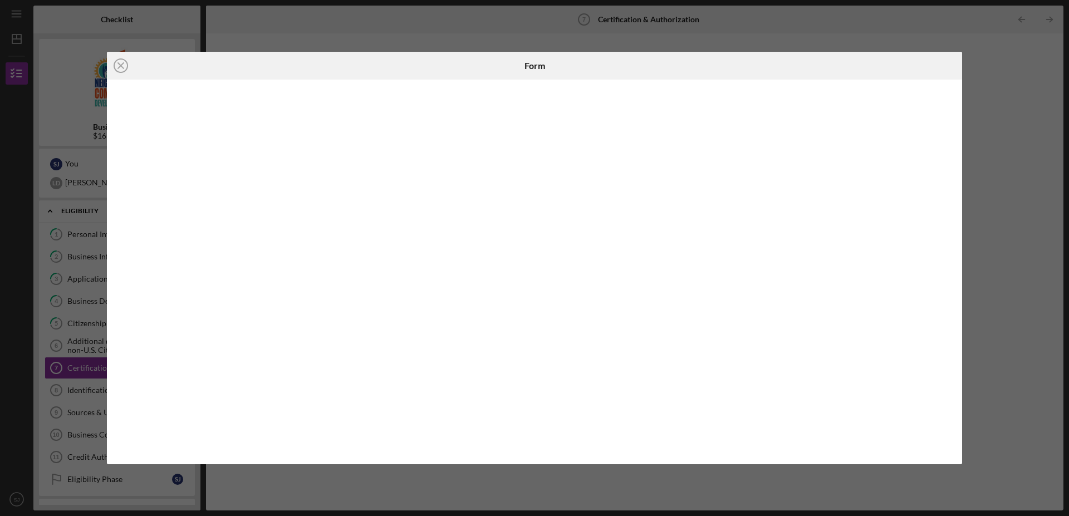
click at [277, 315] on iframe at bounding box center [535, 272] width 834 height 363
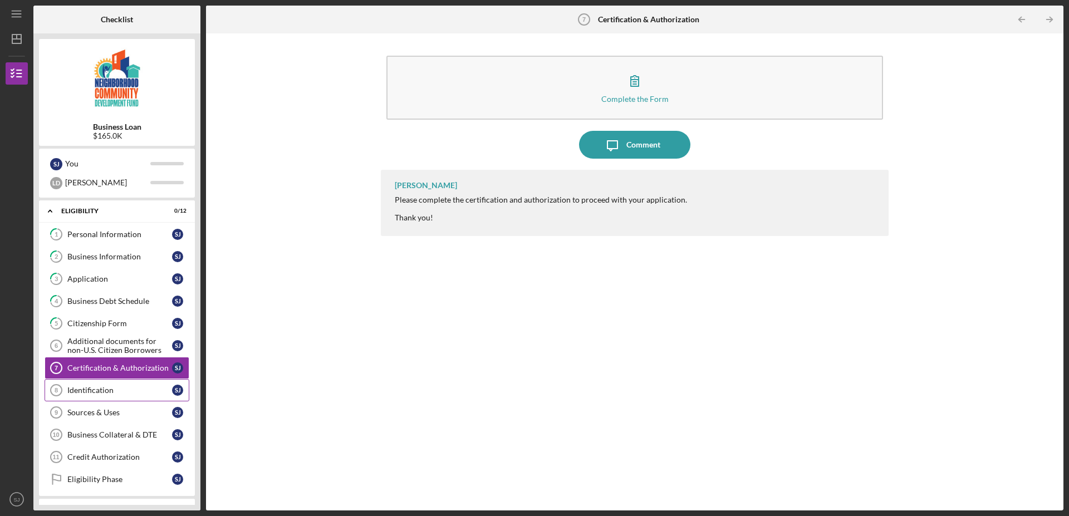
click at [77, 393] on div "Identification" at bounding box center [119, 390] width 105 height 9
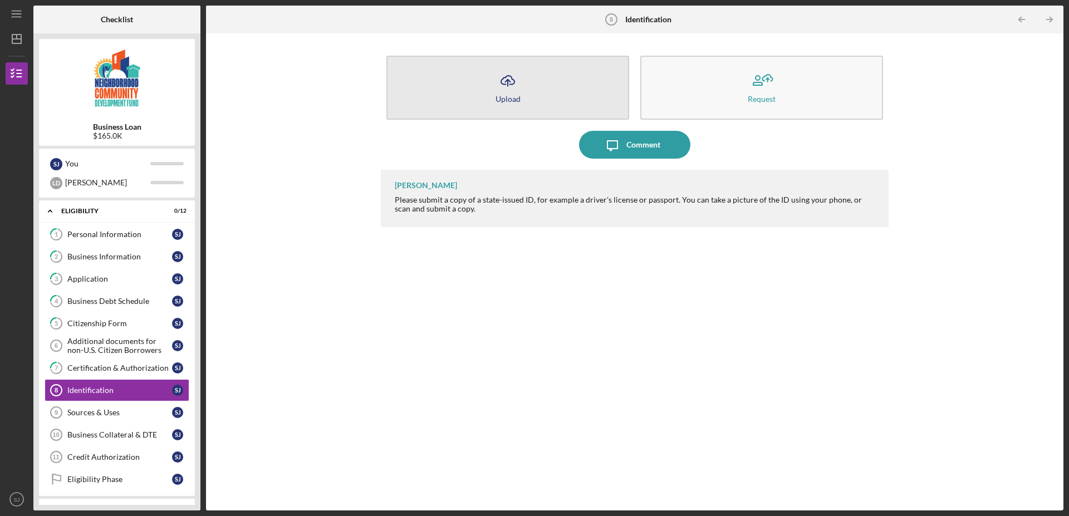
click at [498, 83] on icon "Icon/Upload" at bounding box center [508, 81] width 28 height 28
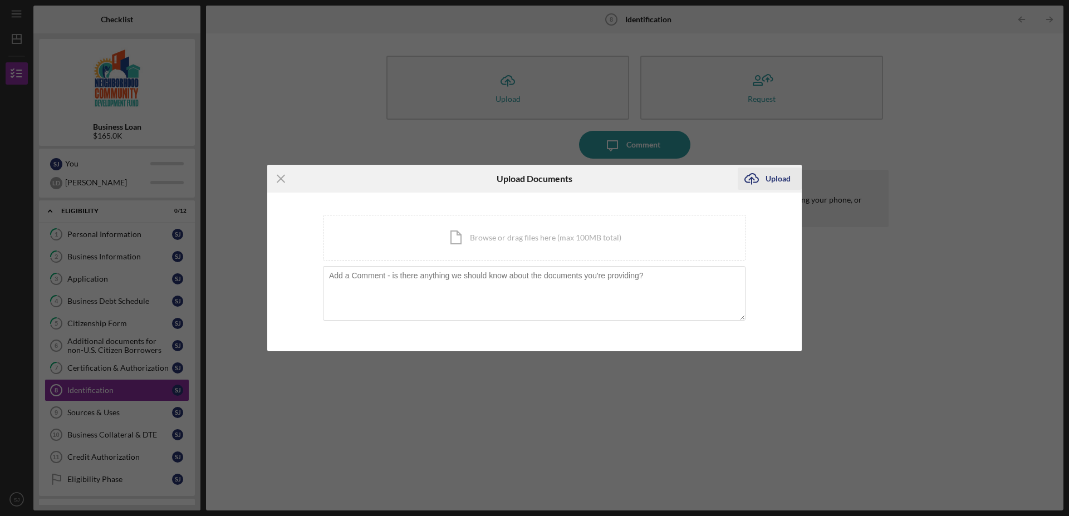
click at [763, 180] on icon "Icon/Upload" at bounding box center [752, 179] width 28 height 28
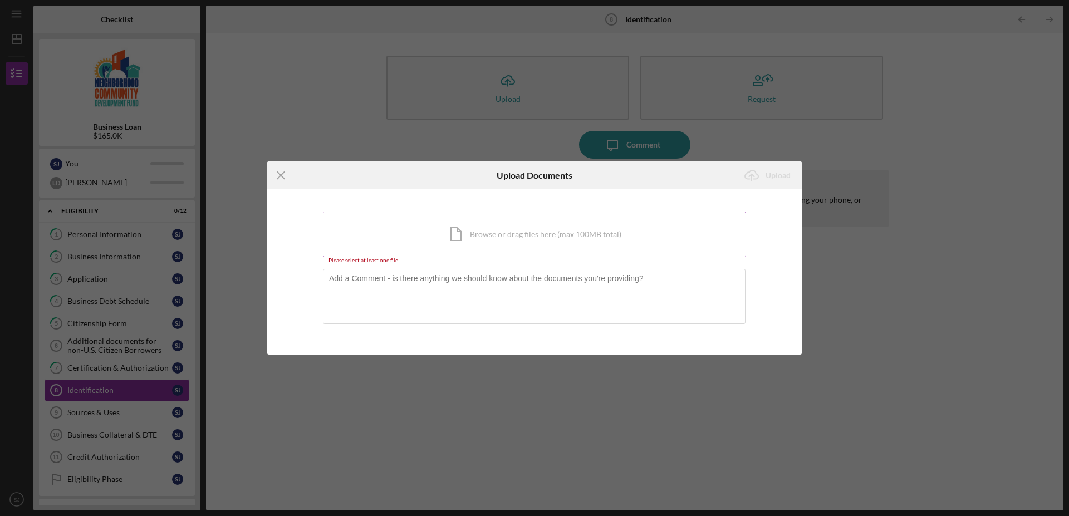
click at [516, 237] on div "Icon/Document Browse or drag files here (max 100MB total) Tap to choose files o…" at bounding box center [534, 235] width 423 height 46
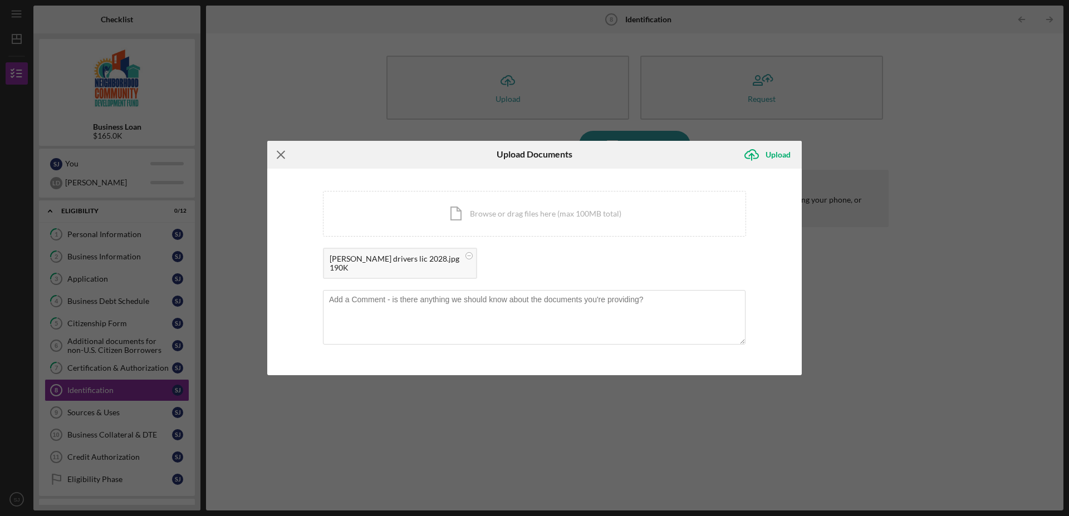
click at [278, 155] on icon "Icon/Menu Close" at bounding box center [281, 155] width 28 height 28
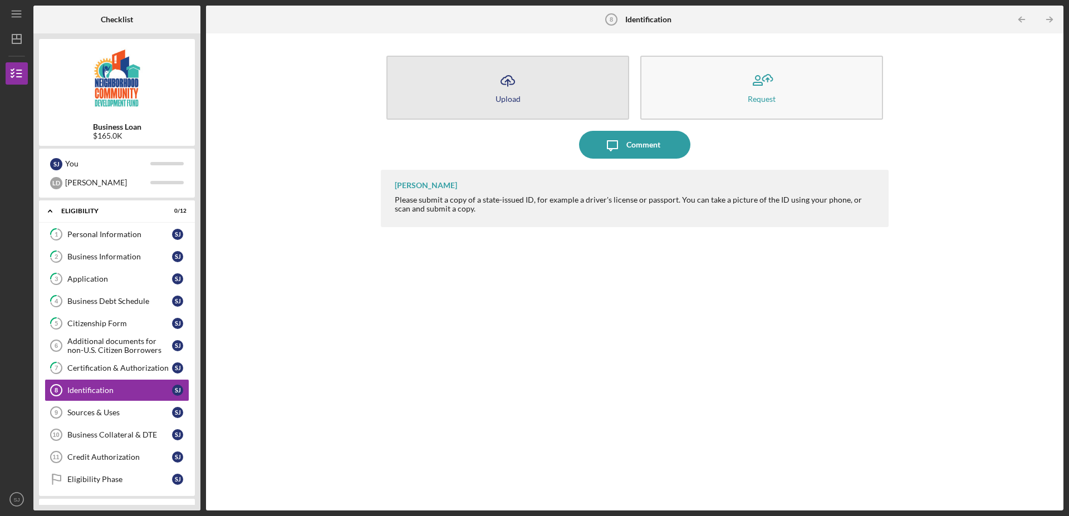
click at [518, 105] on button "Icon/Upload Upload" at bounding box center [507, 88] width 243 height 64
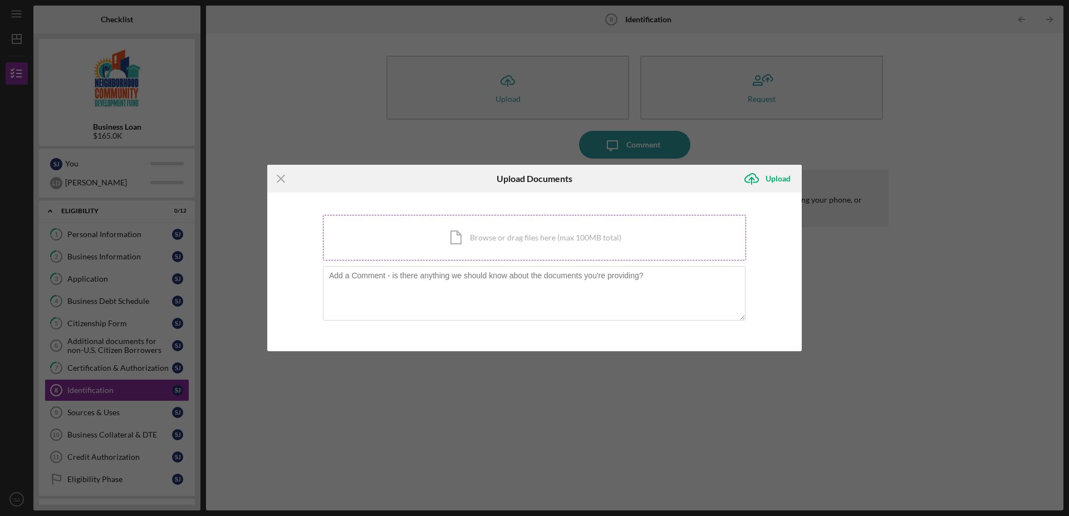
click at [475, 235] on div "Icon/Document Browse or drag files here (max 100MB total) Tap to choose files o…" at bounding box center [534, 238] width 423 height 46
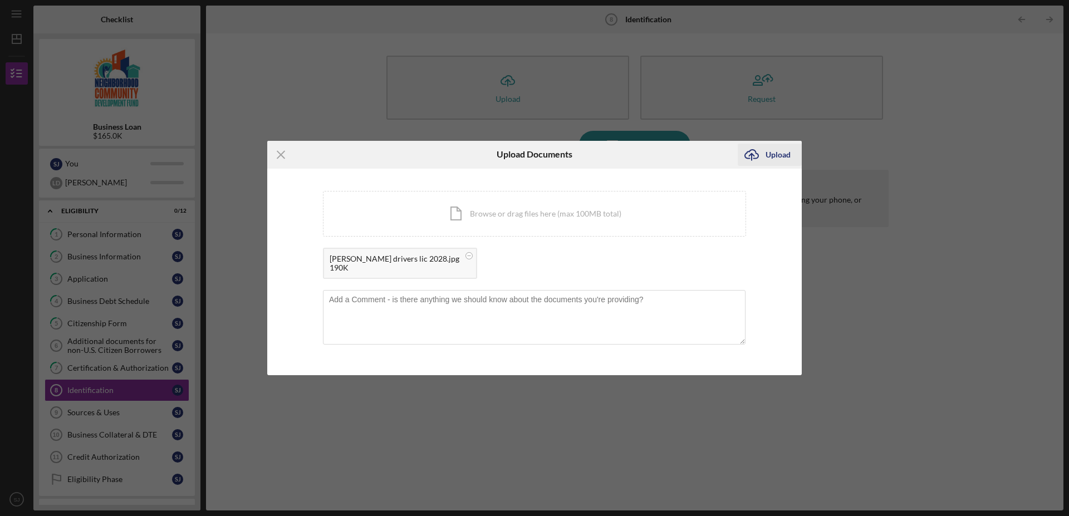
click at [770, 154] on div "Upload" at bounding box center [777, 155] width 25 height 22
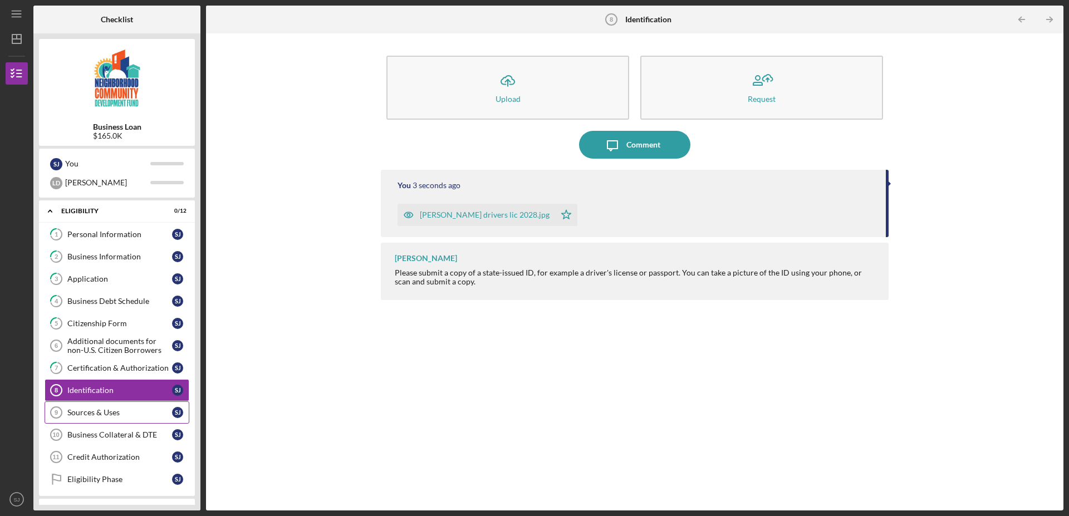
click at [96, 411] on div "Sources & Uses" at bounding box center [119, 412] width 105 height 9
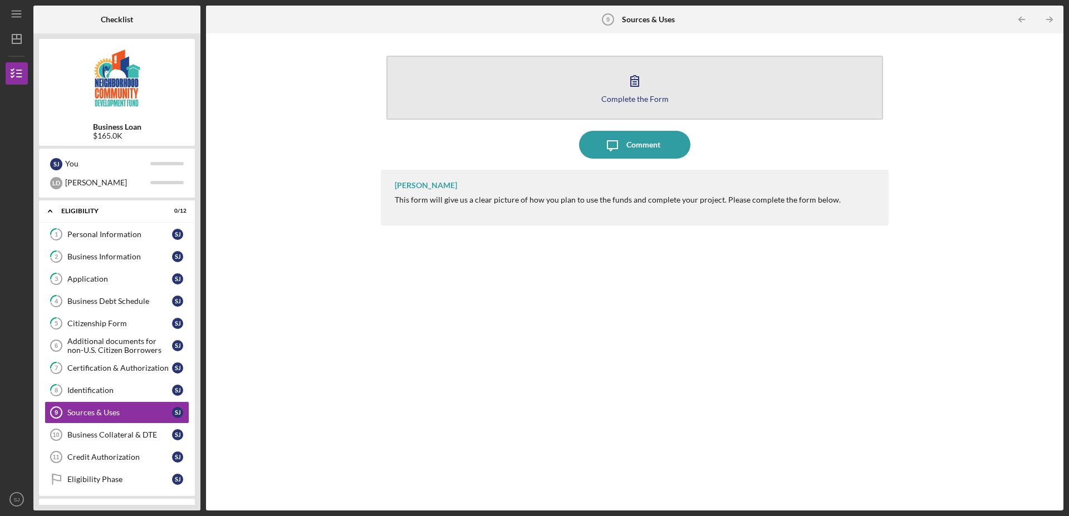
click at [635, 90] on icon "button" at bounding box center [635, 81] width 28 height 28
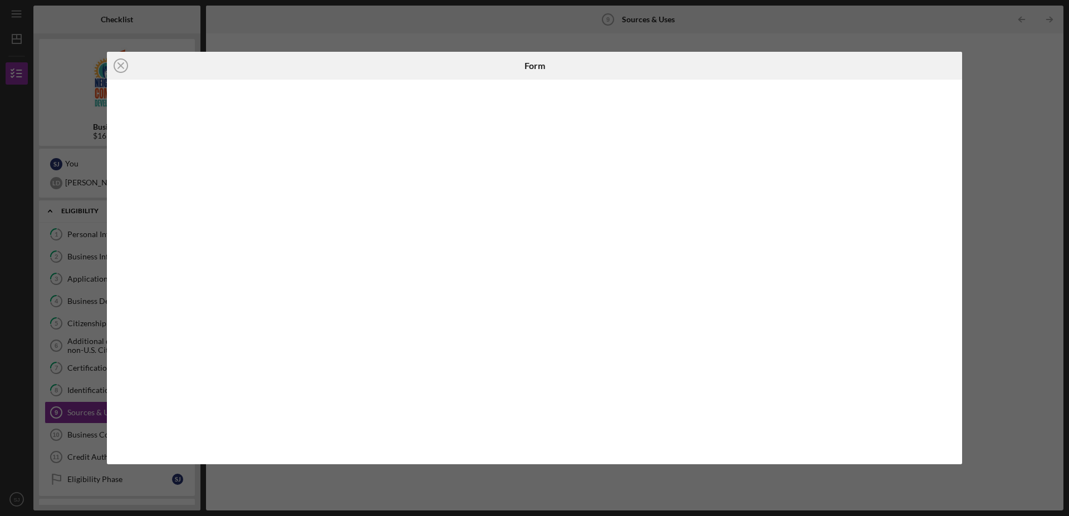
click at [754, 204] on iframe at bounding box center [535, 272] width 834 height 363
click at [154, 332] on iframe at bounding box center [535, 272] width 834 height 363
click at [484, 366] on iframe at bounding box center [535, 272] width 834 height 363
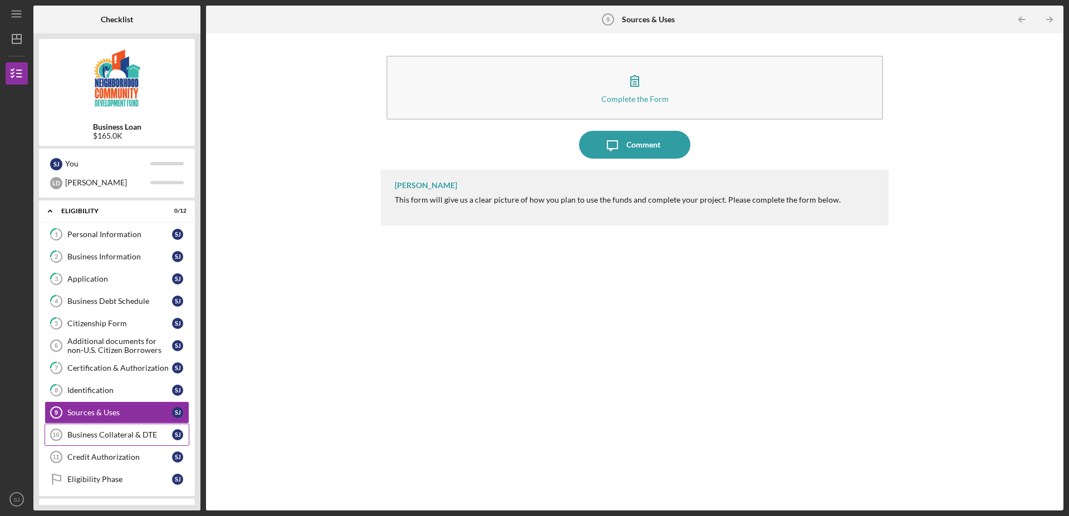
click at [101, 436] on div "Business Collateral & DTE" at bounding box center [119, 434] width 105 height 9
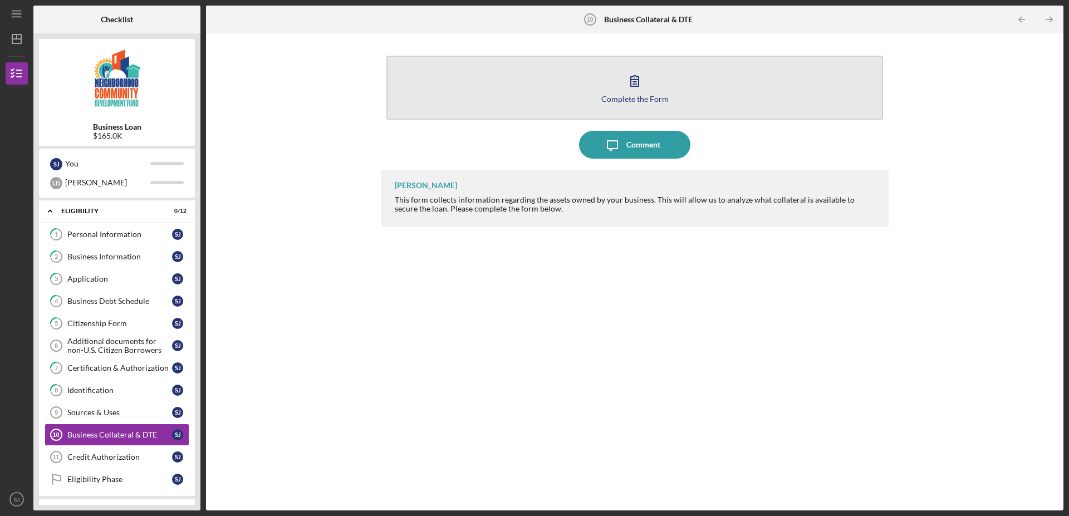
click at [635, 88] on icon "button" at bounding box center [635, 81] width 28 height 28
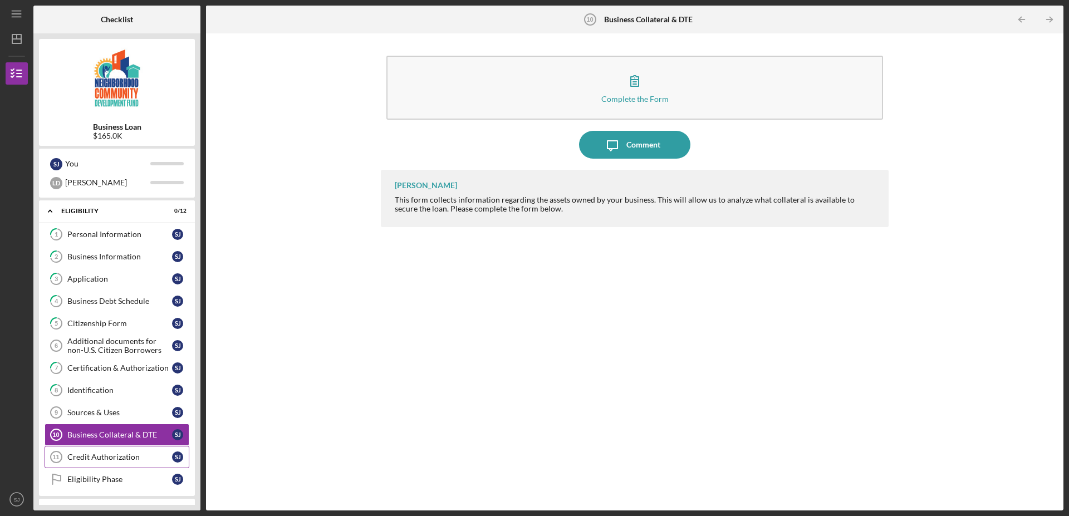
click at [118, 456] on div "Credit Authorization" at bounding box center [119, 457] width 105 height 9
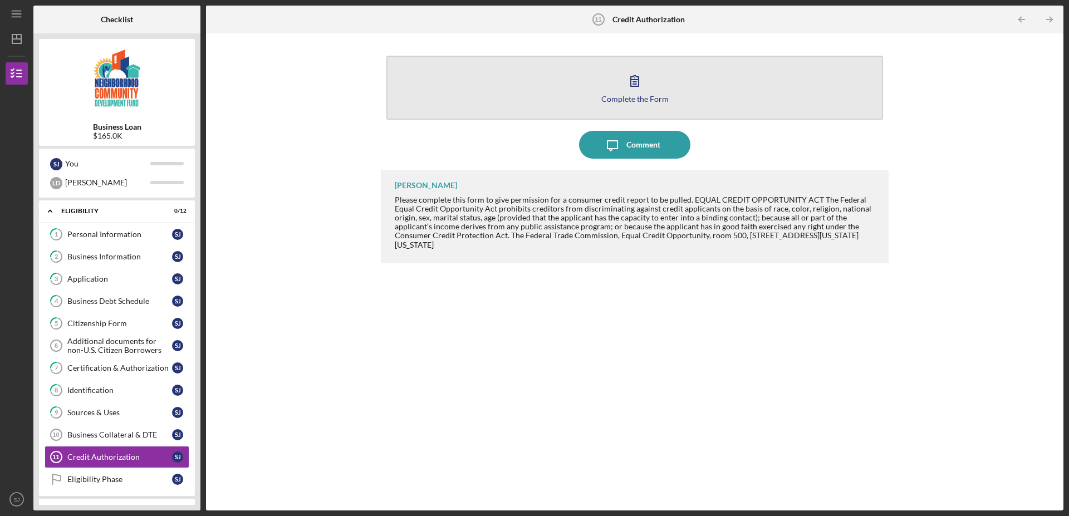
click at [636, 85] on icon "button" at bounding box center [635, 81] width 8 height 11
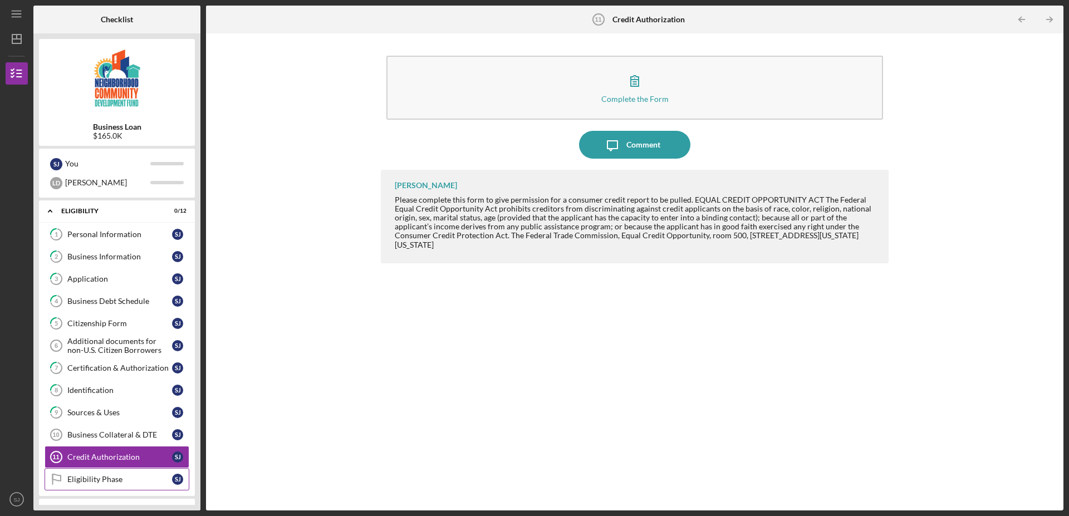
click at [96, 481] on div "Eligibility Phase" at bounding box center [119, 479] width 105 height 9
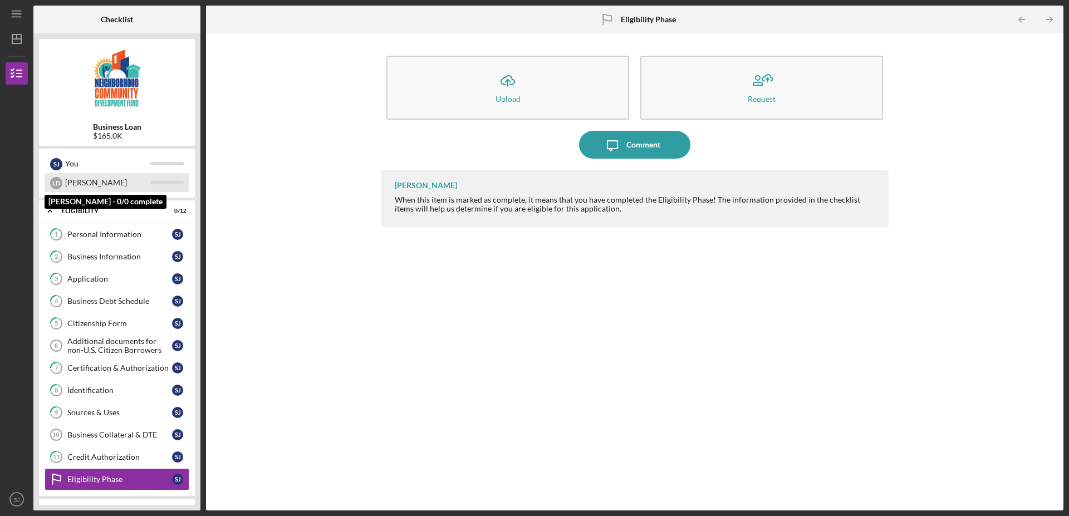
click at [84, 183] on div "[PERSON_NAME]" at bounding box center [107, 182] width 85 height 19
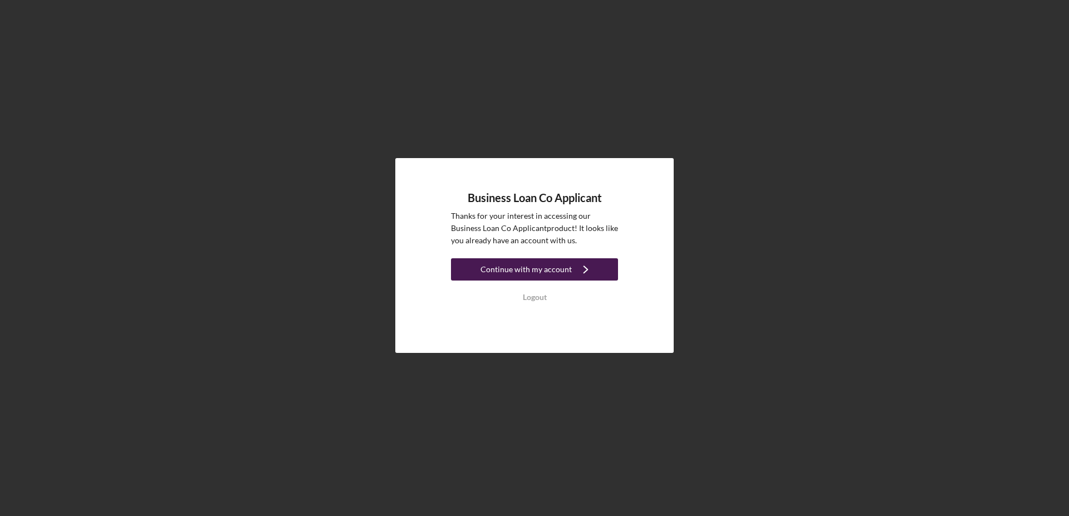
click at [530, 267] on div "Continue with my account" at bounding box center [525, 269] width 91 height 22
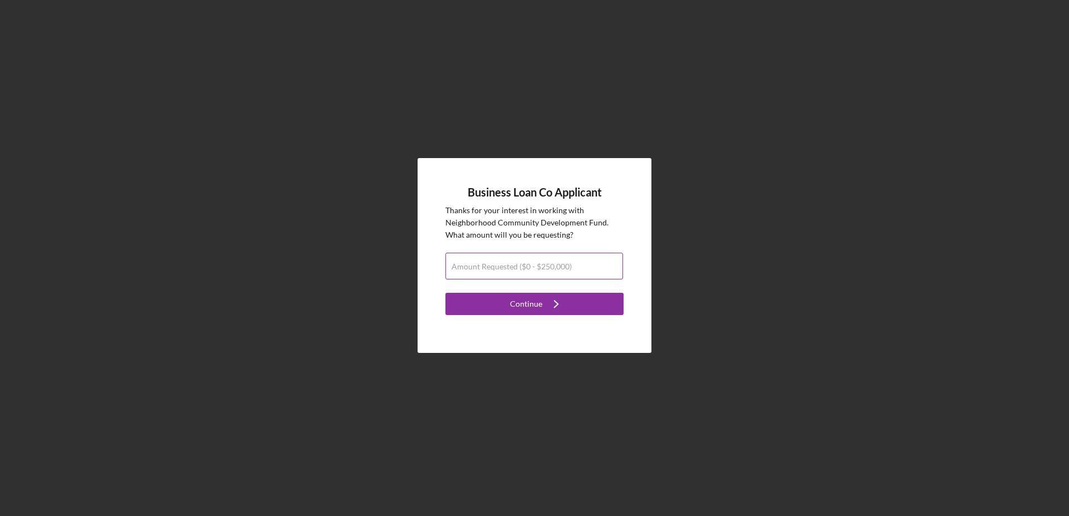
click at [532, 263] on label "Amount Requested ($0 - $250,000)" at bounding box center [511, 266] width 120 height 9
click at [532, 263] on input "Amount Requested ($0 - $250,000)" at bounding box center [534, 266] width 178 height 27
type input "$165,000"
click at [528, 299] on div "Continue" at bounding box center [526, 304] width 32 height 22
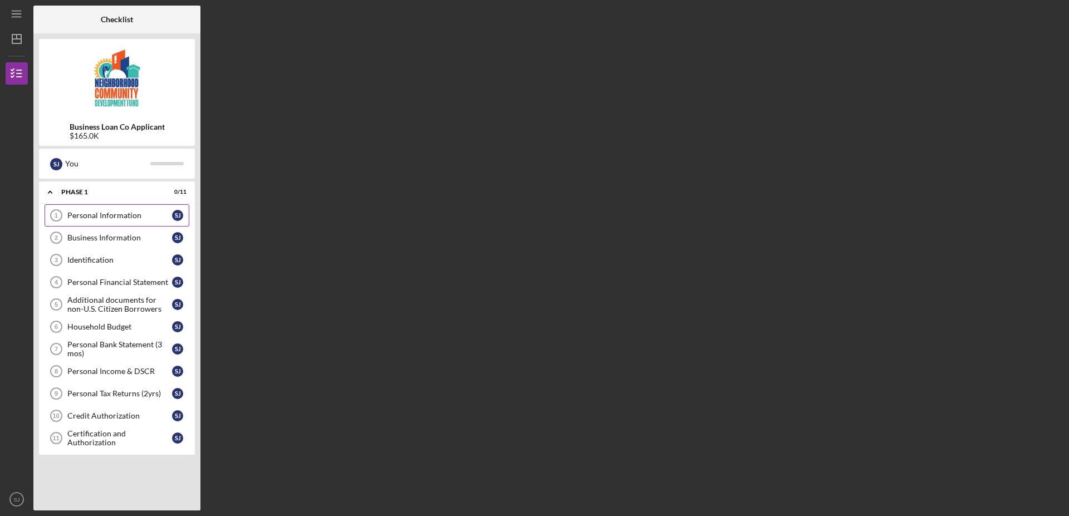
click at [126, 214] on div "Personal Information" at bounding box center [119, 215] width 105 height 9
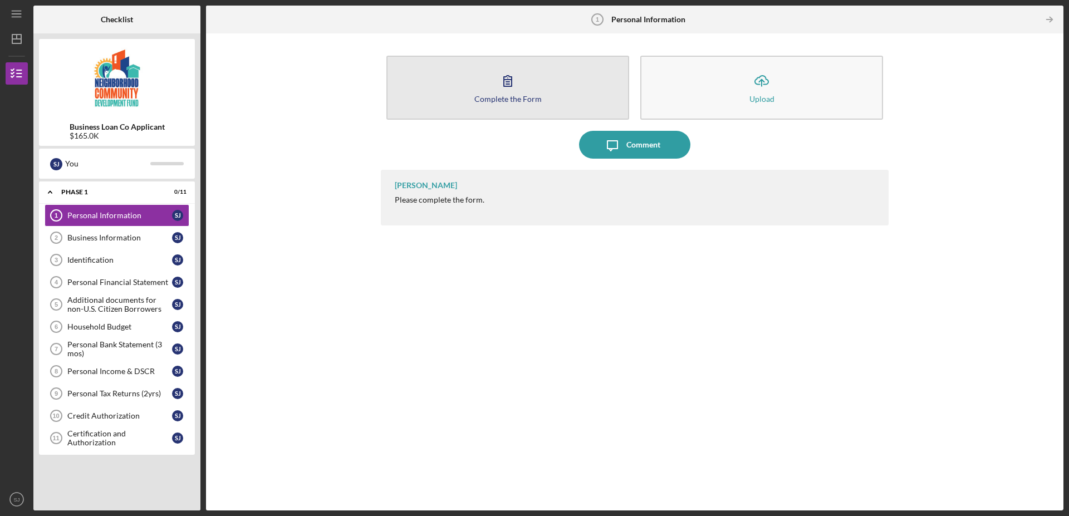
click at [503, 84] on icon "button" at bounding box center [508, 81] width 28 height 28
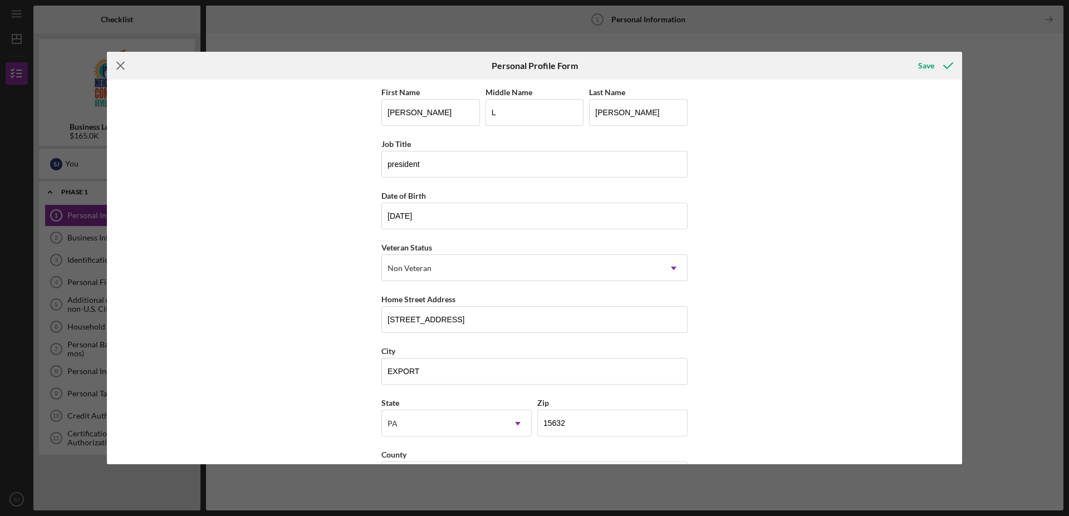
click at [124, 63] on icon "Icon/Menu Close" at bounding box center [121, 66] width 28 height 28
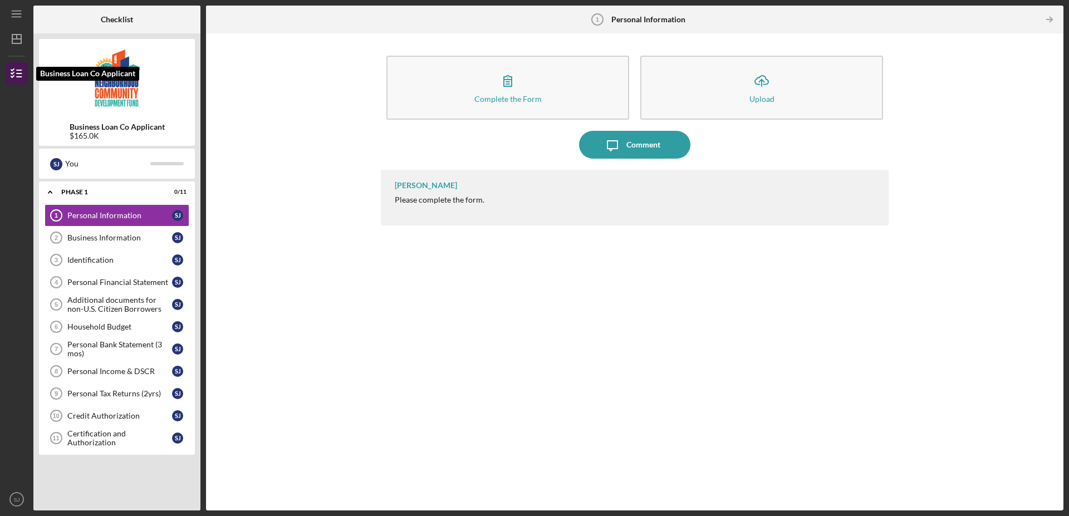
click at [14, 73] on icon "button" at bounding box center [17, 74] width 28 height 28
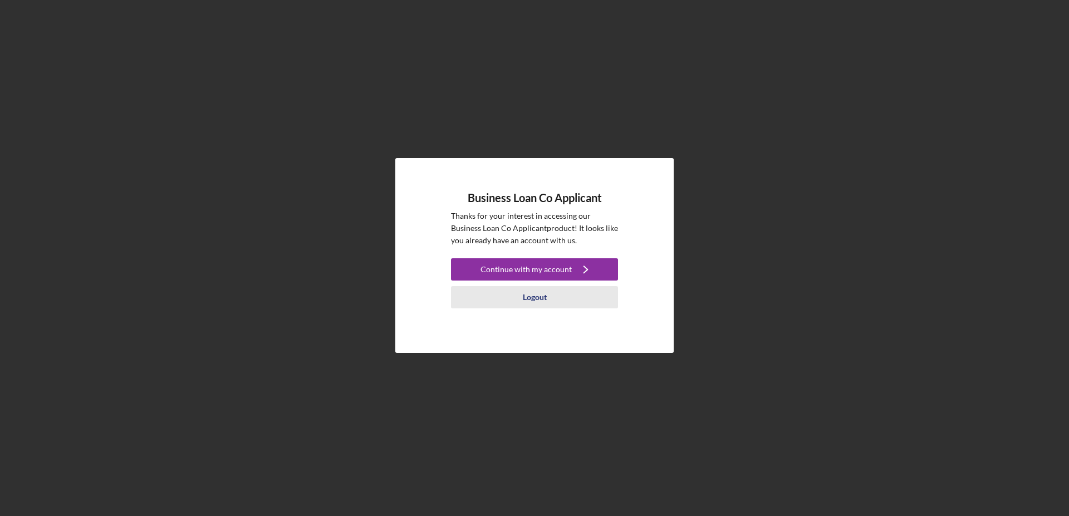
click at [533, 297] on div "Logout" at bounding box center [535, 297] width 24 height 22
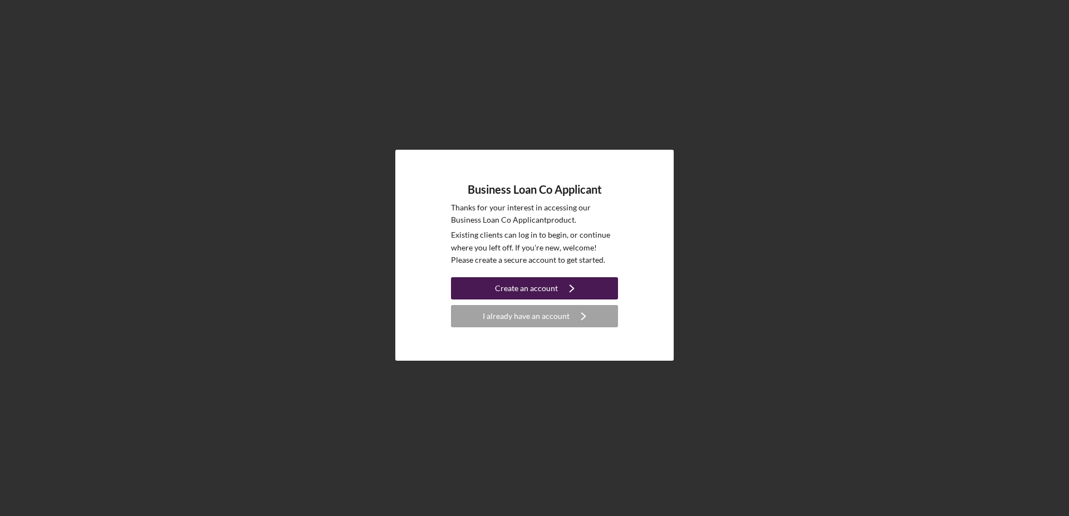
click at [529, 291] on div "Create an account" at bounding box center [526, 288] width 63 height 22
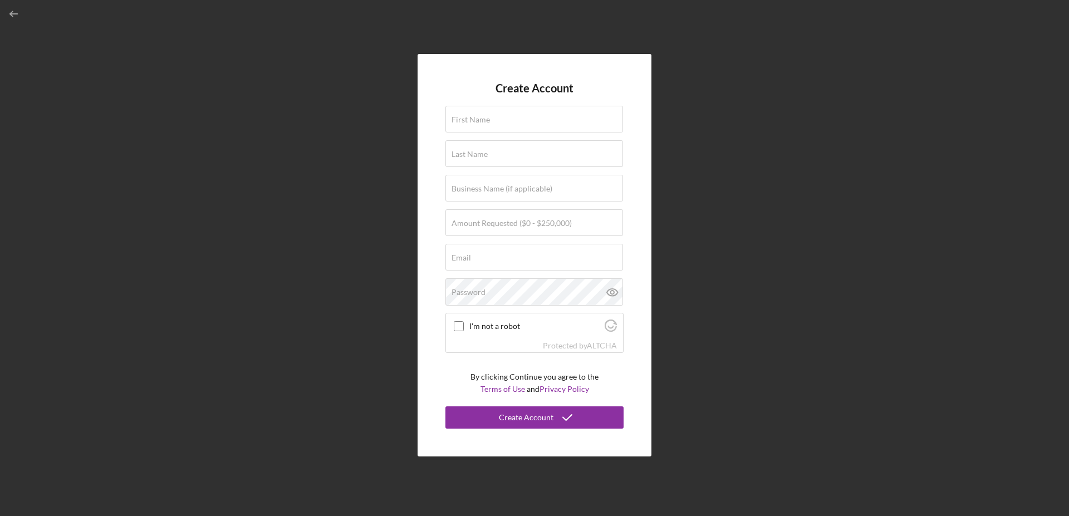
type input "[EMAIL_ADDRESS][DOMAIN_NAME]"
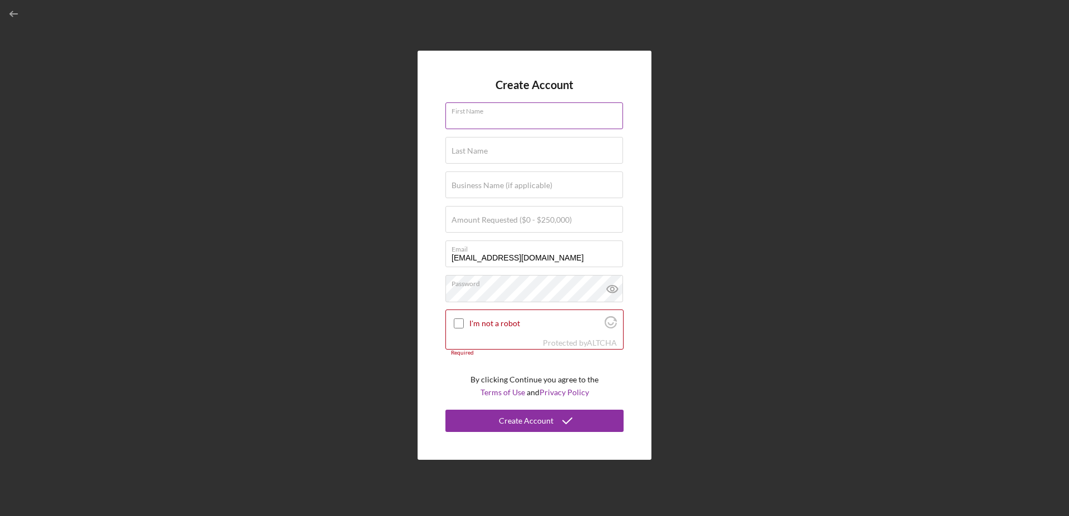
click at [498, 122] on input "First Name" at bounding box center [534, 115] width 178 height 27
type input "[PERSON_NAME]"
type input "Linda Dudley"
type input "[PERSON_NAME][EMAIL_ADDRESS][DOMAIN_NAME]"
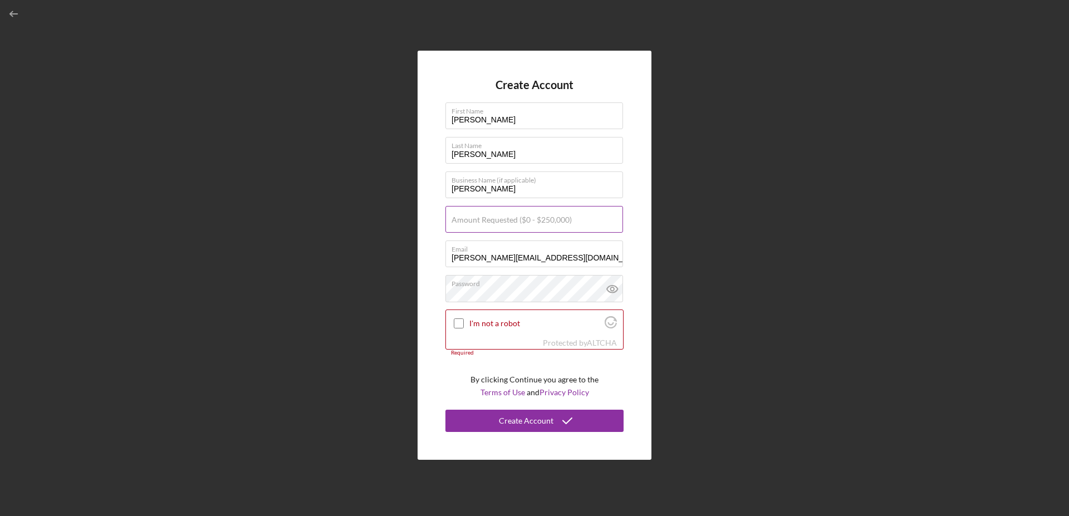
click at [484, 219] on label "Amount Requested ($0 - $250,000)" at bounding box center [511, 219] width 120 height 9
click at [484, 219] on input "Amount Requested ($0 - $250,000)" at bounding box center [534, 219] width 178 height 27
type input "$165,000"
click at [610, 289] on icon at bounding box center [612, 289] width 28 height 28
click at [459, 322] on input "I'm not a robot" at bounding box center [459, 323] width 10 height 10
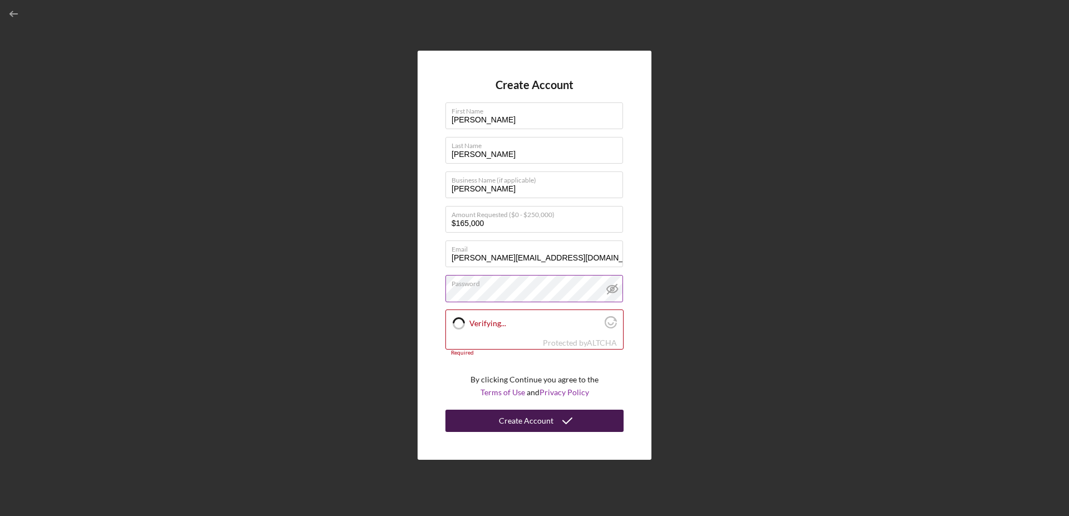
checkbox input "true"
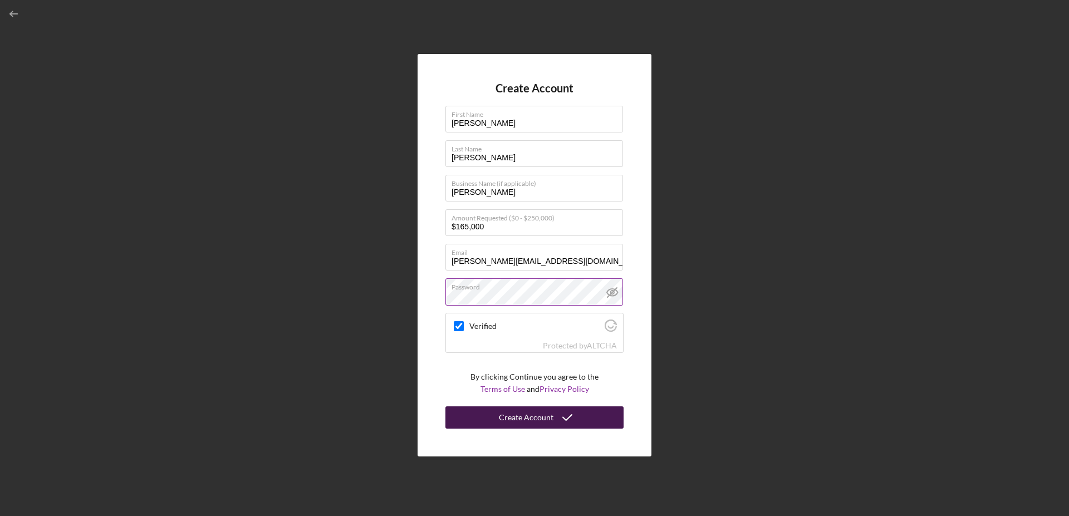
click at [513, 415] on div "Create Account" at bounding box center [526, 417] width 55 height 22
